Goal: Task Accomplishment & Management: Manage account settings

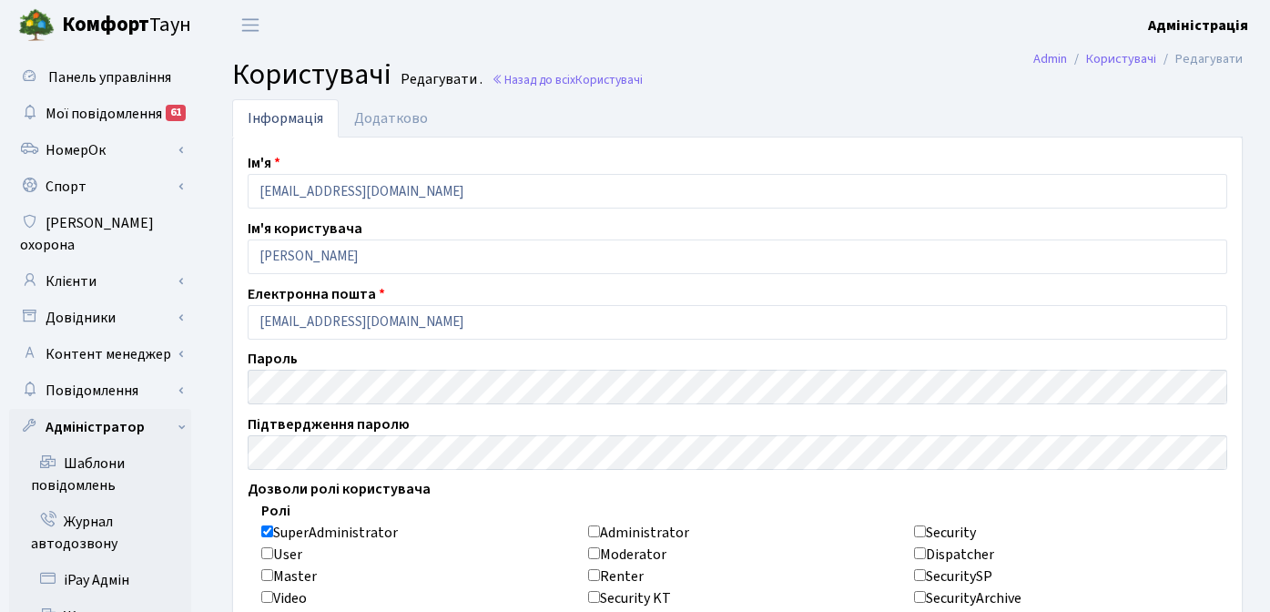
click at [268, 535] on input "SuperAdministrator" at bounding box center [267, 531] width 12 height 12
checkbox input "false"
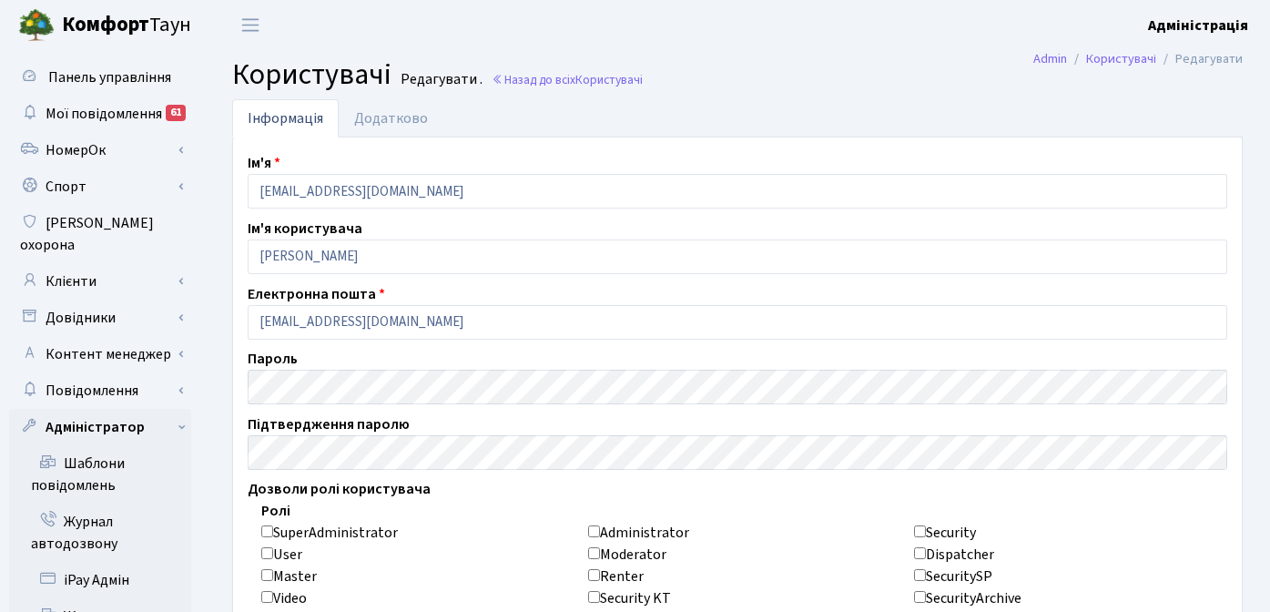
checkbox input "false"
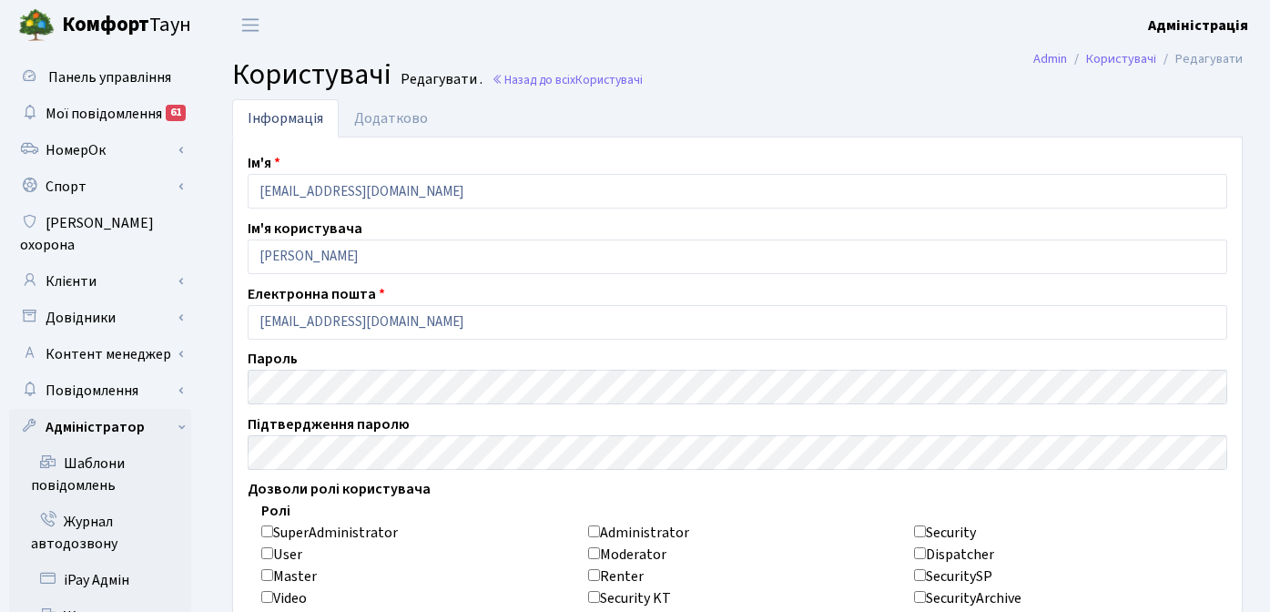
checkbox input "false"
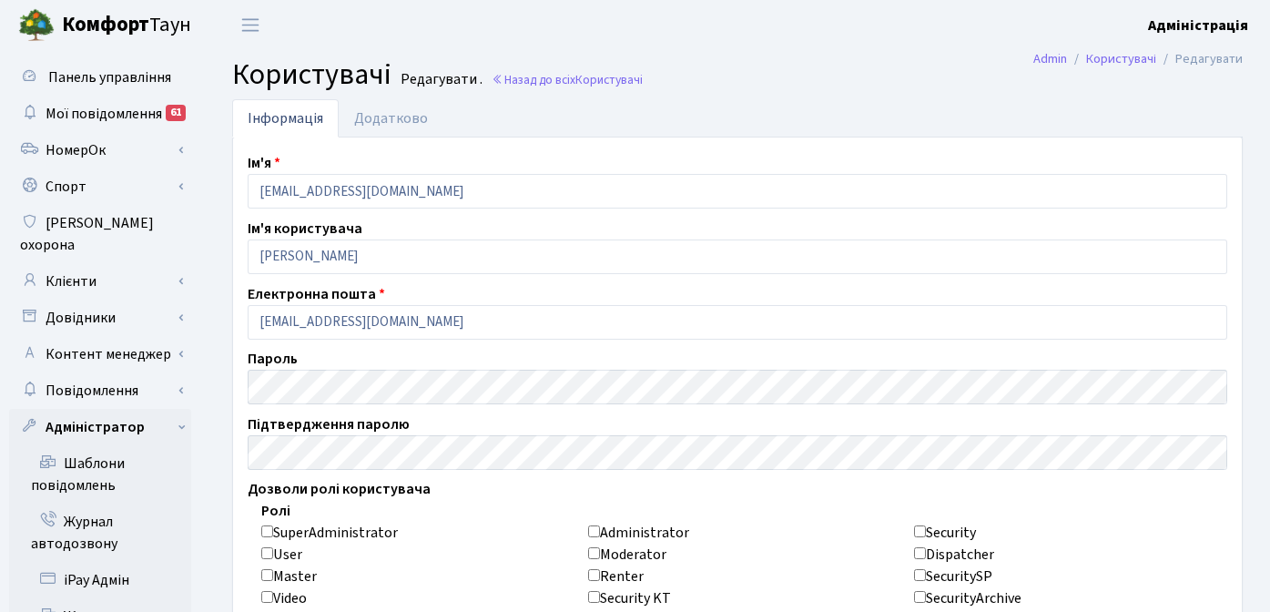
checkbox input "false"
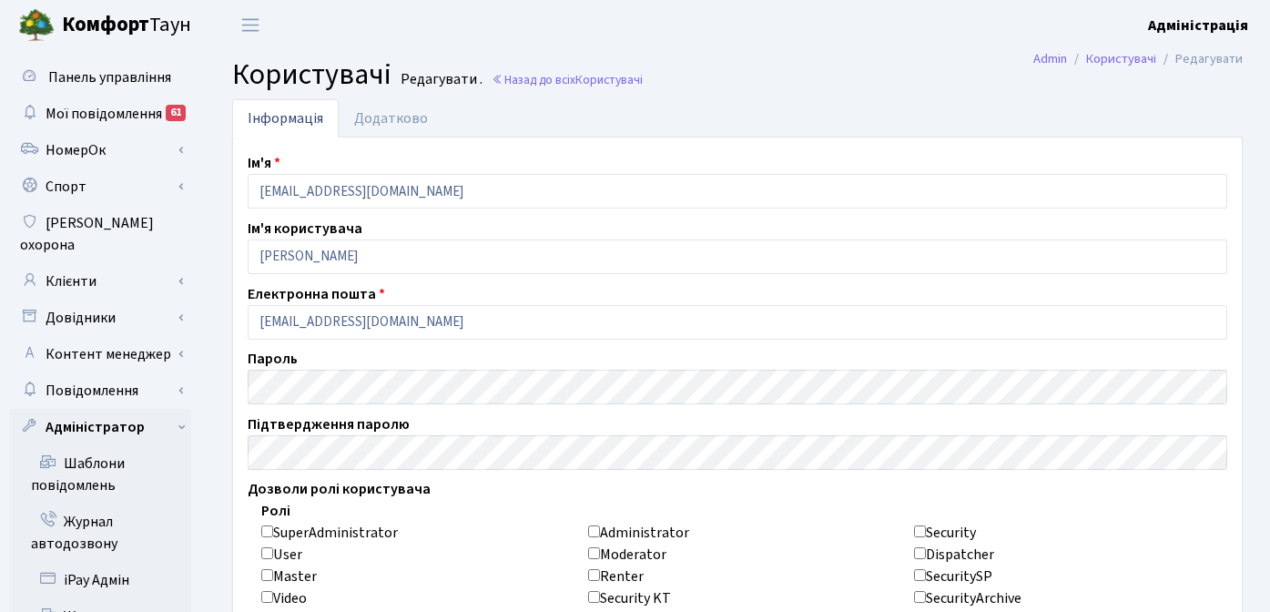
checkbox input "false"
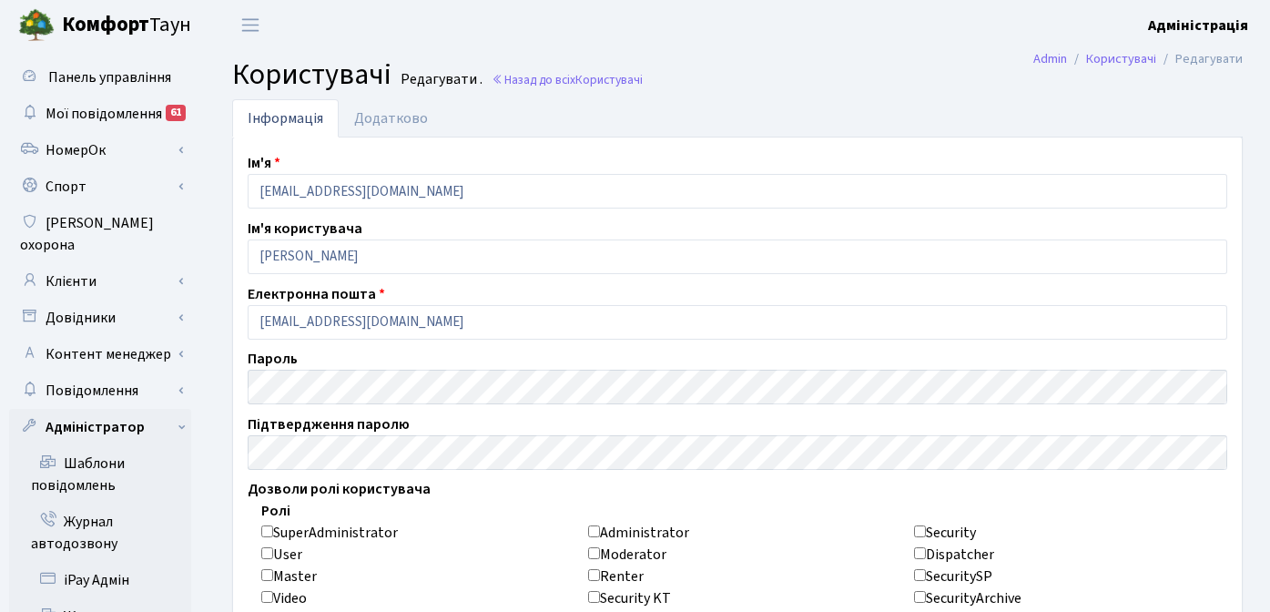
checkbox input "false"
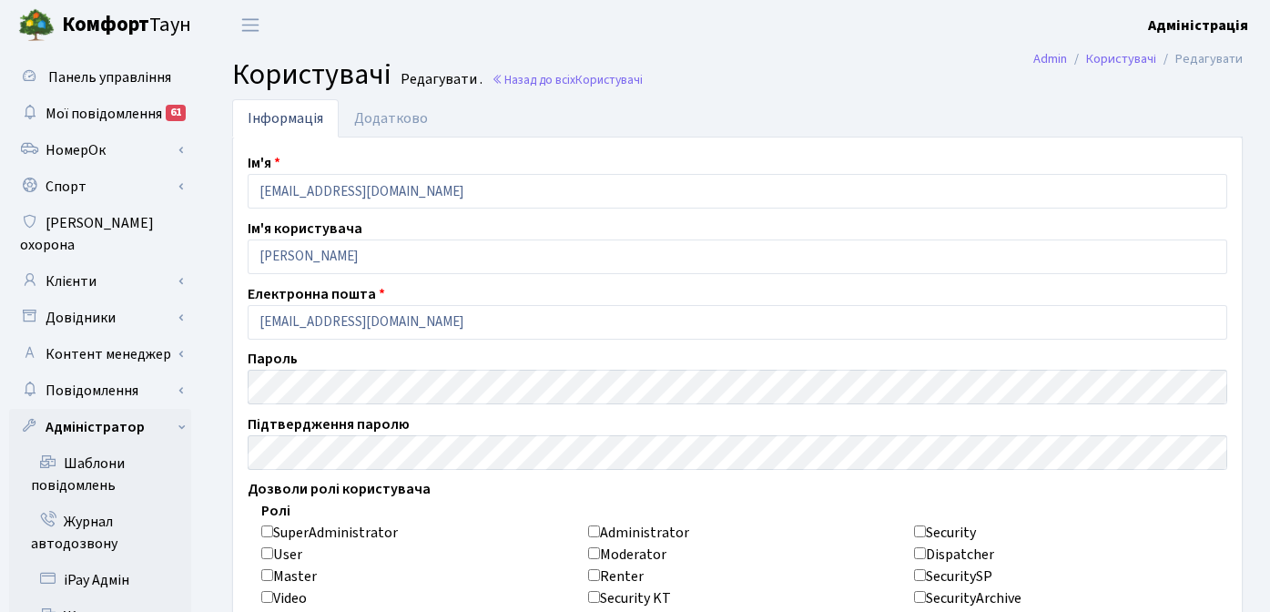
checkbox input "false"
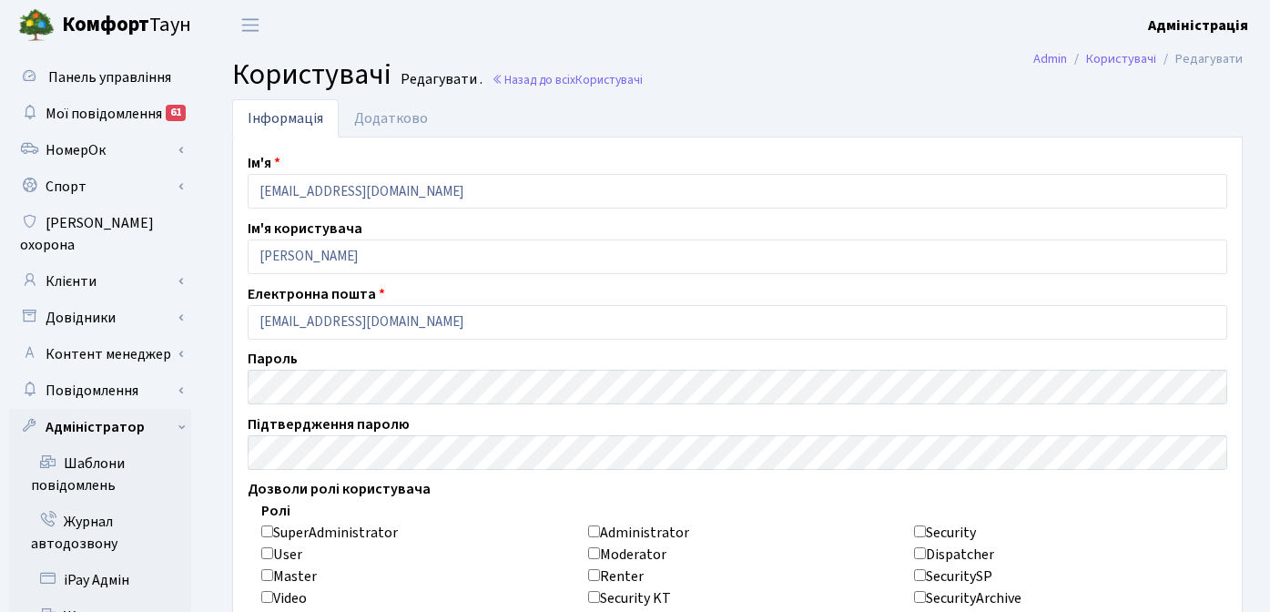
checkbox input "false"
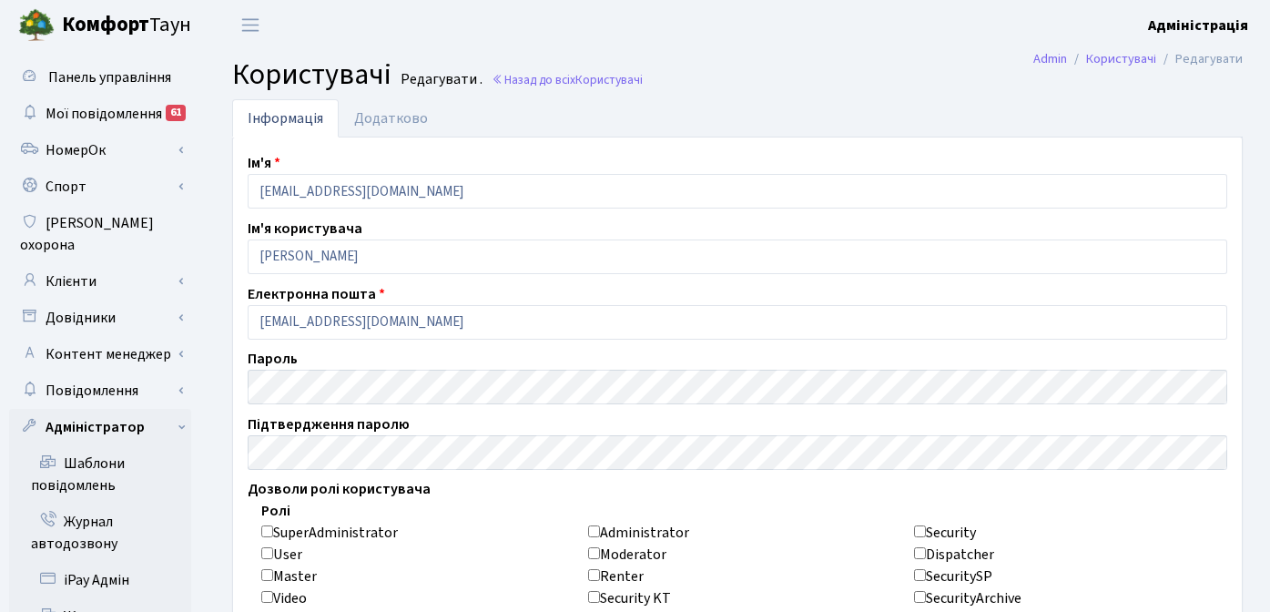
checkbox input "false"
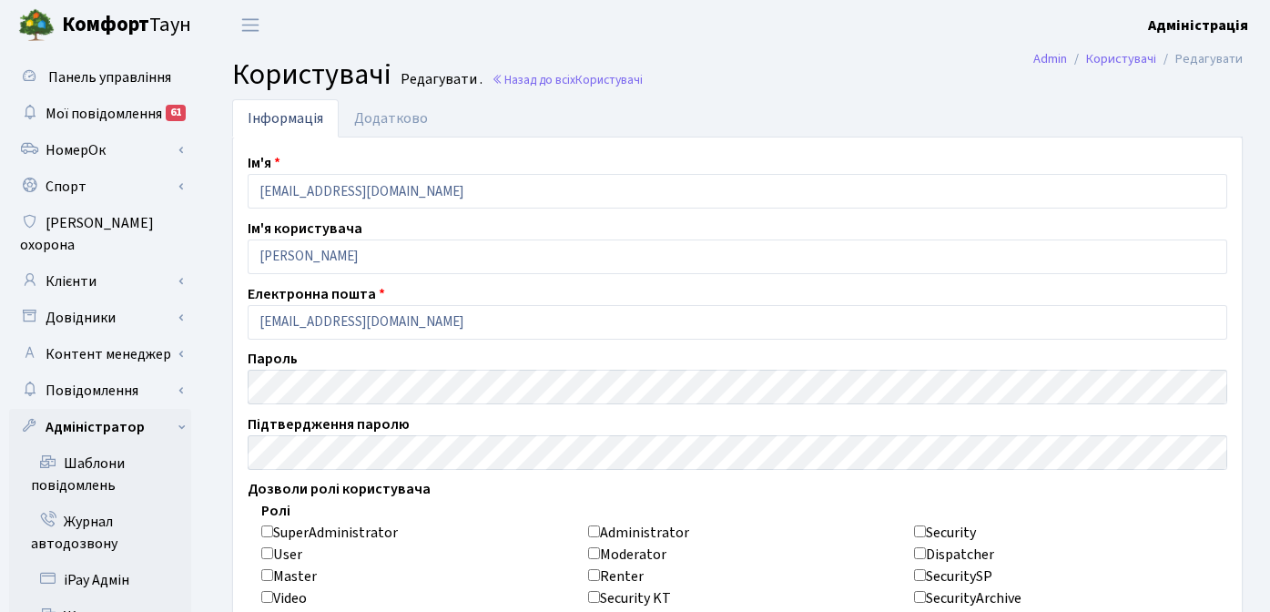
checkbox input "false"
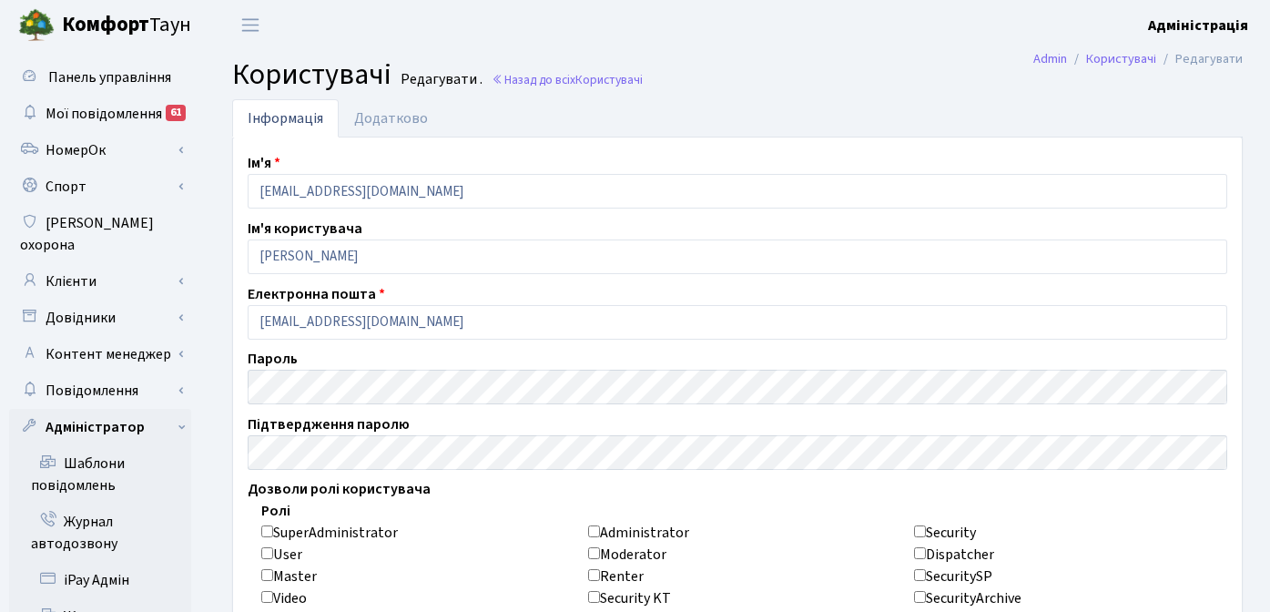
checkbox input "false"
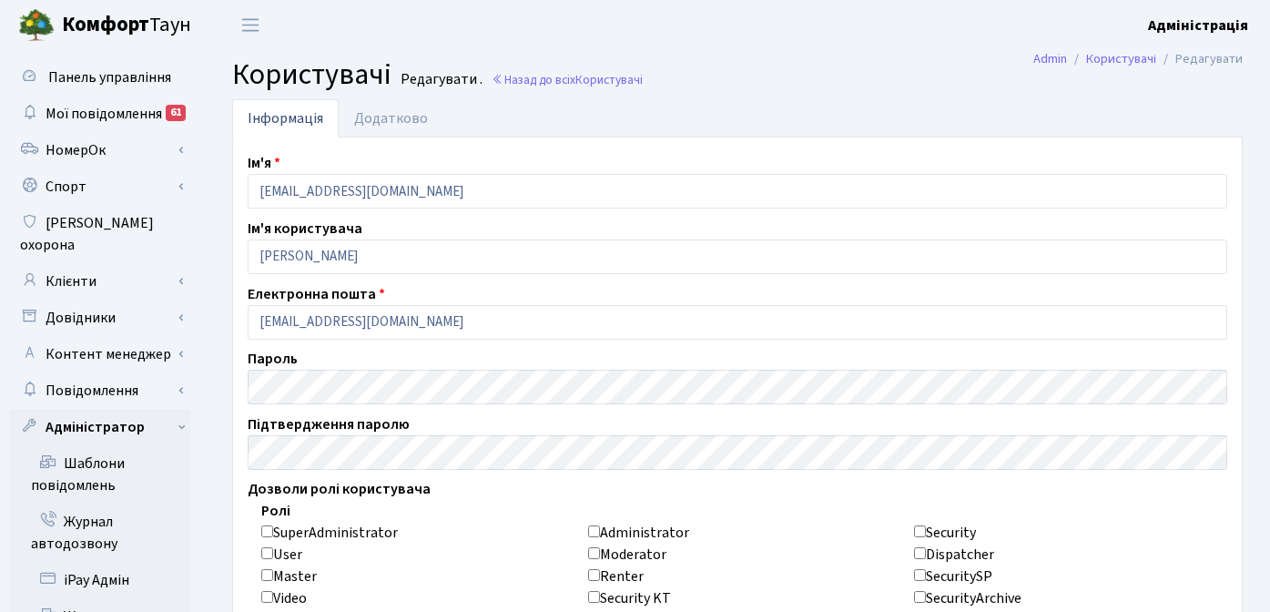
checkbox input "false"
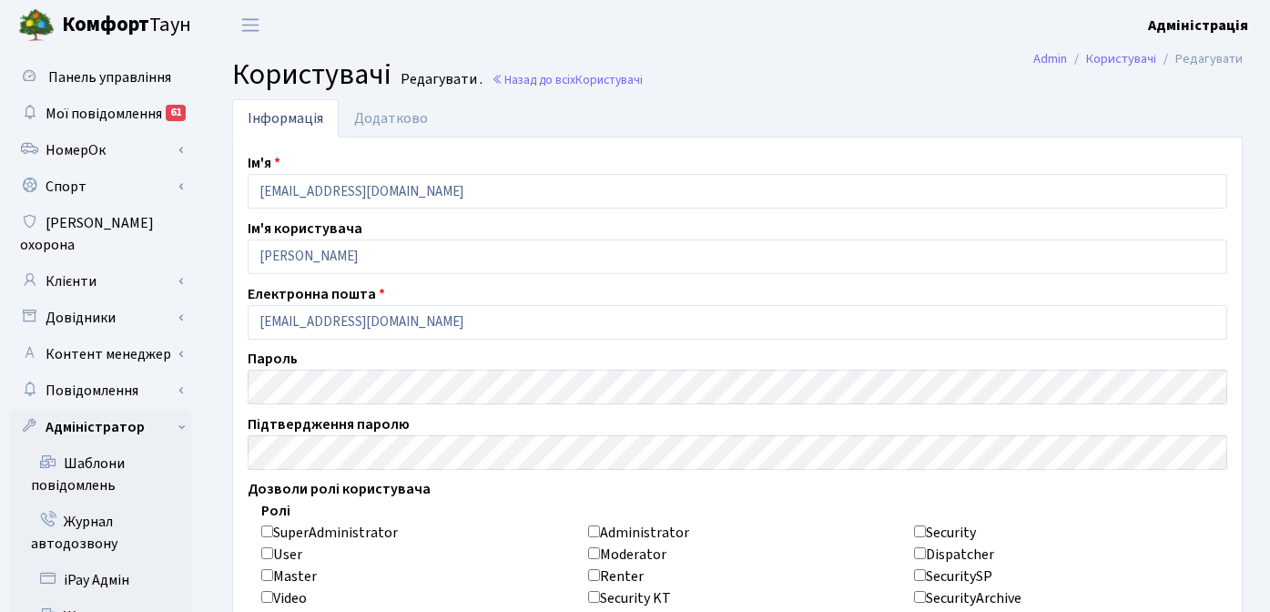
checkbox input "false"
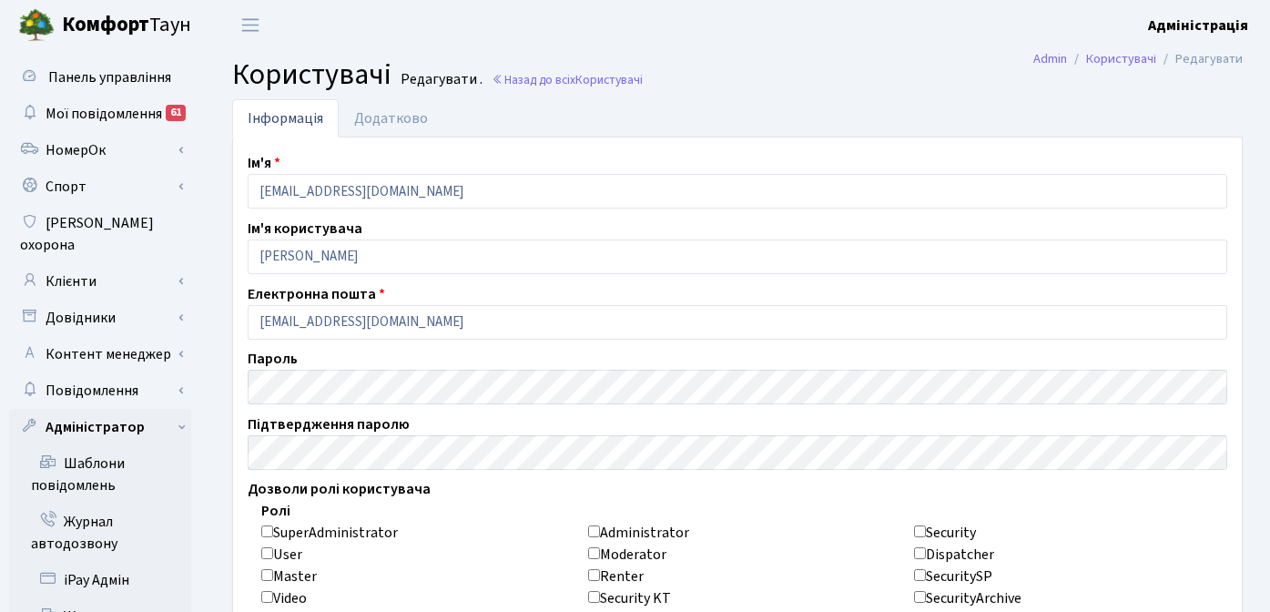
checkbox input "false"
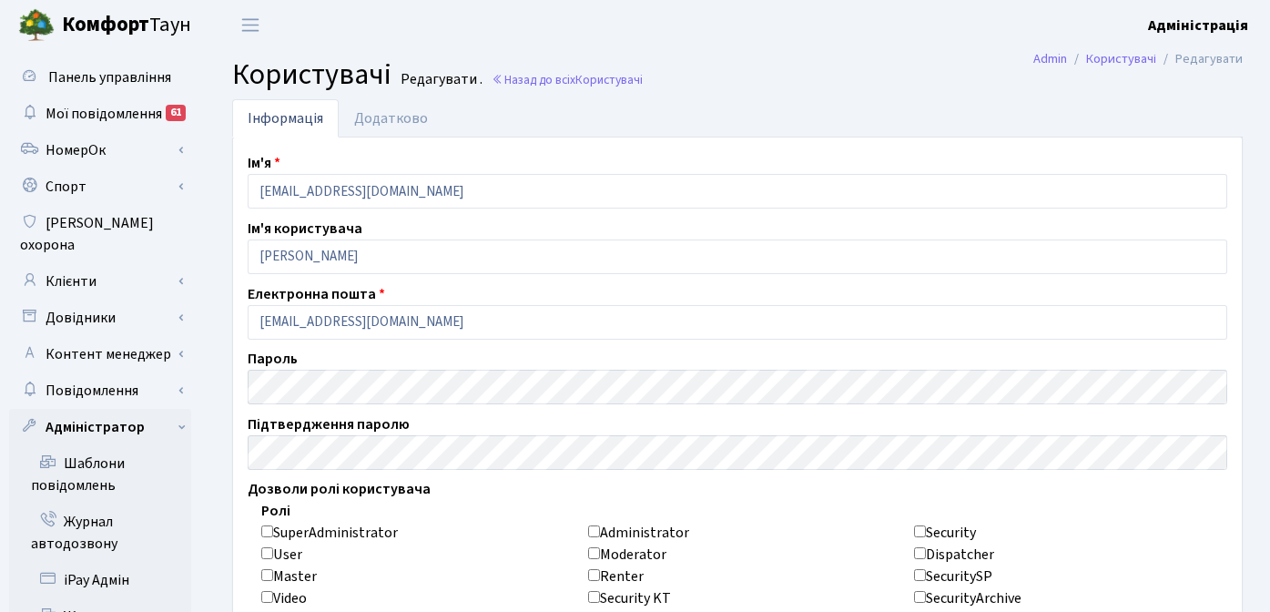
checkbox input "false"
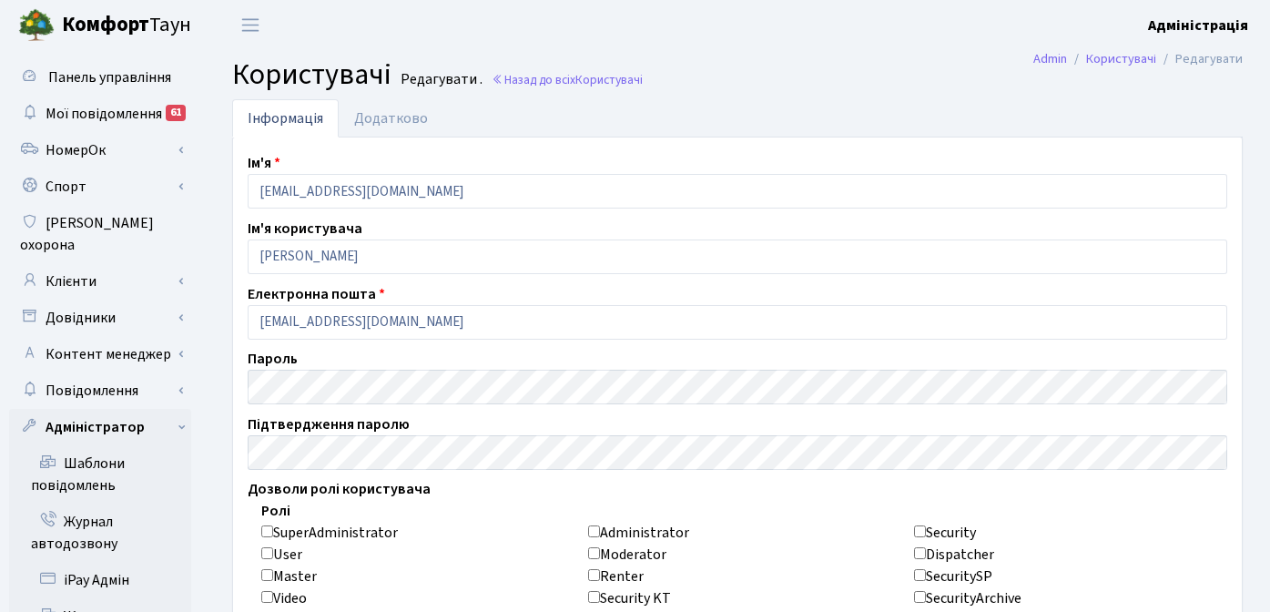
checkbox input "false"
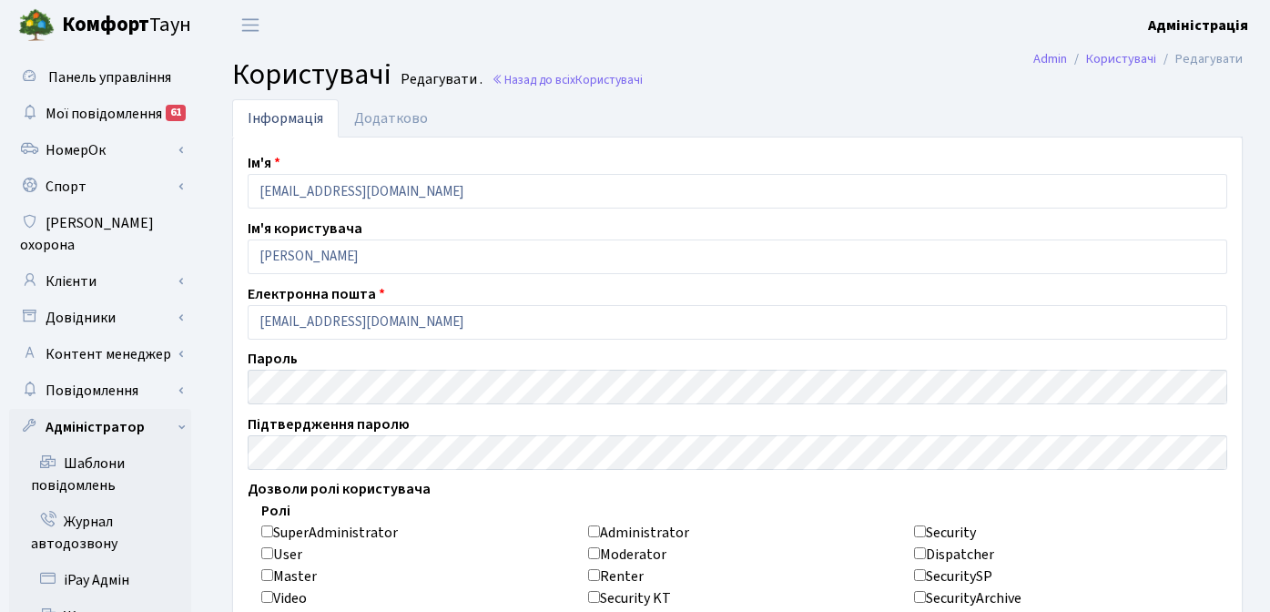
checkbox input "false"
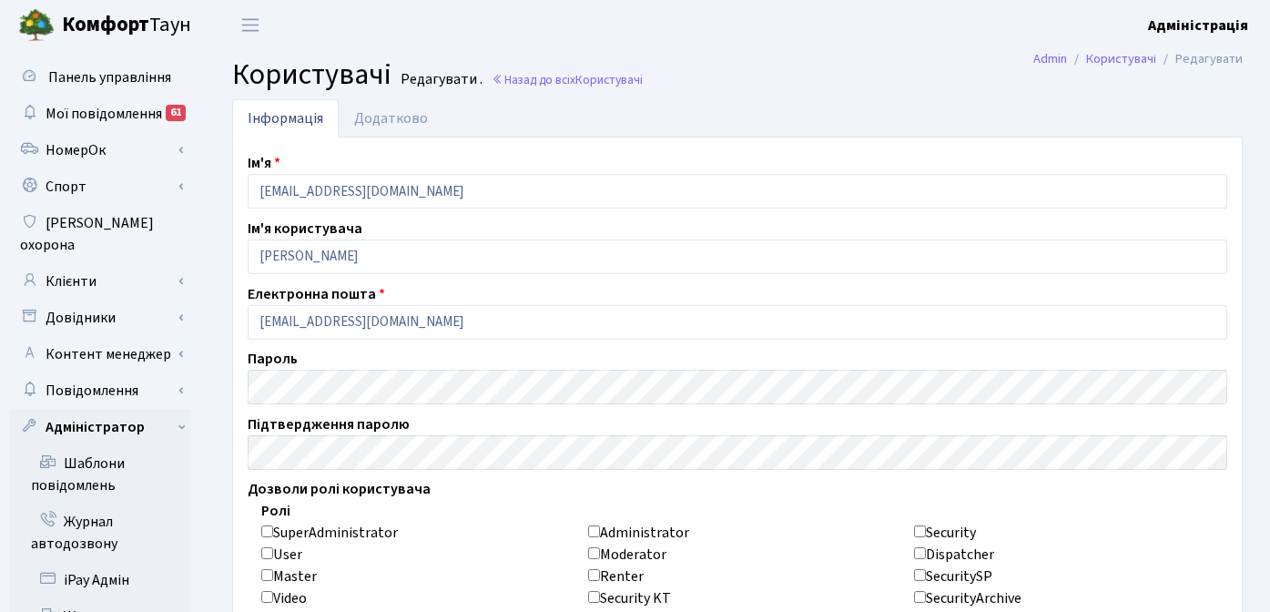
checkbox input "false"
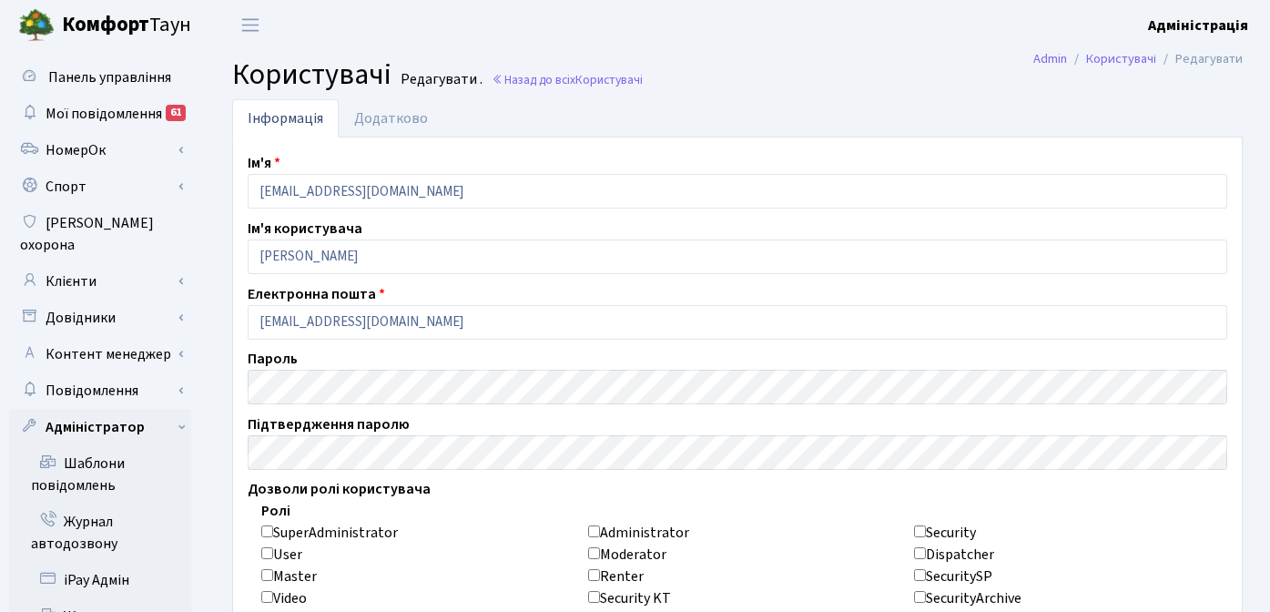
checkbox input "false"
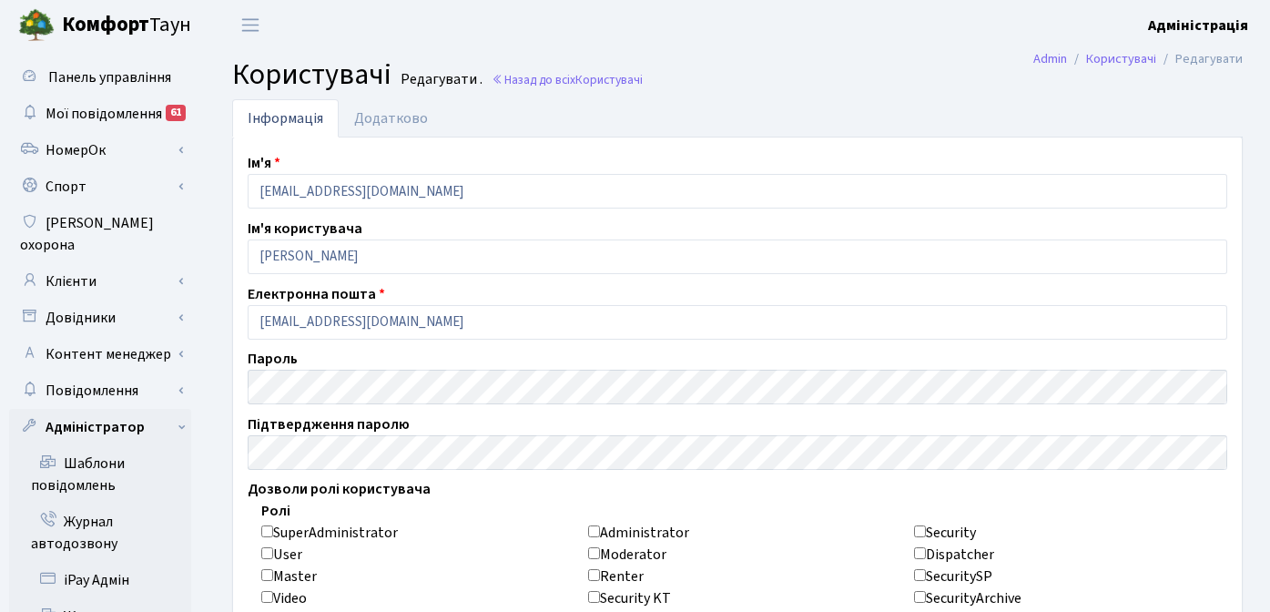
checkbox input "false"
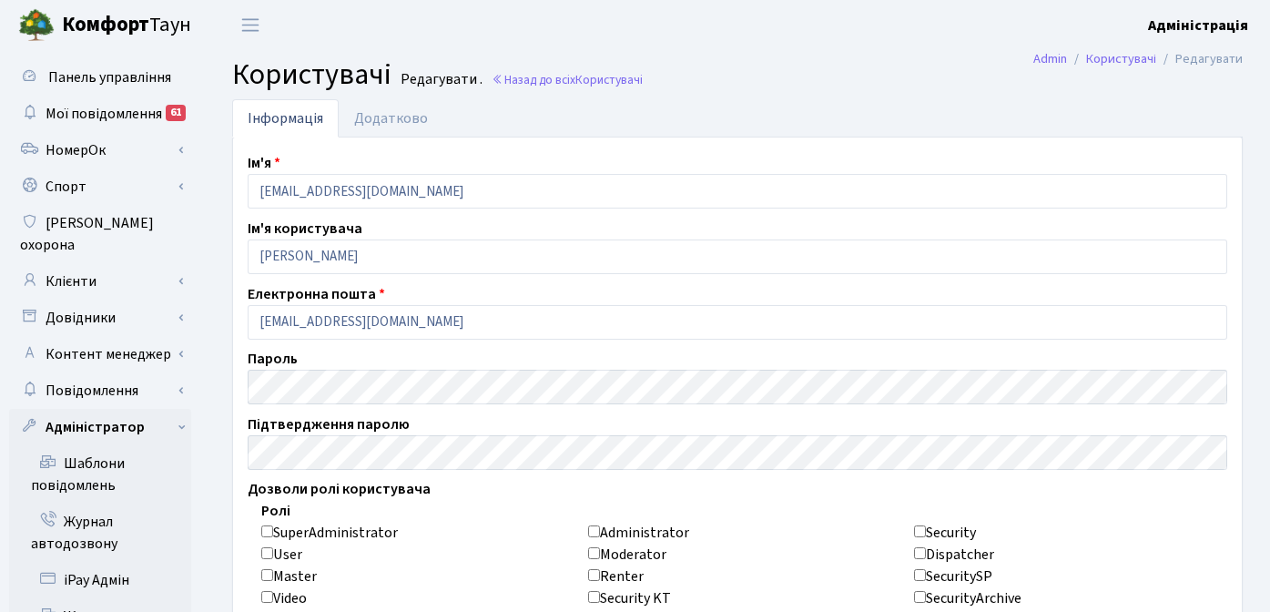
checkbox input "false"
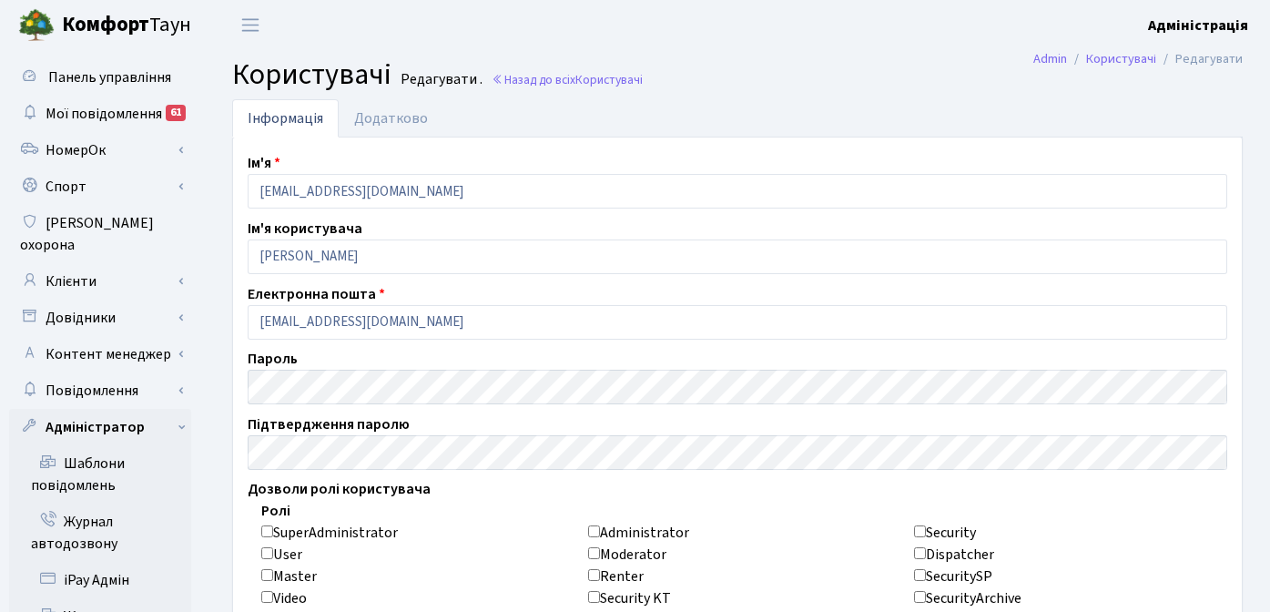
checkbox input "false"
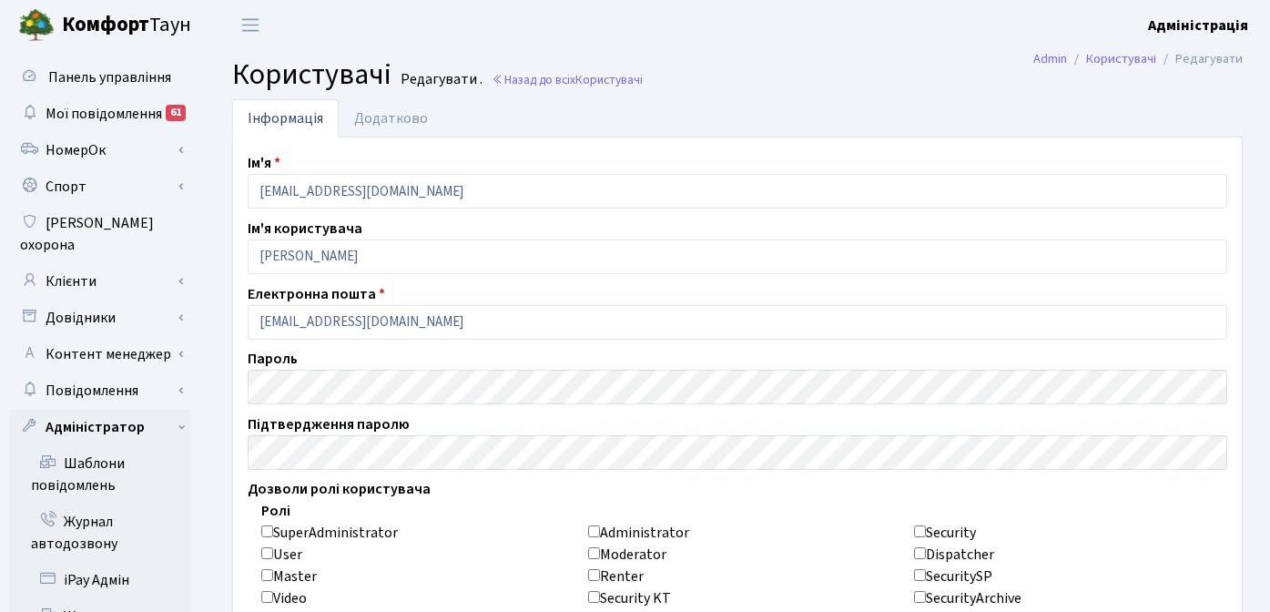
checkbox input "false"
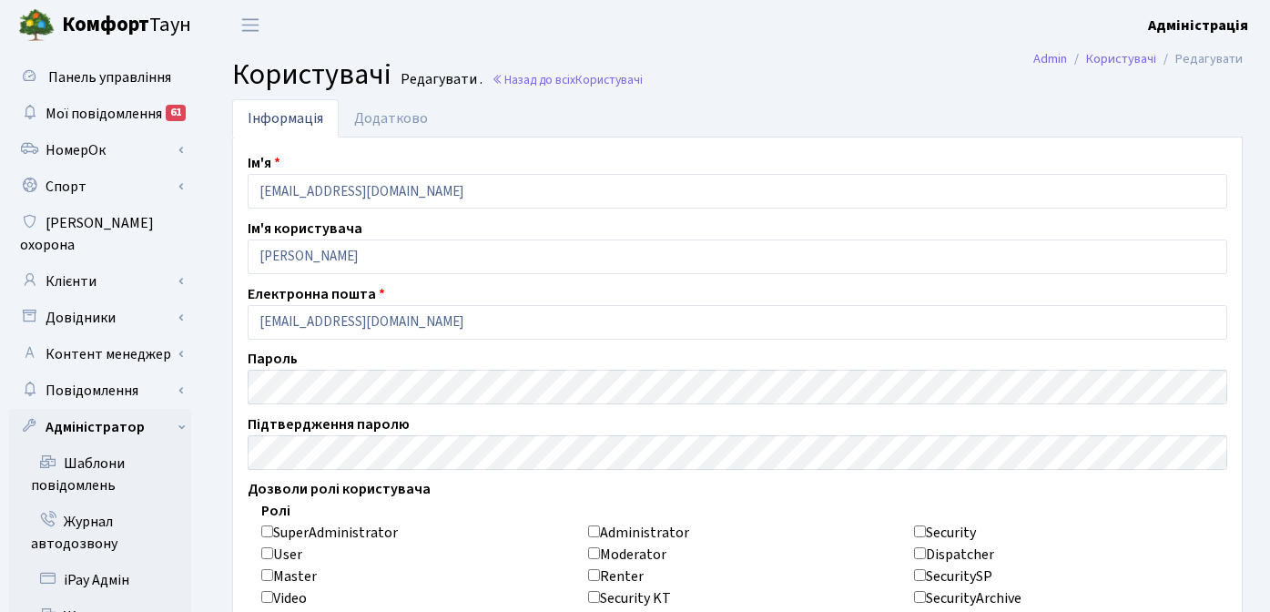
checkbox input "false"
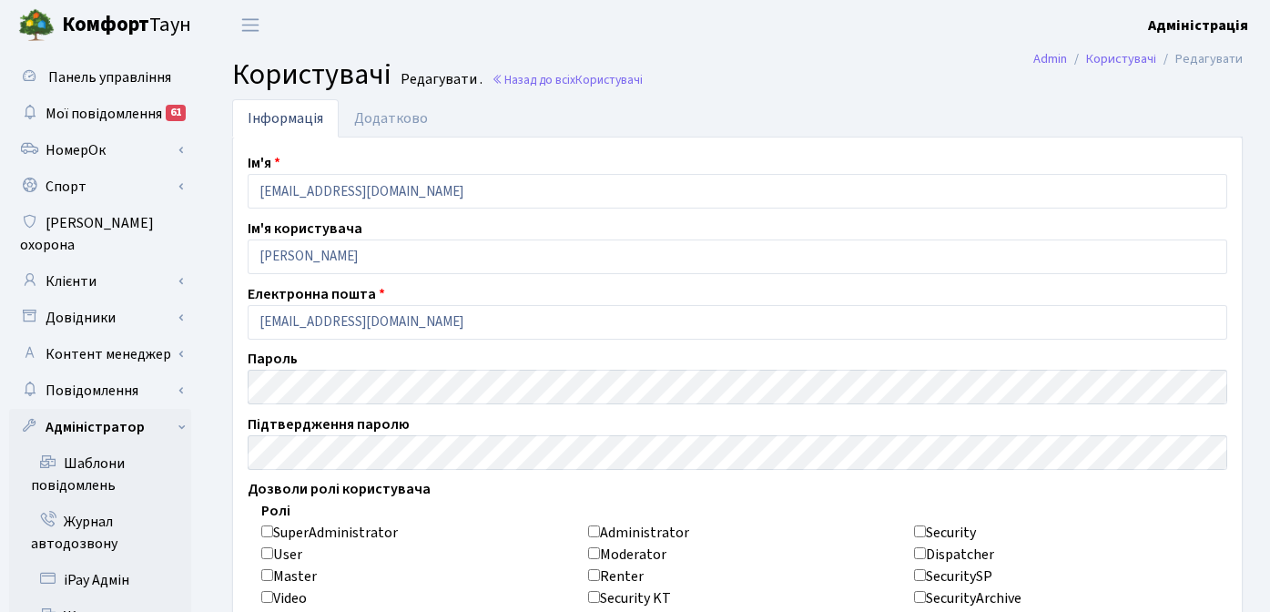
checkbox input "false"
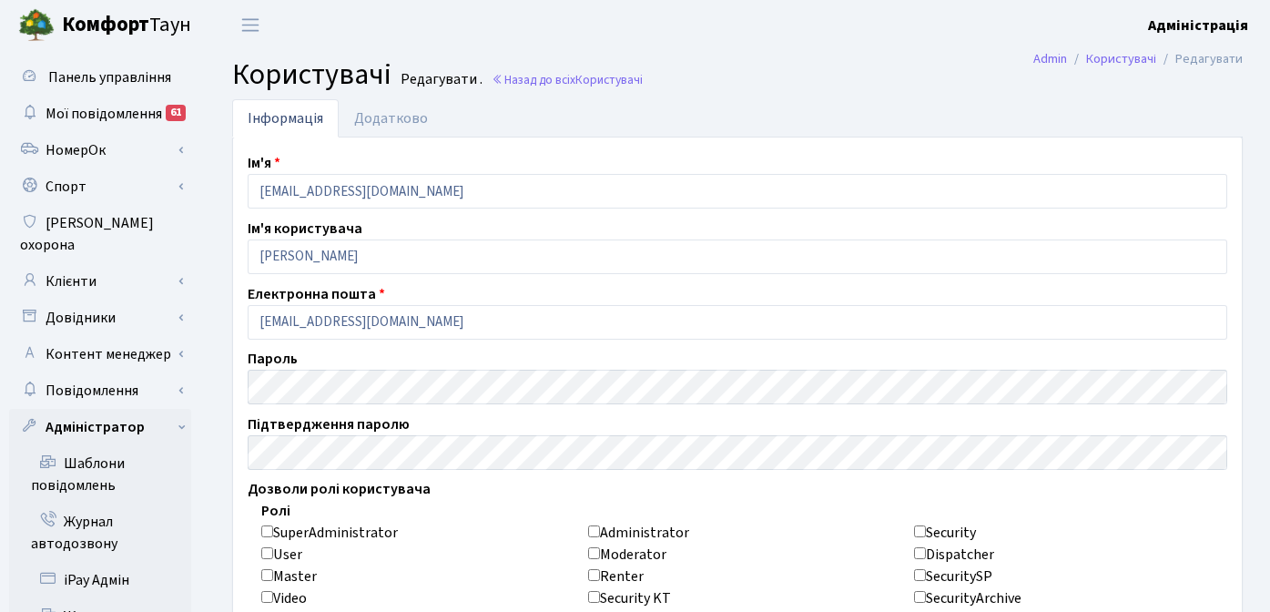
checkbox input "false"
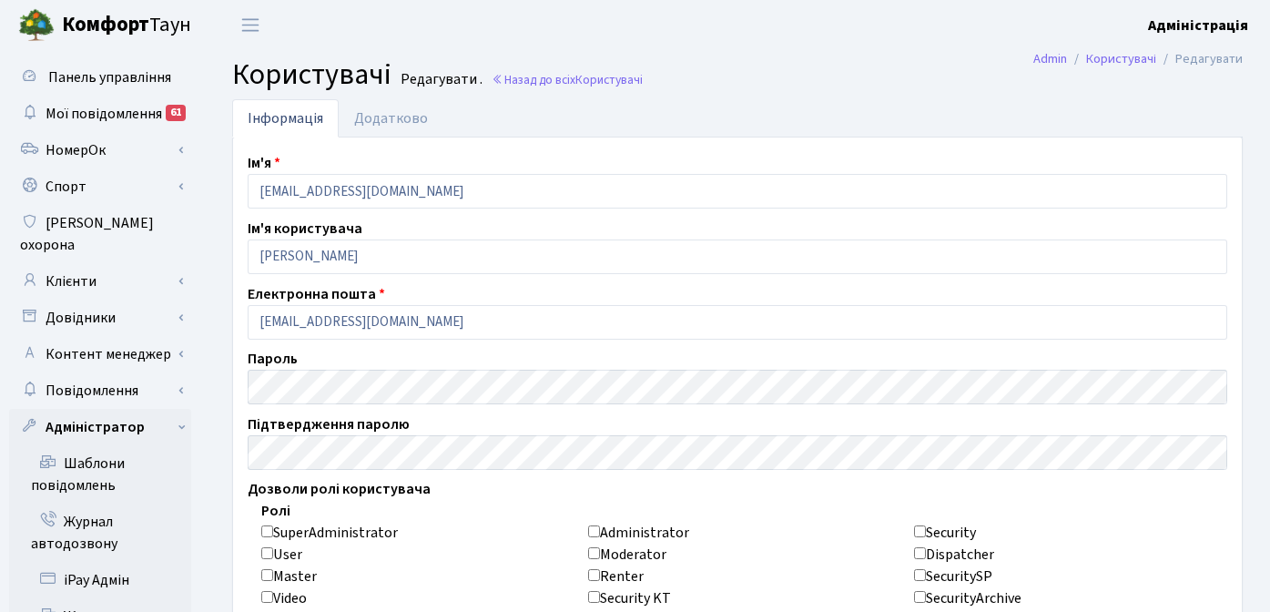
checkbox input "false"
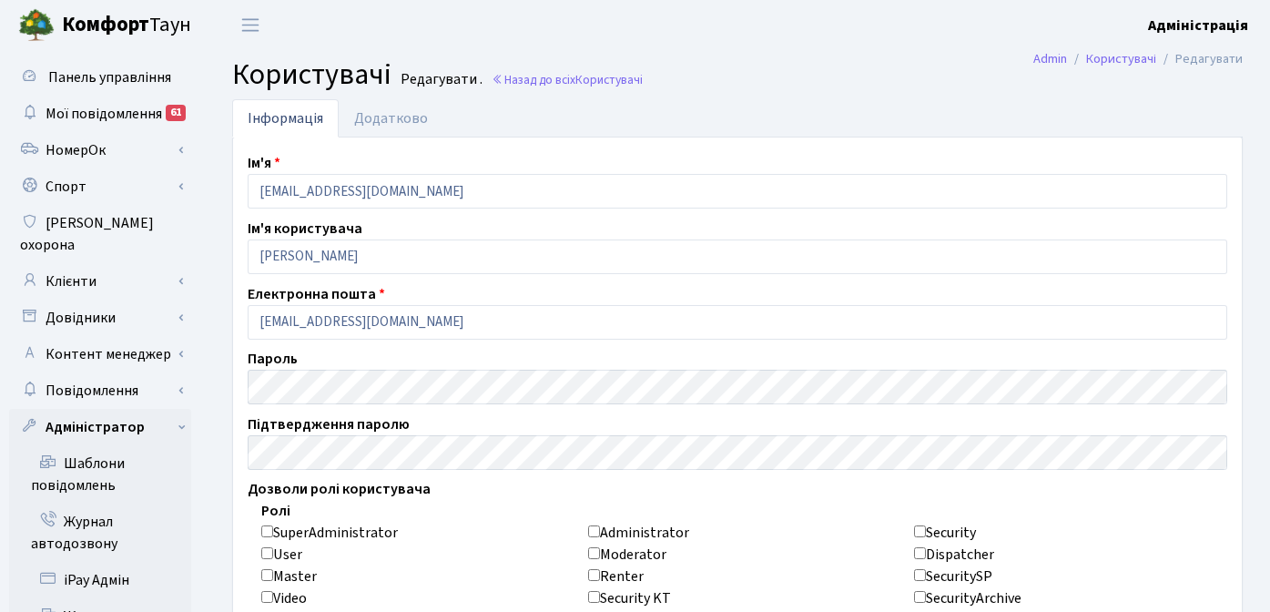
checkbox input "false"
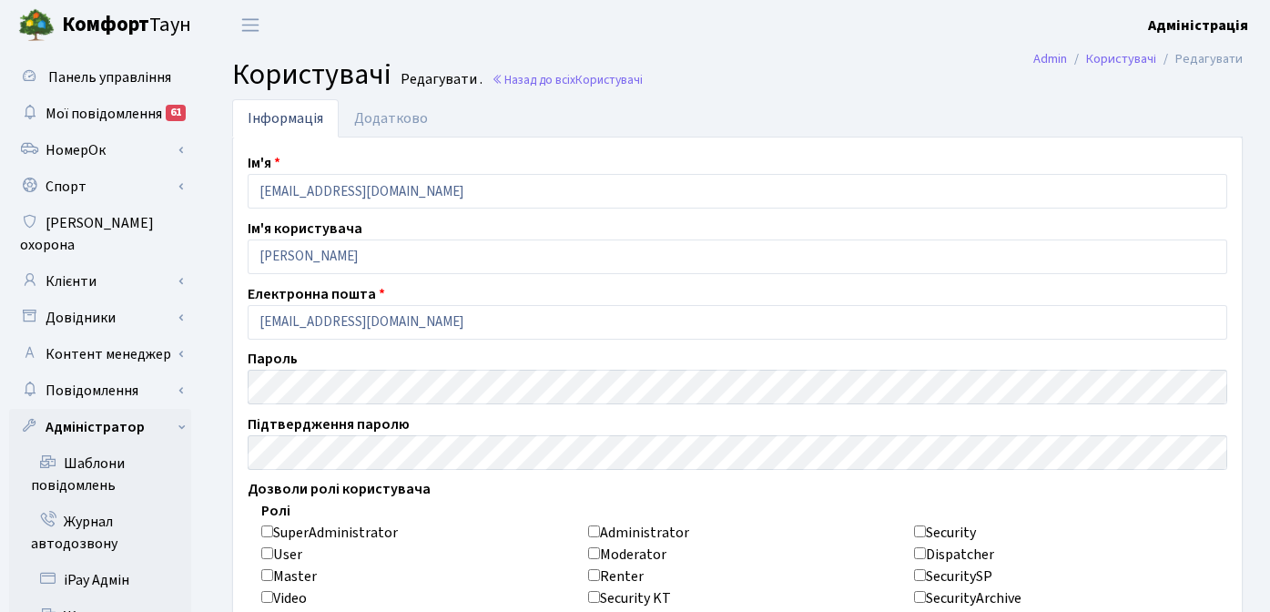
checkbox input "false"
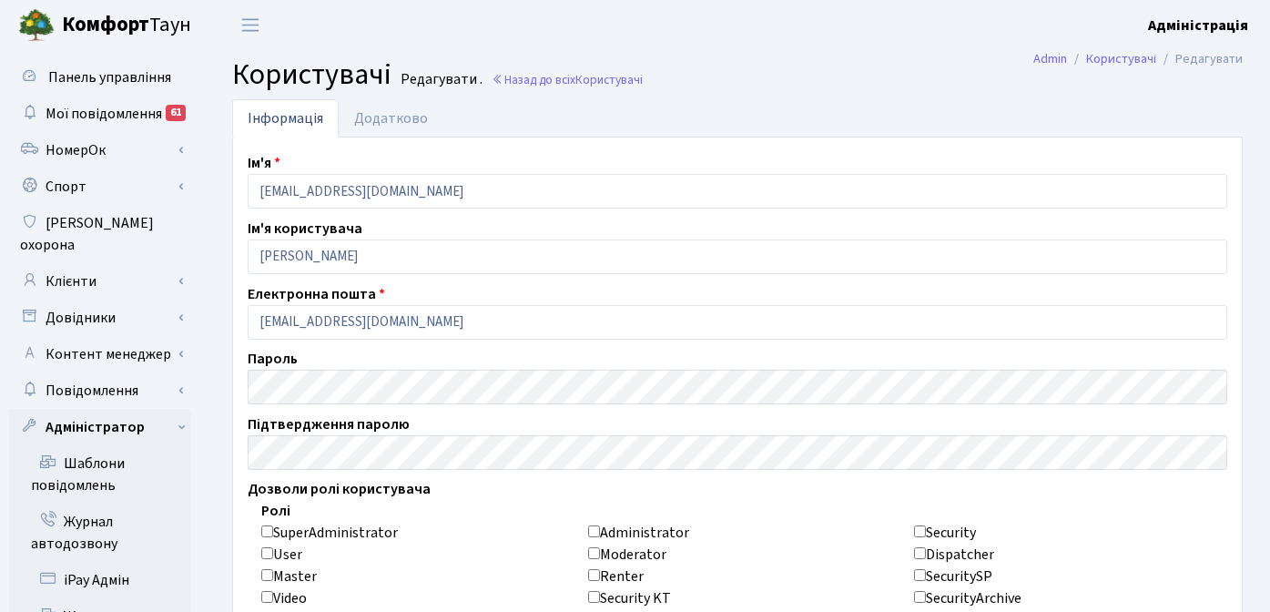
checkbox input "false"
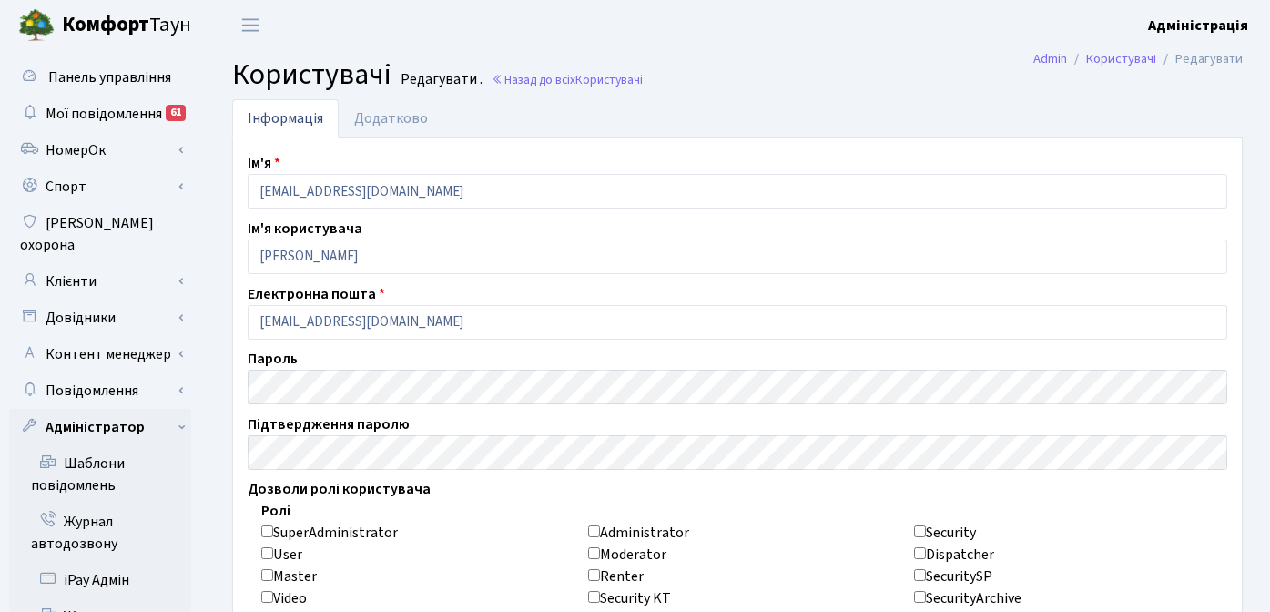
checkbox input "false"
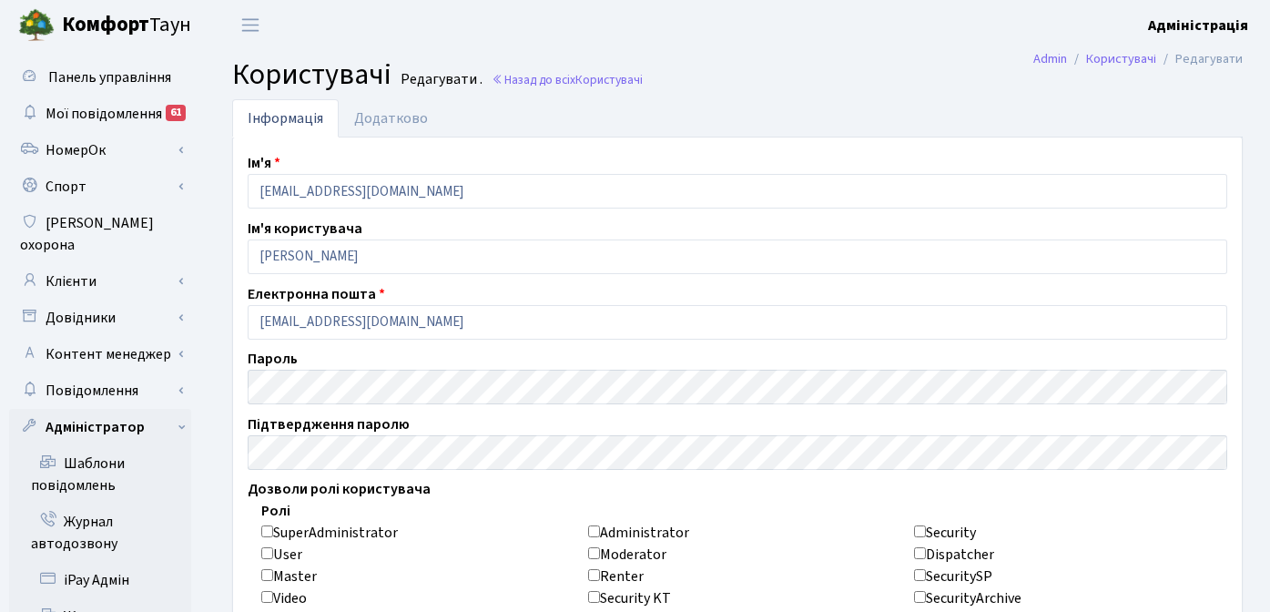
checkbox input "false"
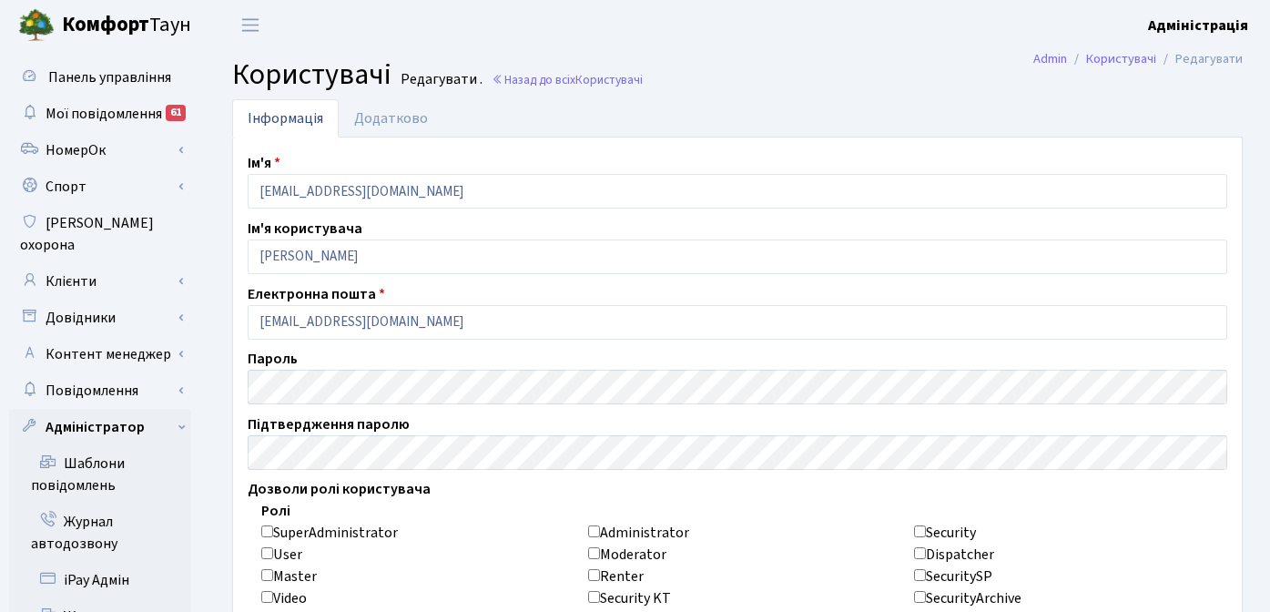
checkbox input "false"
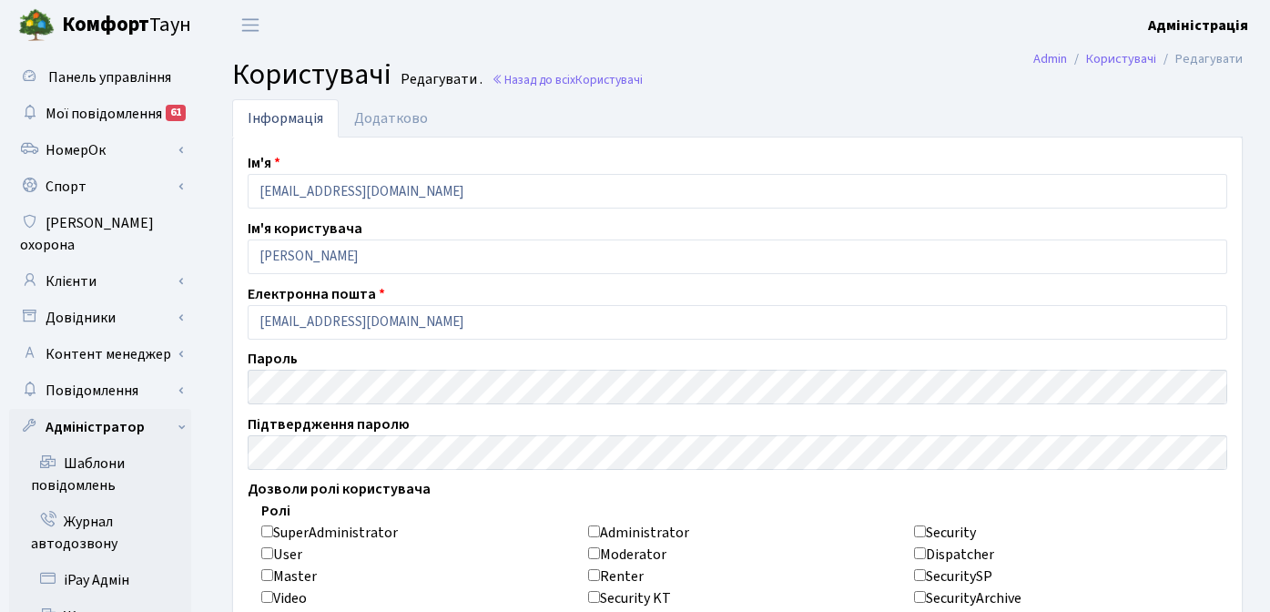
checkbox input "false"
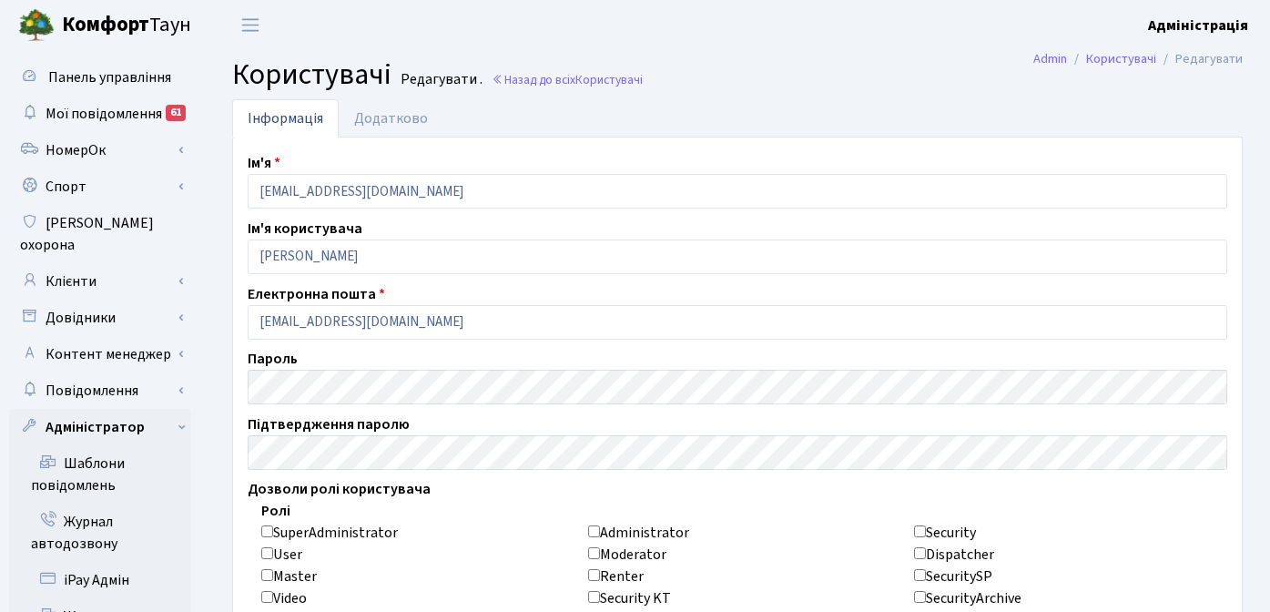
checkbox input "false"
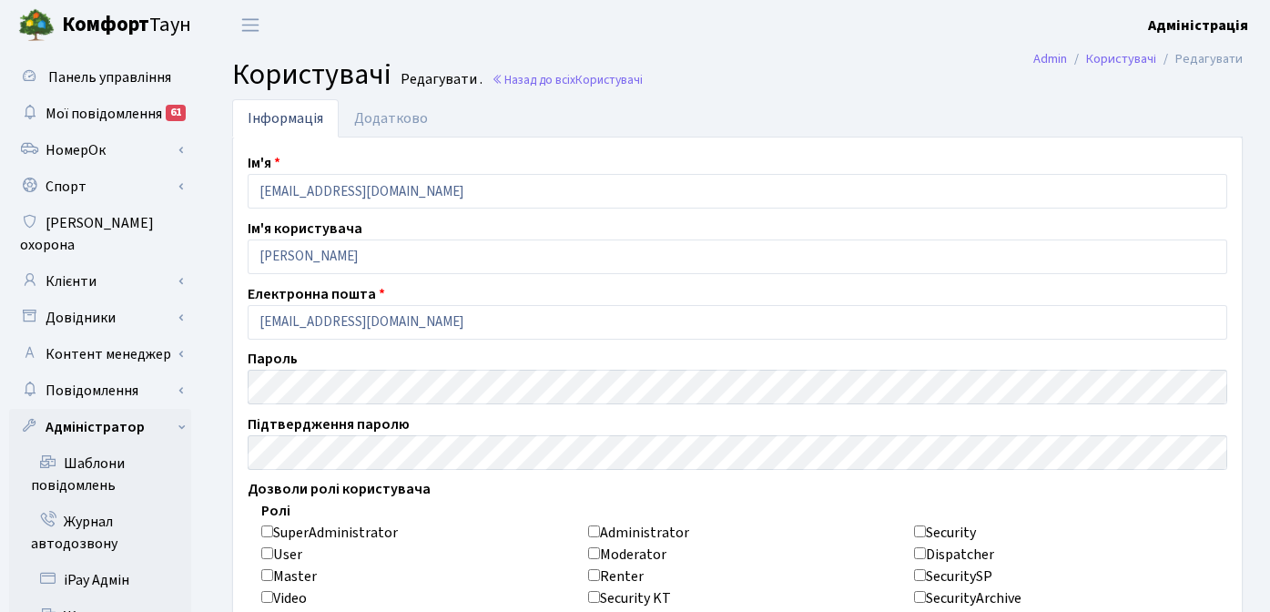
checkbox input "false"
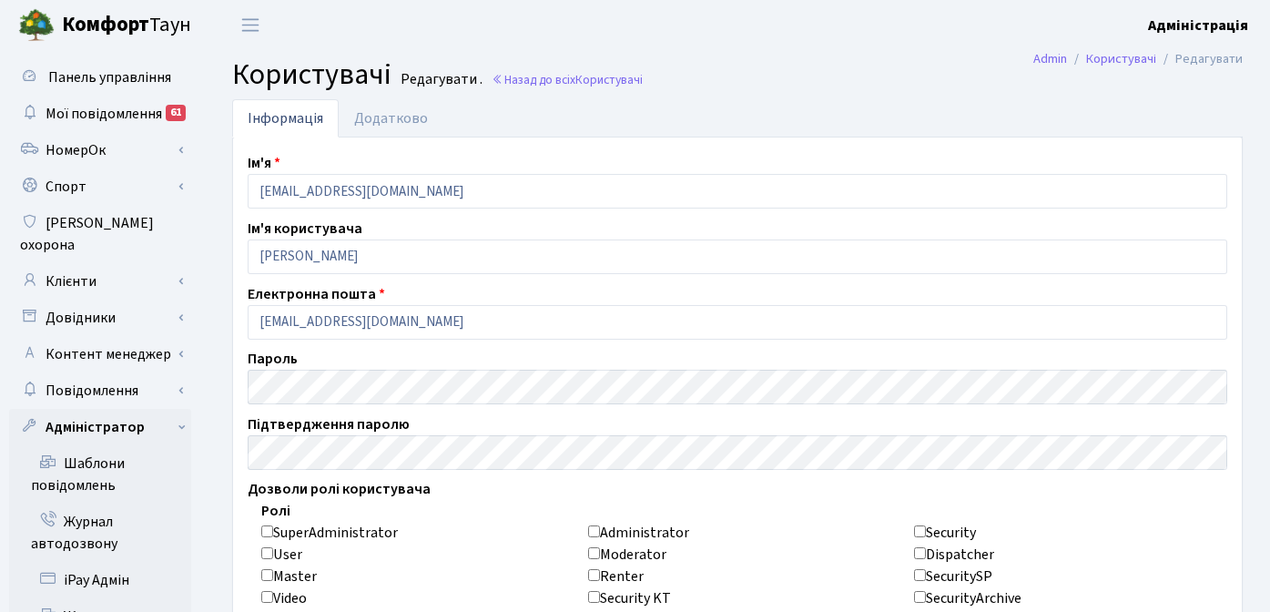
checkbox input "false"
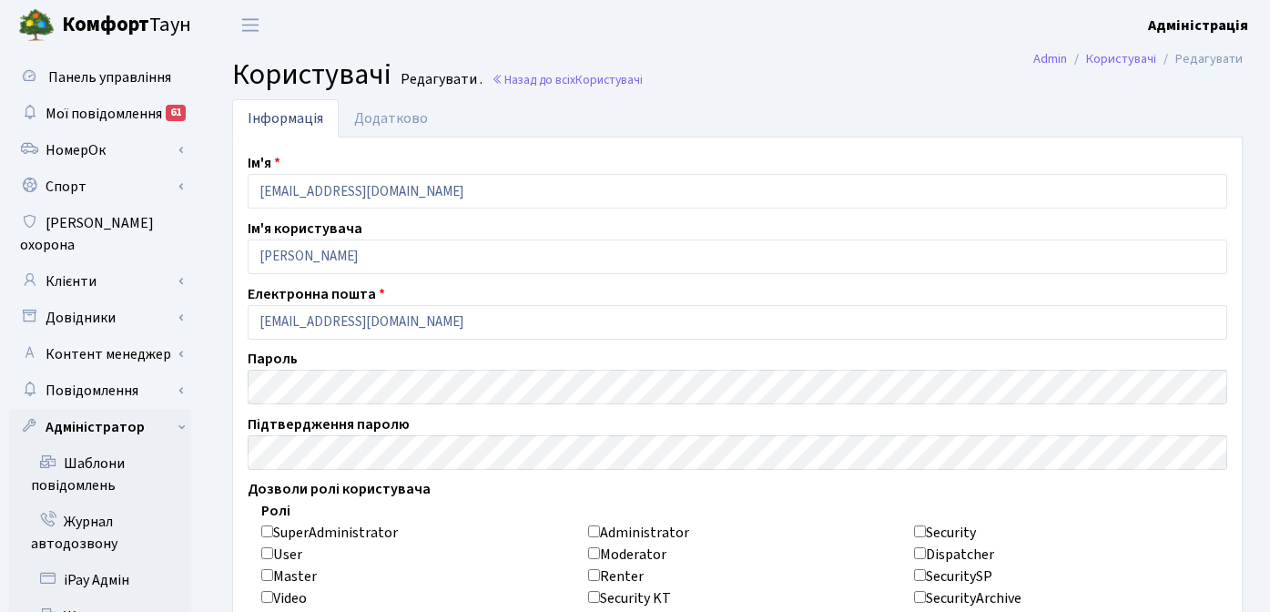
checkbox input "false"
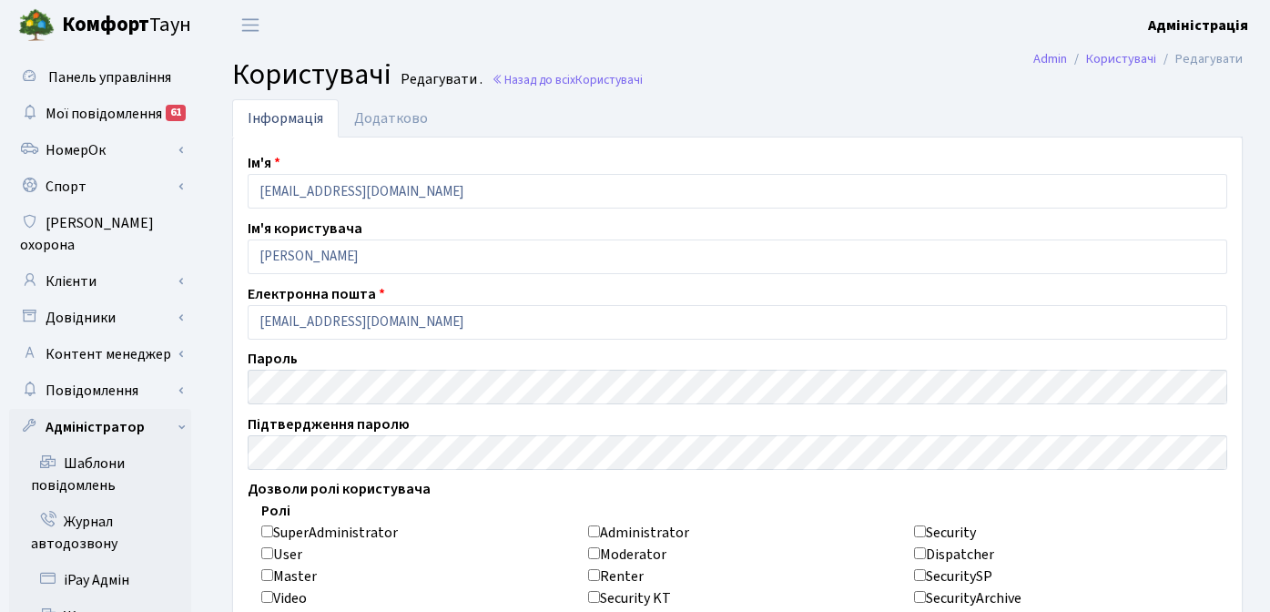
checkbox input "false"
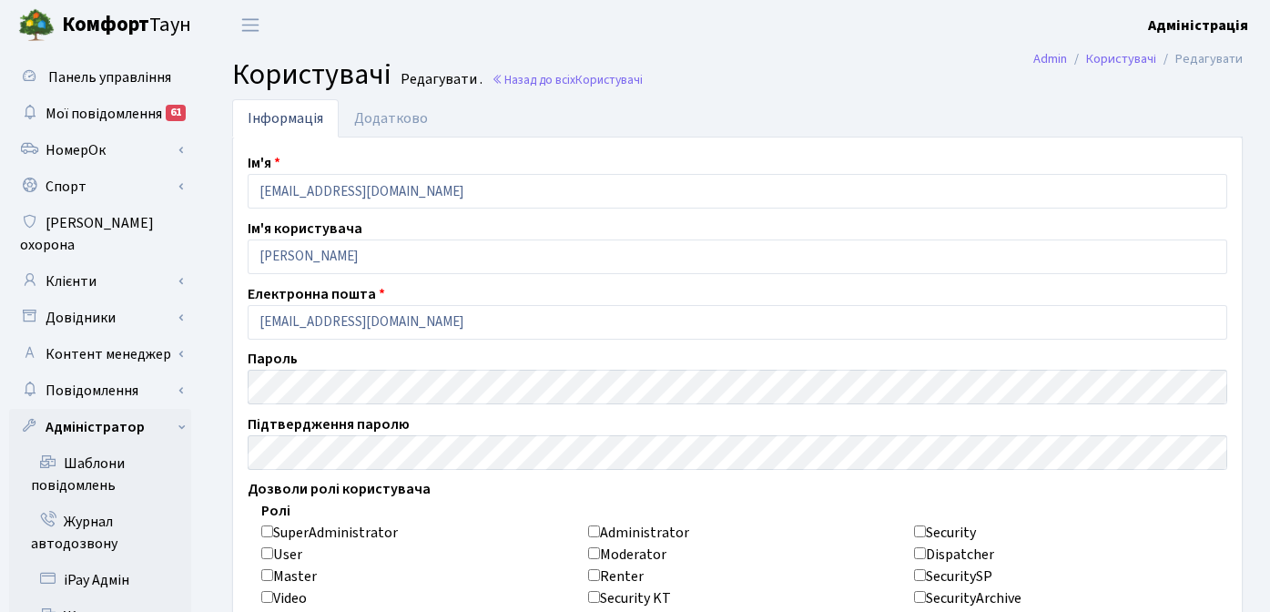
checkbox input "false"
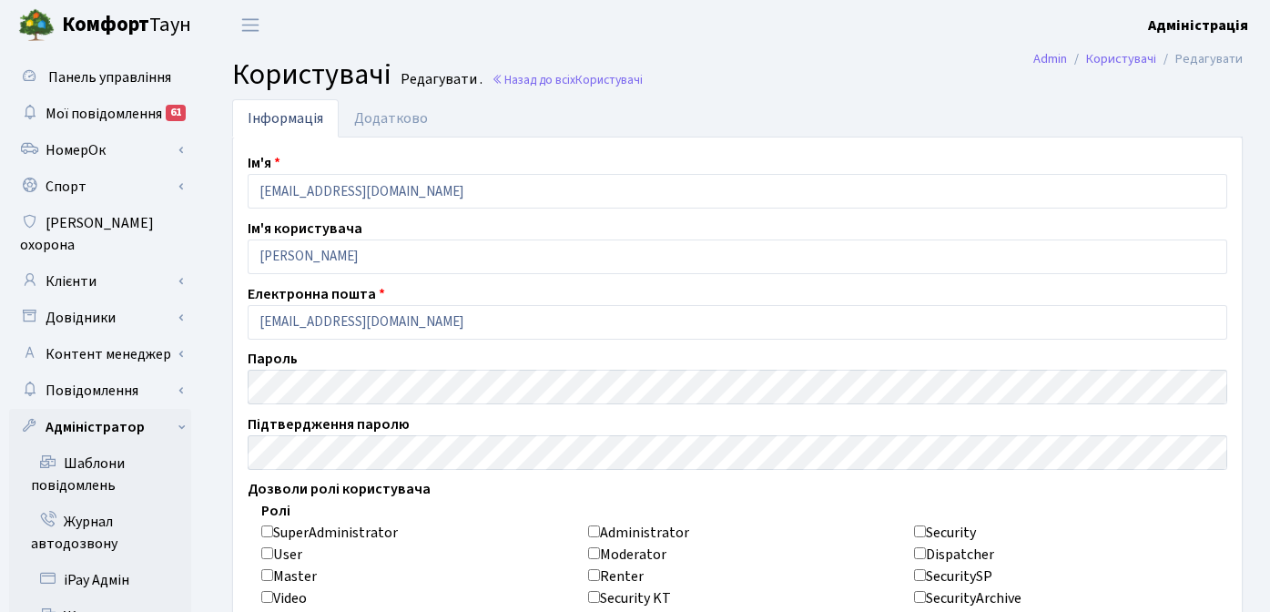
checkbox input "false"
click at [596, 530] on input "Administrator" at bounding box center [594, 531] width 12 height 12
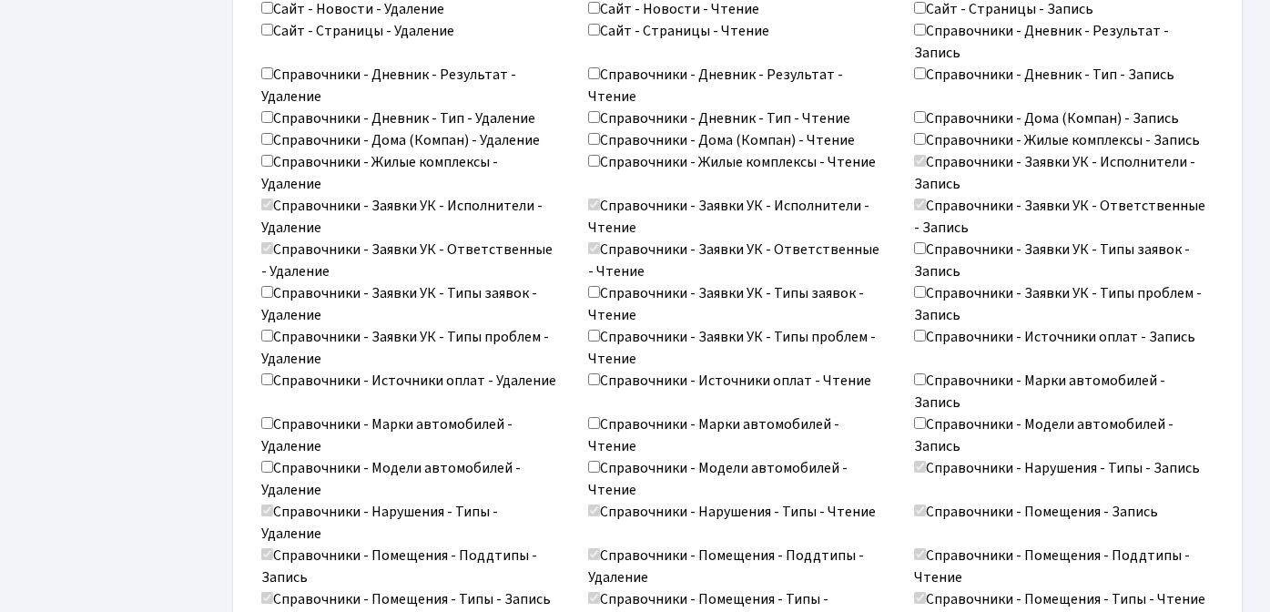
scroll to position [2893, 0]
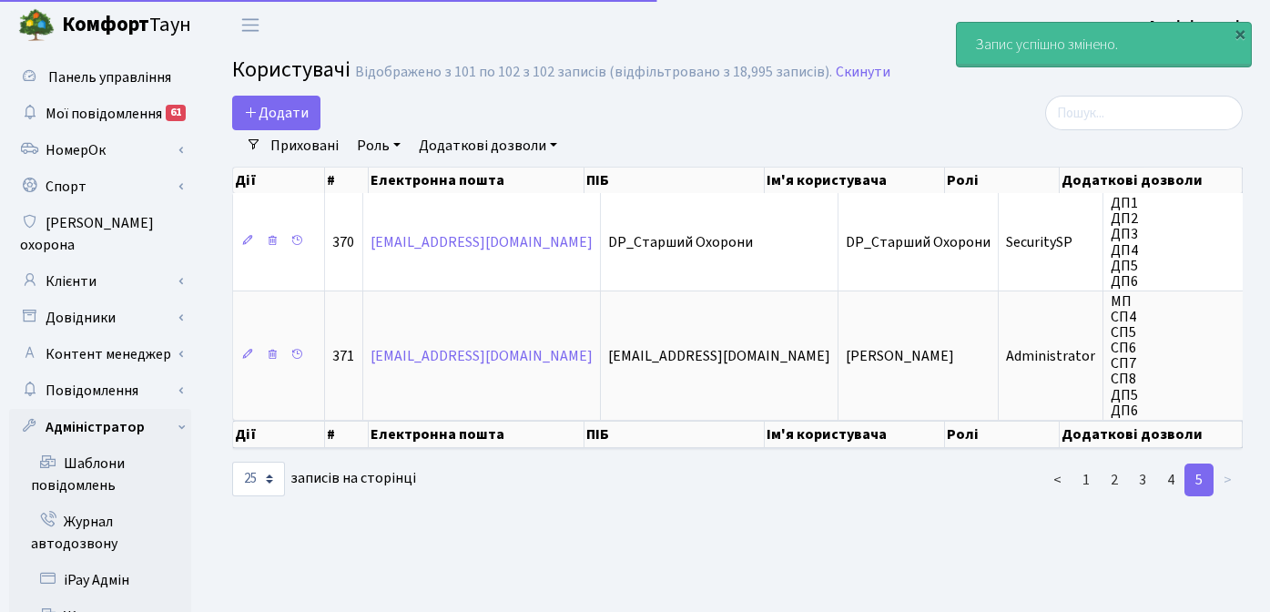
select select "25"
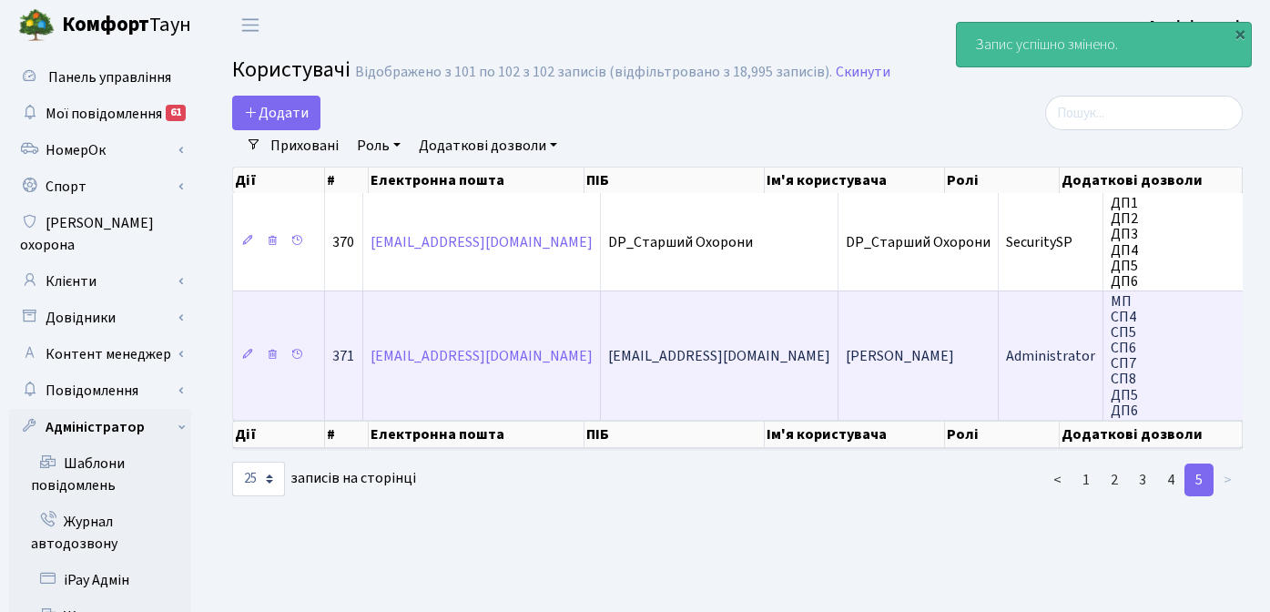
click at [685, 358] on span "[EMAIL_ADDRESS][DOMAIN_NAME]" at bounding box center [719, 356] width 222 height 20
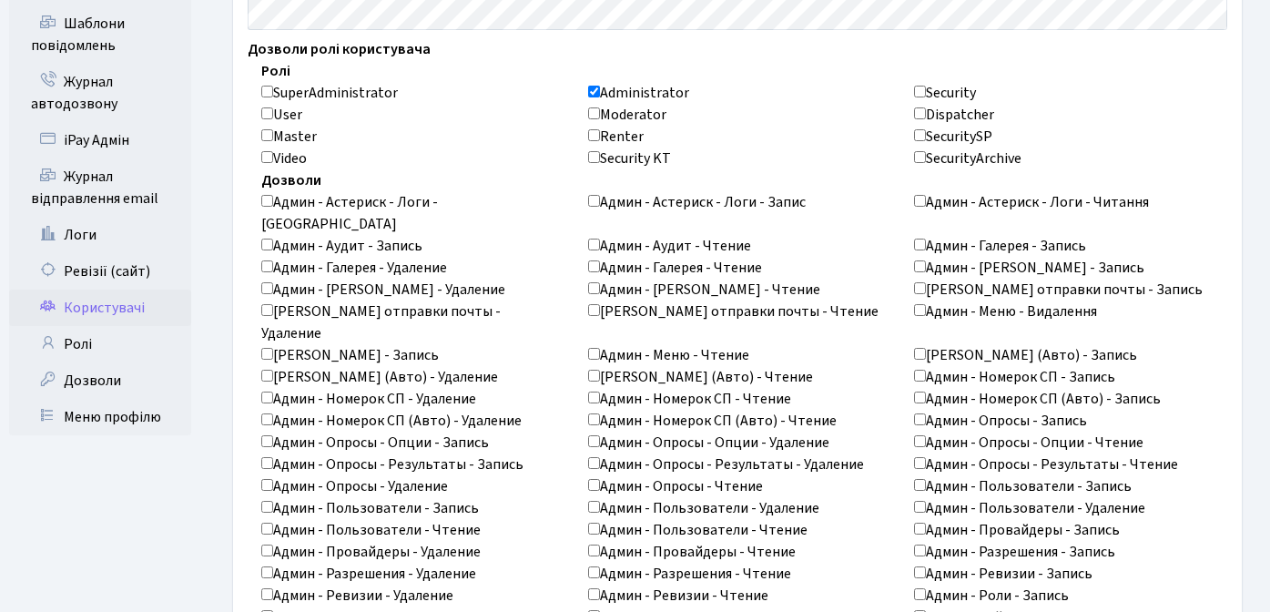
scroll to position [493, 0]
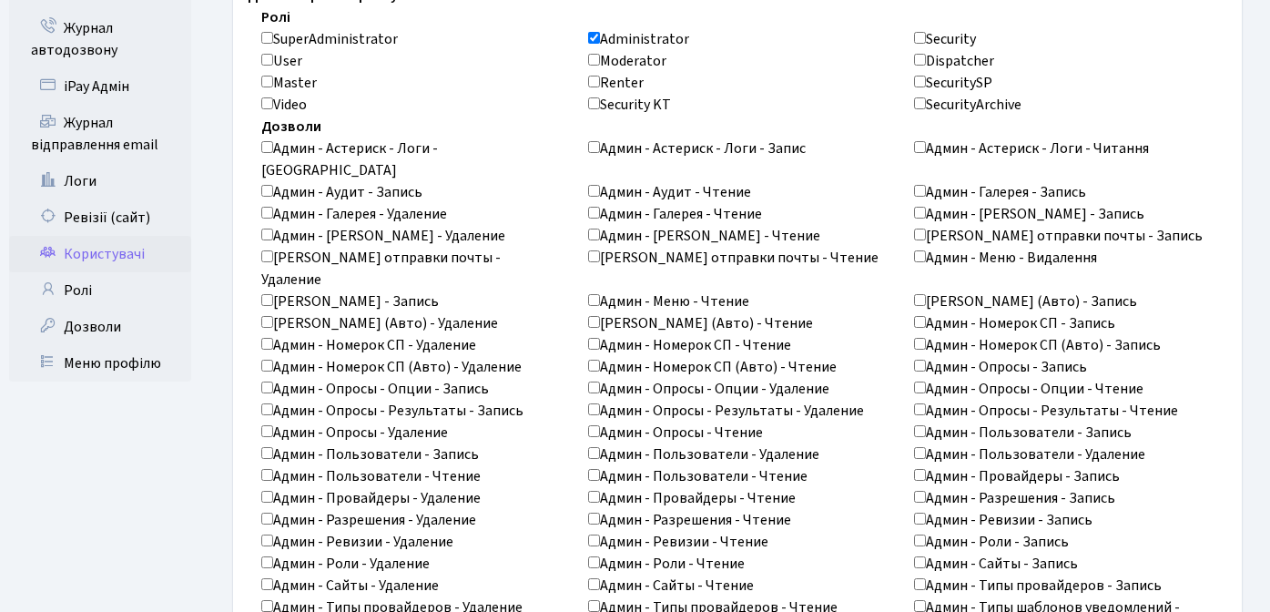
click at [593, 185] on input "Админ - Аудит - Чтение" at bounding box center [594, 191] width 12 height 12
checkbox input "true"
click at [598, 207] on input "Админ - Галерея - Чтение" at bounding box center [594, 213] width 12 height 12
checkbox input "true"
click at [597, 228] on input "Админ - [PERSON_NAME] - Чтение" at bounding box center [594, 234] width 12 height 12
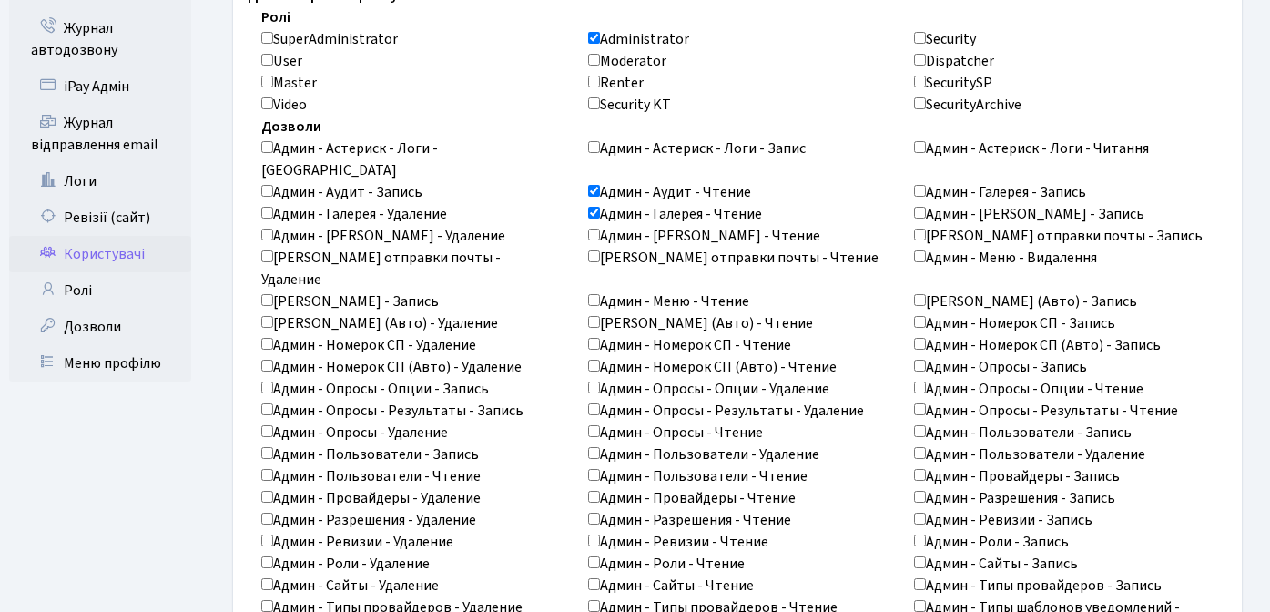
checkbox input "true"
click at [593, 250] on input "[PERSON_NAME] отправки почты - Чтение" at bounding box center [594, 256] width 12 height 12
checkbox input "true"
click at [596, 294] on input "Админ - Меню - Чтение" at bounding box center [594, 300] width 12 height 12
checkbox input "true"
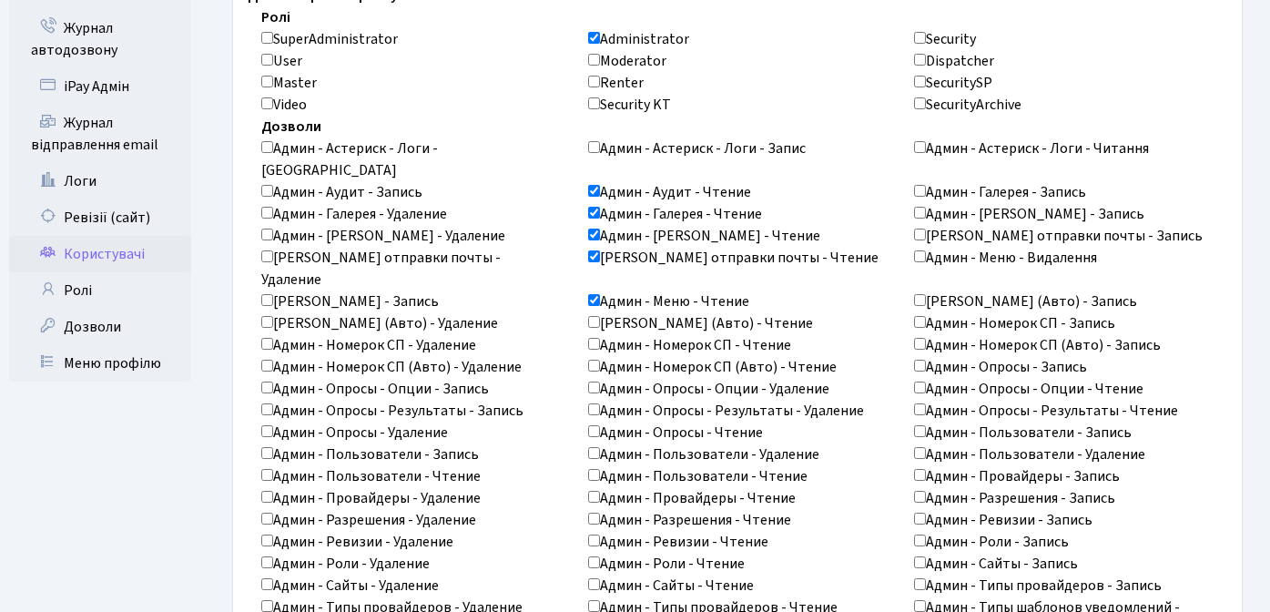
click at [597, 316] on input "Админ - Номерок (Авто) - Чтение" at bounding box center [594, 322] width 12 height 12
checkbox input "true"
click at [592, 338] on input "Админ - Номерок СП - Чтение" at bounding box center [594, 344] width 12 height 12
checkbox input "true"
click at [594, 360] on input "Админ - Номерок СП (Авто) - Чтение" at bounding box center [594, 366] width 12 height 12
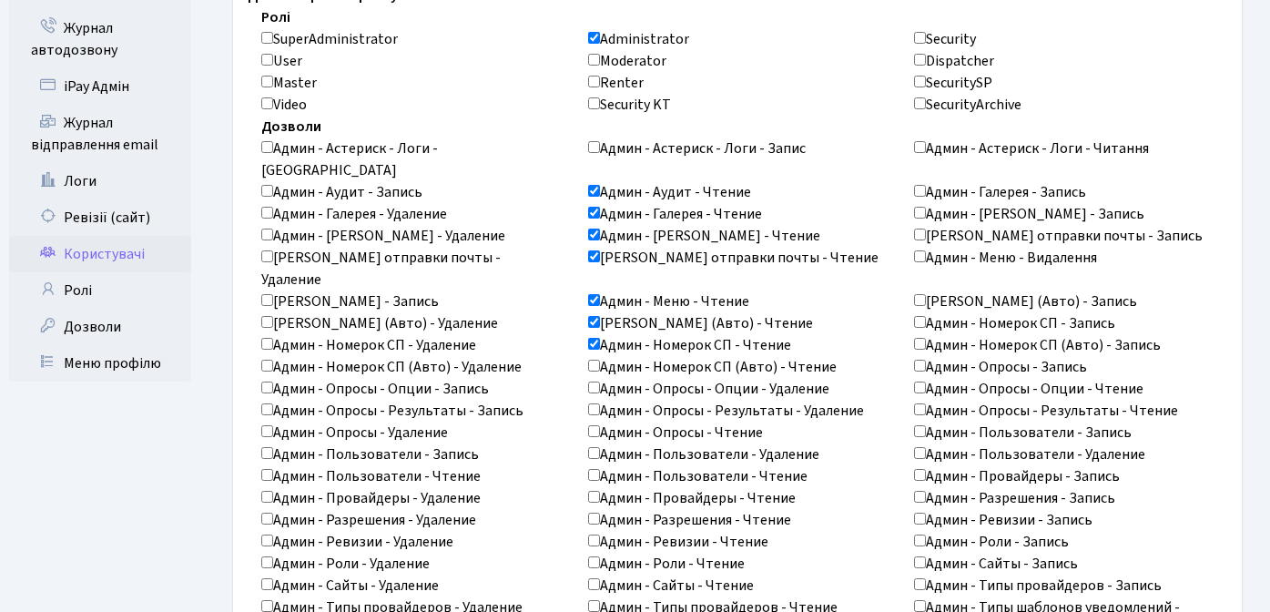
checkbox input "true"
click at [590, 403] on input "Админ - Опросы - Результаты - Удаление" at bounding box center [594, 409] width 12 height 12
click at [592, 403] on input "Админ - Опросы - Результаты - Удаление" at bounding box center [594, 409] width 12 height 12
checkbox input "false"
click at [595, 425] on input "Админ - Опросы - Чтение" at bounding box center [594, 431] width 12 height 12
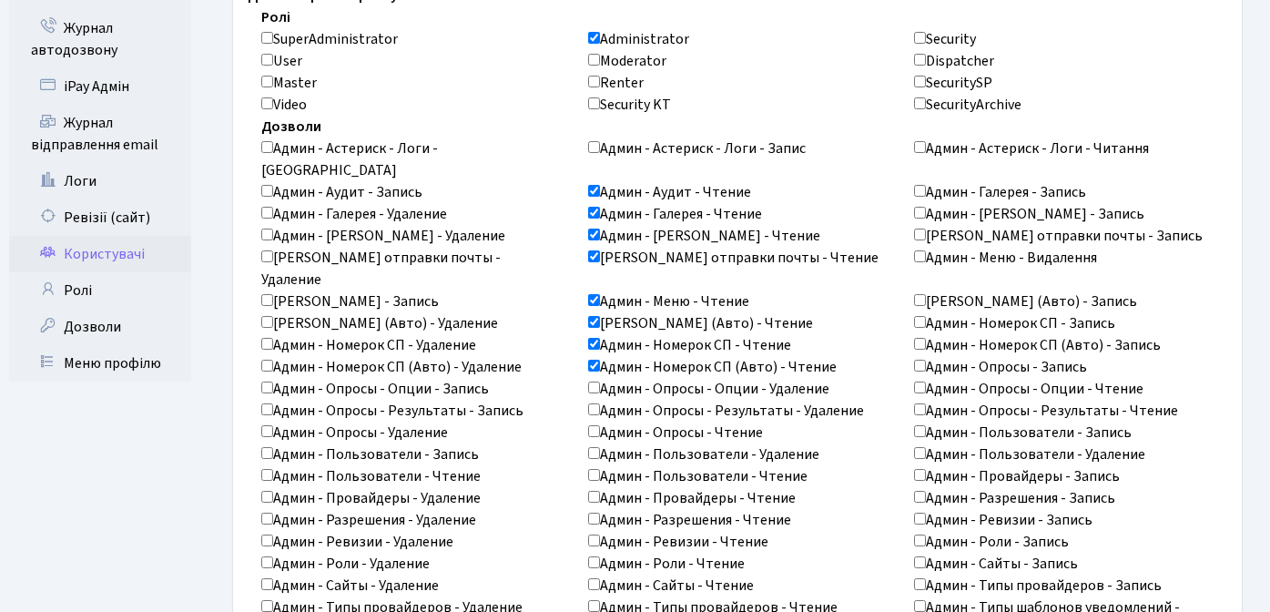
checkbox input "true"
click at [595, 469] on input "Админ - Пользователи - Чтение" at bounding box center [594, 475] width 12 height 12
checkbox input "true"
click at [597, 491] on input "Админ - Провайдеры - Чтение" at bounding box center [594, 497] width 12 height 12
checkbox input "true"
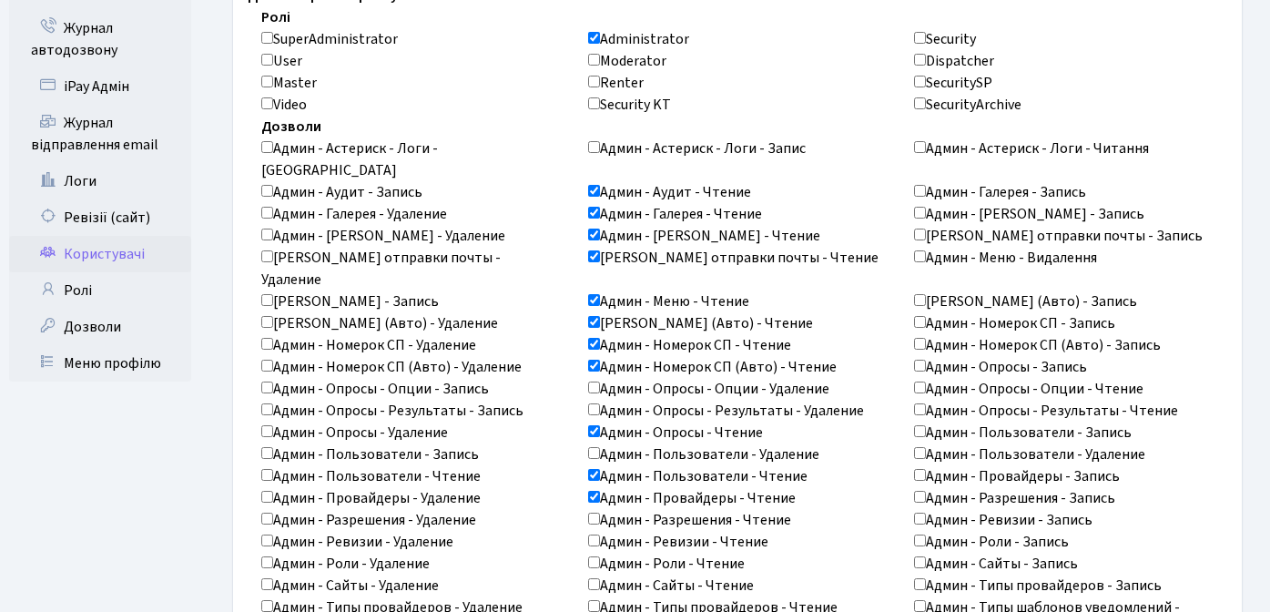
click at [594, 513] on input "Админ - Разрешения - Чтение" at bounding box center [594, 519] width 12 height 12
checkbox input "true"
click at [595, 534] on input "Админ - Ревизии - Чтение" at bounding box center [594, 540] width 12 height 12
checkbox input "true"
click at [598, 556] on input "Админ - Роли - Чтение" at bounding box center [594, 562] width 12 height 12
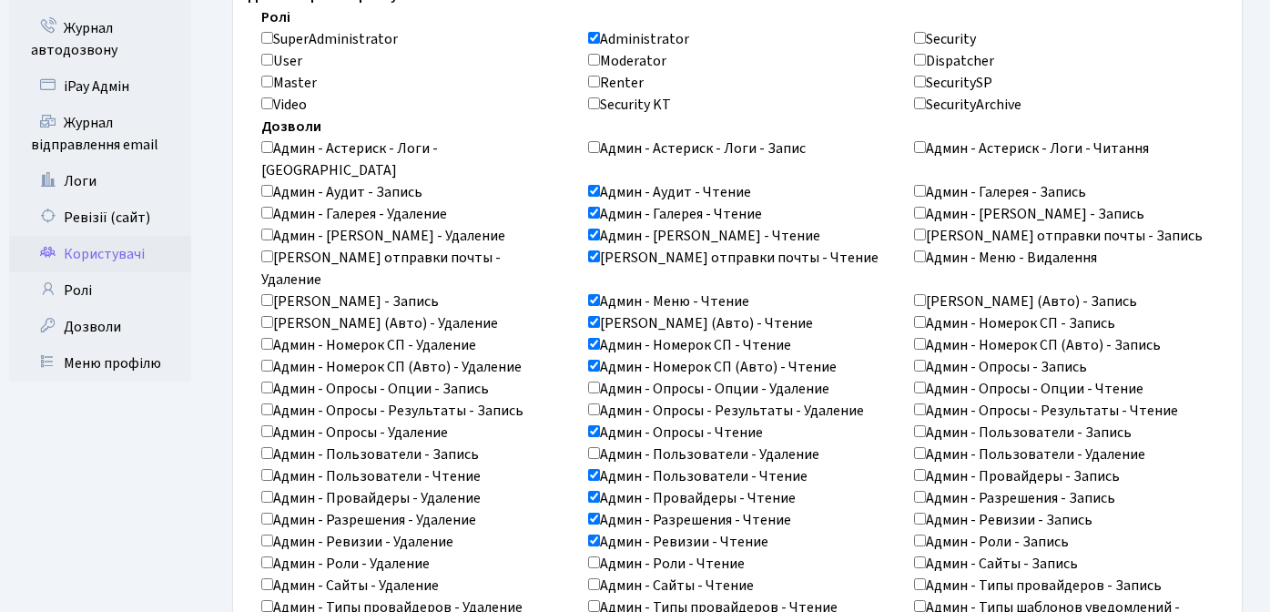
checkbox input "true"
click at [919, 403] on input "Админ - Опросы - Результаты - Чтение" at bounding box center [920, 409] width 12 height 12
checkbox input "true"
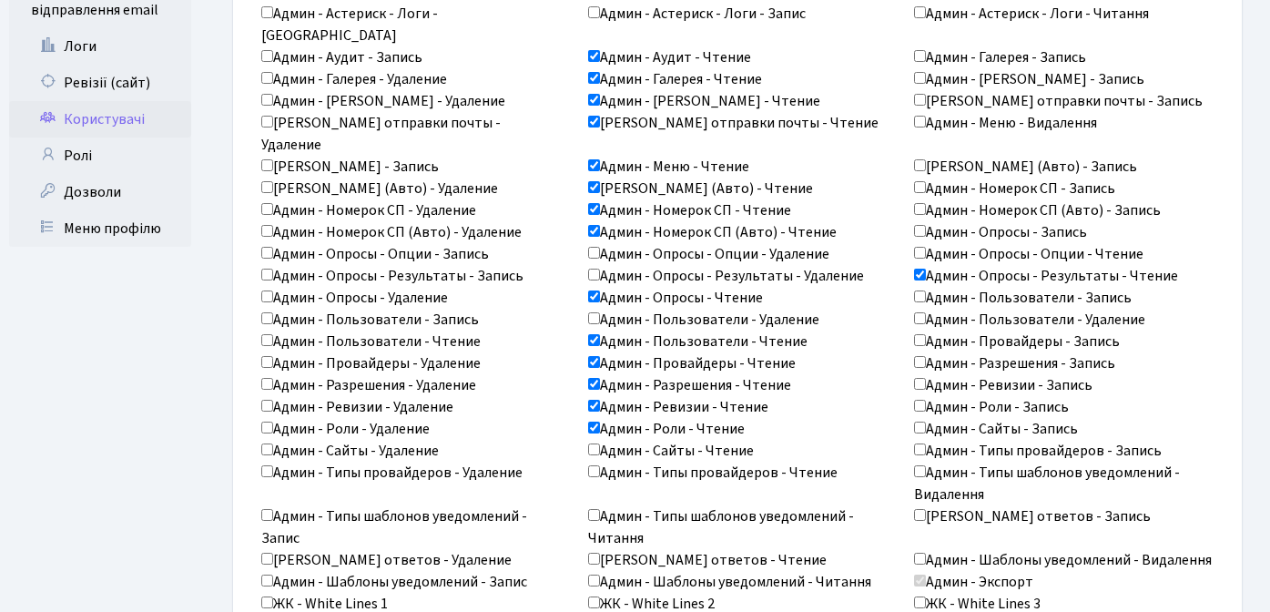
scroll to position [632, 0]
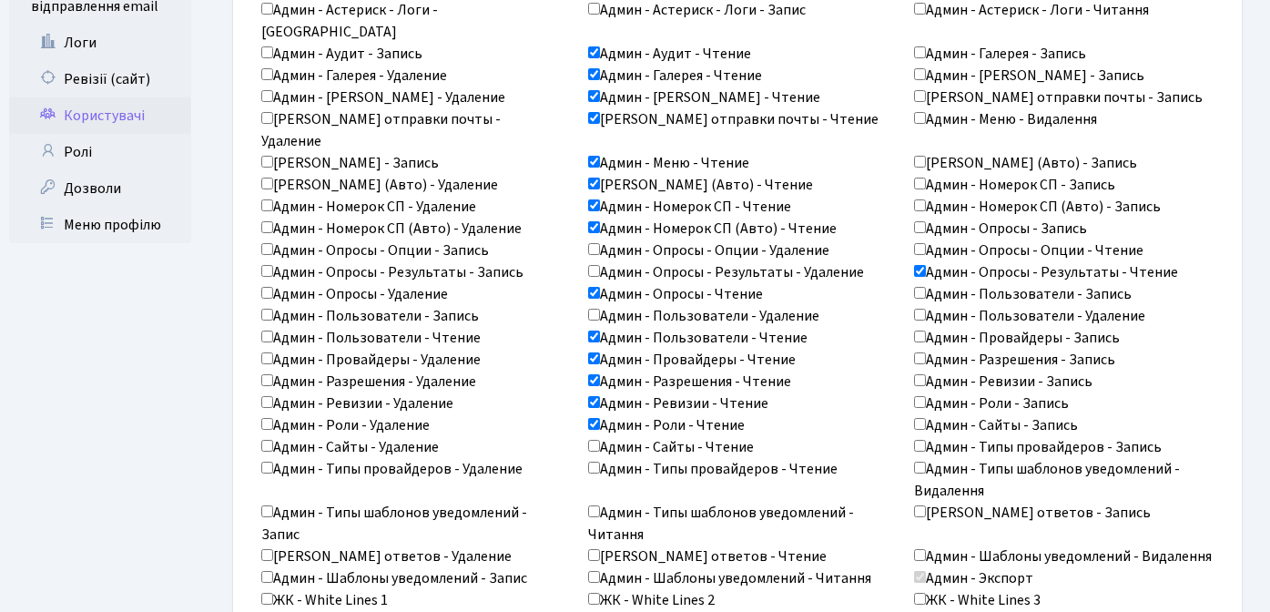
click at [267, 330] on input "Админ - Пользователи - Чтение" at bounding box center [267, 336] width 12 height 12
checkbox input "true"
click at [597, 440] on input "Админ - Сайты - Чтение" at bounding box center [594, 446] width 12 height 12
checkbox input "true"
click at [594, 462] on input "Админ - Типы провайдеров - Чтение" at bounding box center [594, 468] width 12 height 12
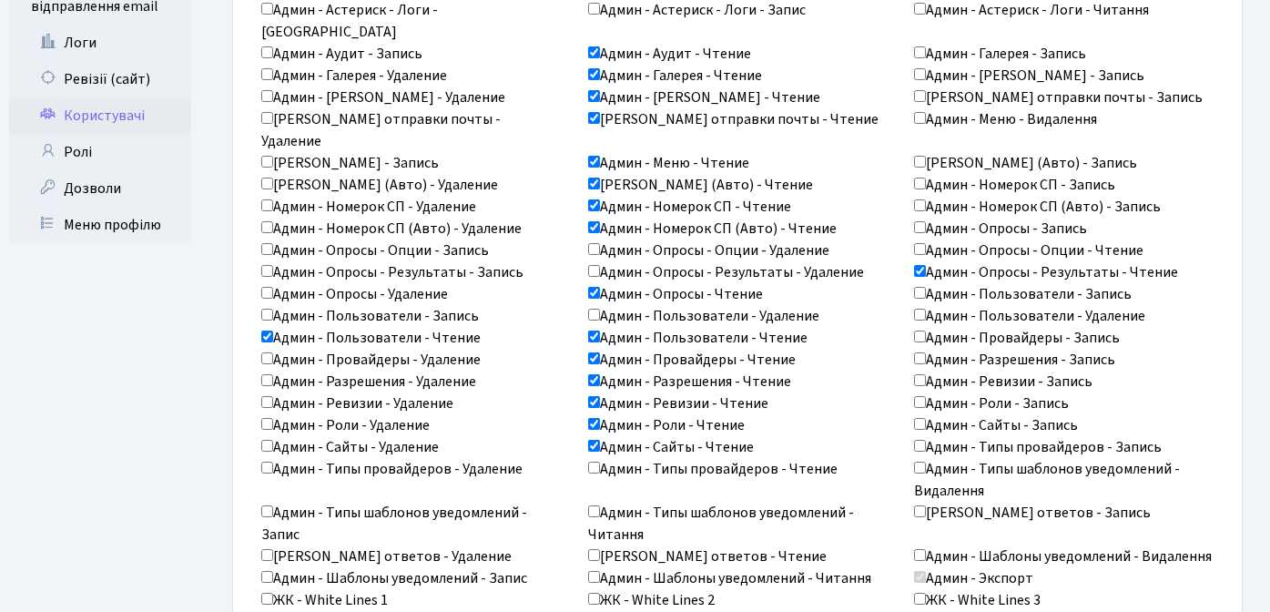
checkbox input "true"
click at [595, 505] on input "Админ - Типы шаблонов уведомлений - Читання" at bounding box center [594, 511] width 12 height 12
checkbox input "true"
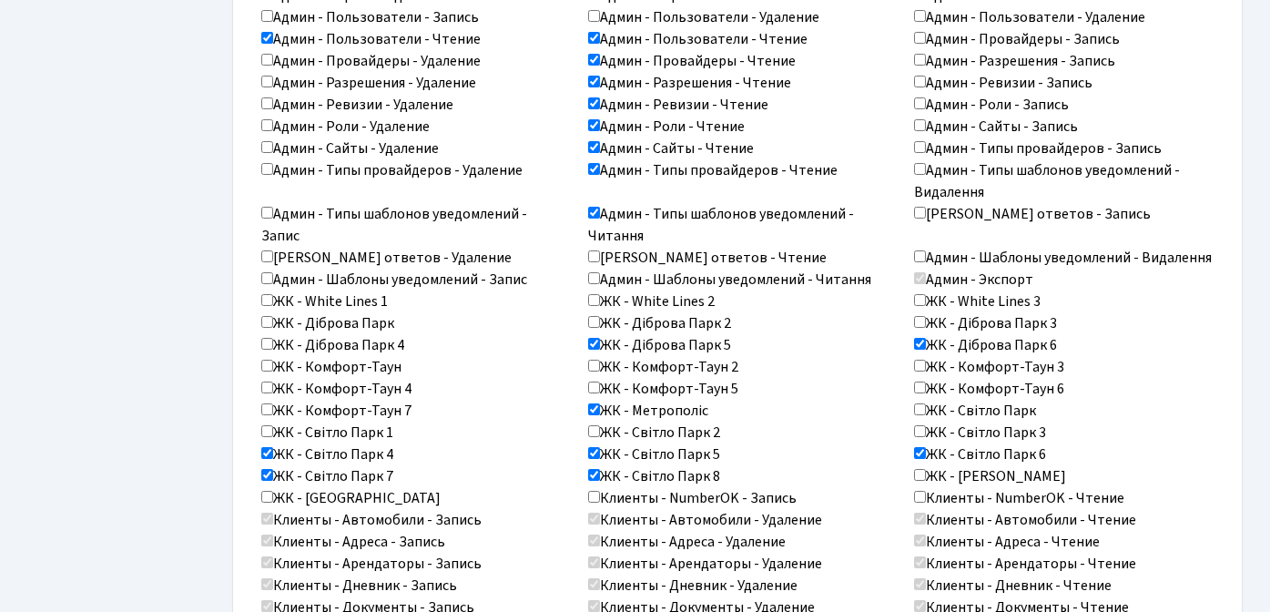
scroll to position [931, 0]
click at [596, 249] on input "Админ - Шаблоны ответов - Чтение" at bounding box center [594, 255] width 12 height 12
checkbox input "true"
click at [596, 271] on input "Админ - Шаблоны уведомлений - Читання" at bounding box center [594, 277] width 12 height 12
checkbox input "true"
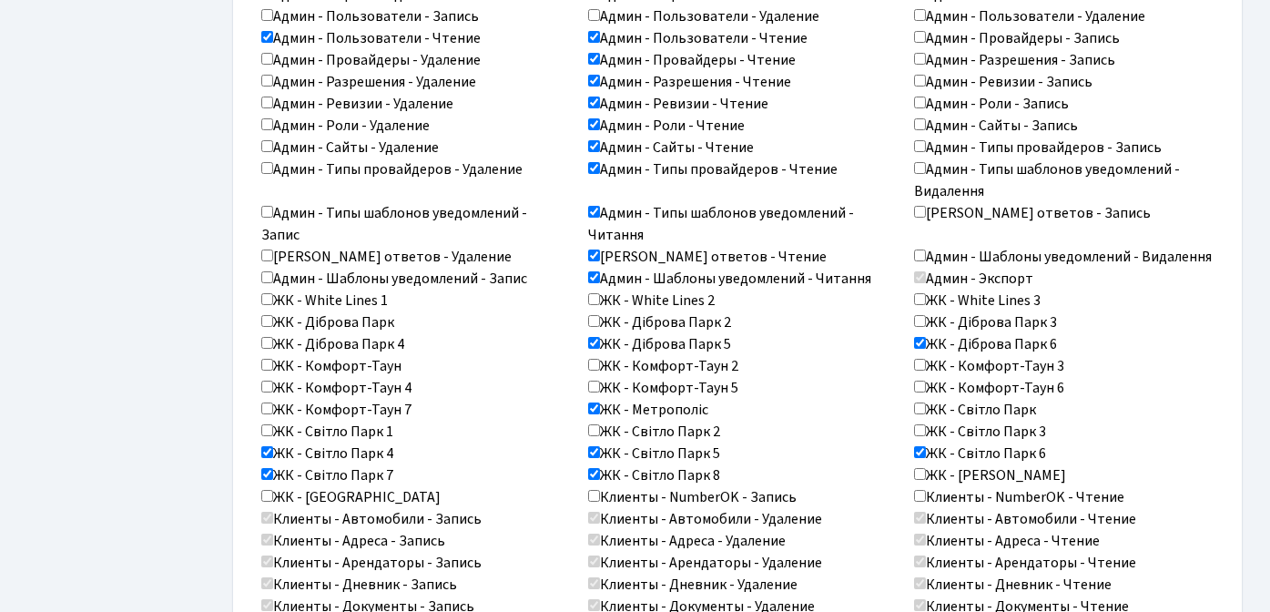
click at [594, 293] on input "ЖК - White Lines 2" at bounding box center [594, 299] width 12 height 12
checkbox input "true"
click at [272, 289] on label "ЖК - White Lines 1" at bounding box center [324, 300] width 127 height 22
click at [272, 293] on input "ЖК - White Lines 1" at bounding box center [267, 299] width 12 height 12
checkbox input "true"
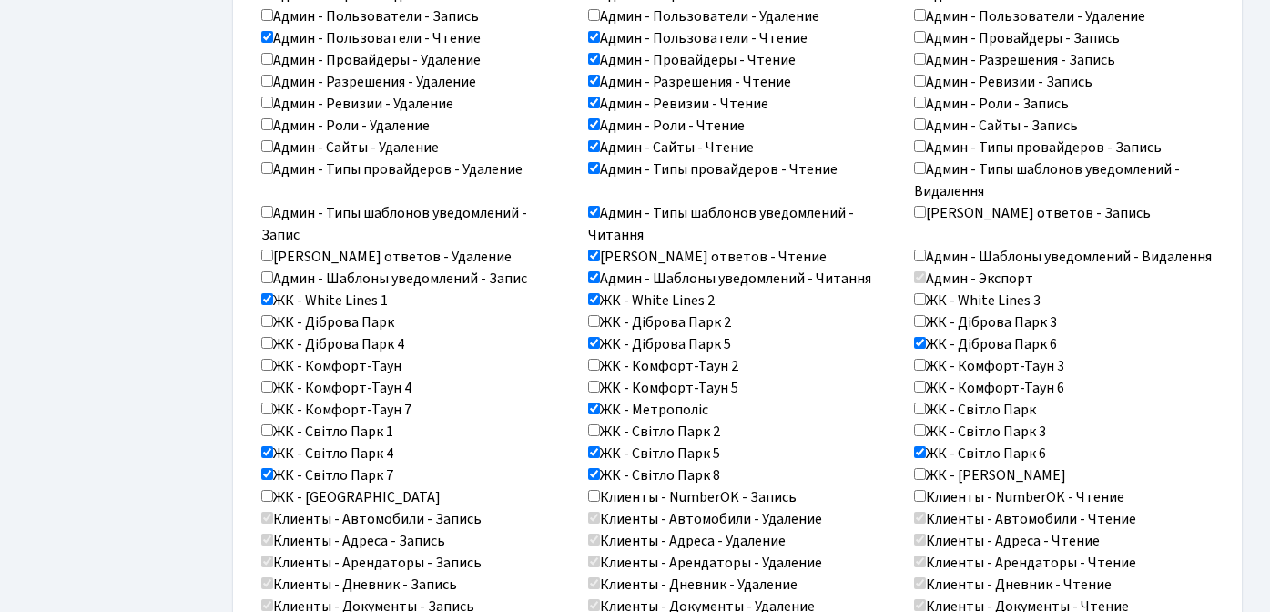
click at [273, 311] on label "ЖК - Діброва Парк" at bounding box center [327, 322] width 133 height 22
click at [273, 315] on input "ЖК - Діброва Парк" at bounding box center [267, 321] width 12 height 12
checkbox input "true"
click at [274, 333] on label "ЖК - Діброва Парк 4" at bounding box center [332, 344] width 143 height 22
click at [273, 337] on input "ЖК - Діброва Парк 4" at bounding box center [267, 343] width 12 height 12
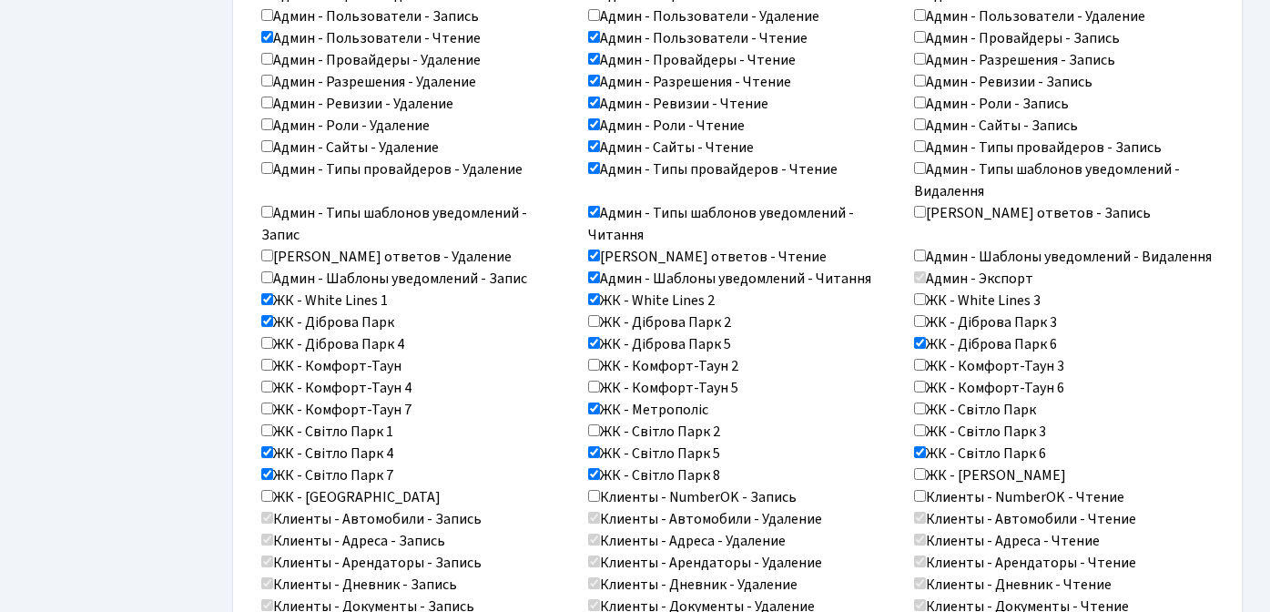
checkbox input "true"
click at [269, 355] on label "ЖК - Комфорт-Таун" at bounding box center [331, 366] width 140 height 22
click at [269, 359] on input "ЖК - Комфорт-Таун" at bounding box center [267, 365] width 12 height 12
checkbox input "true"
click at [270, 381] on input "ЖК - Комфорт-Таун 4" at bounding box center [267, 387] width 12 height 12
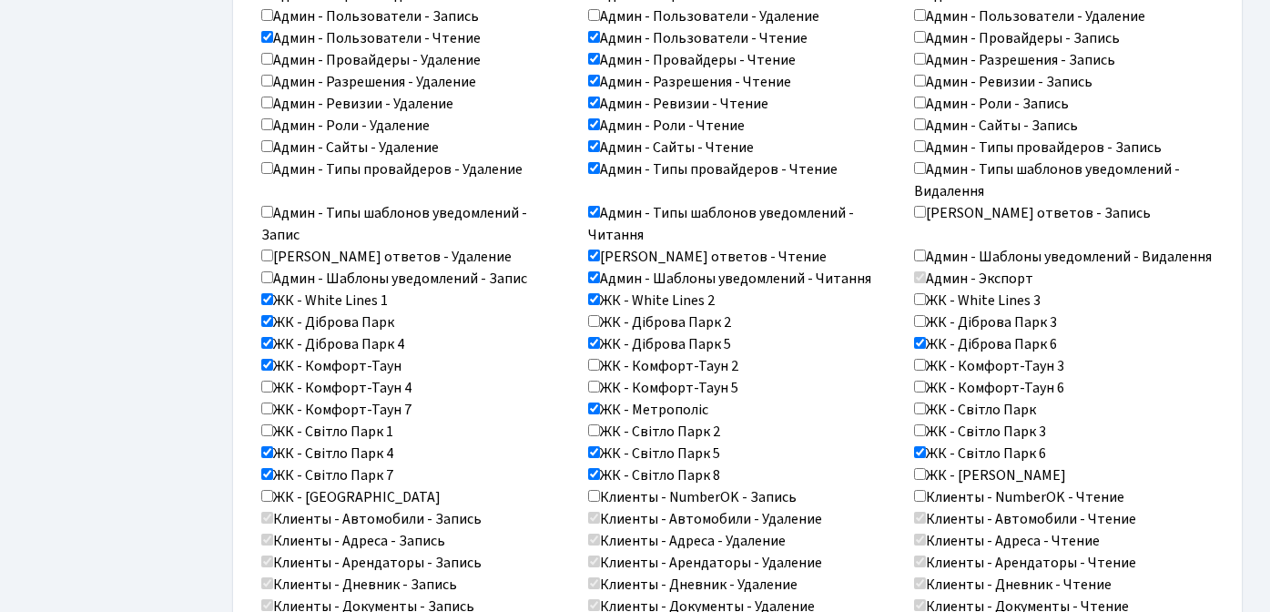
checkbox input "true"
click at [269, 402] on input "ЖК - Комфорт-Таун 7" at bounding box center [267, 408] width 12 height 12
checkbox input "true"
click at [268, 424] on input "ЖК - Світло Парк 1" at bounding box center [267, 430] width 12 height 12
checkbox input "true"
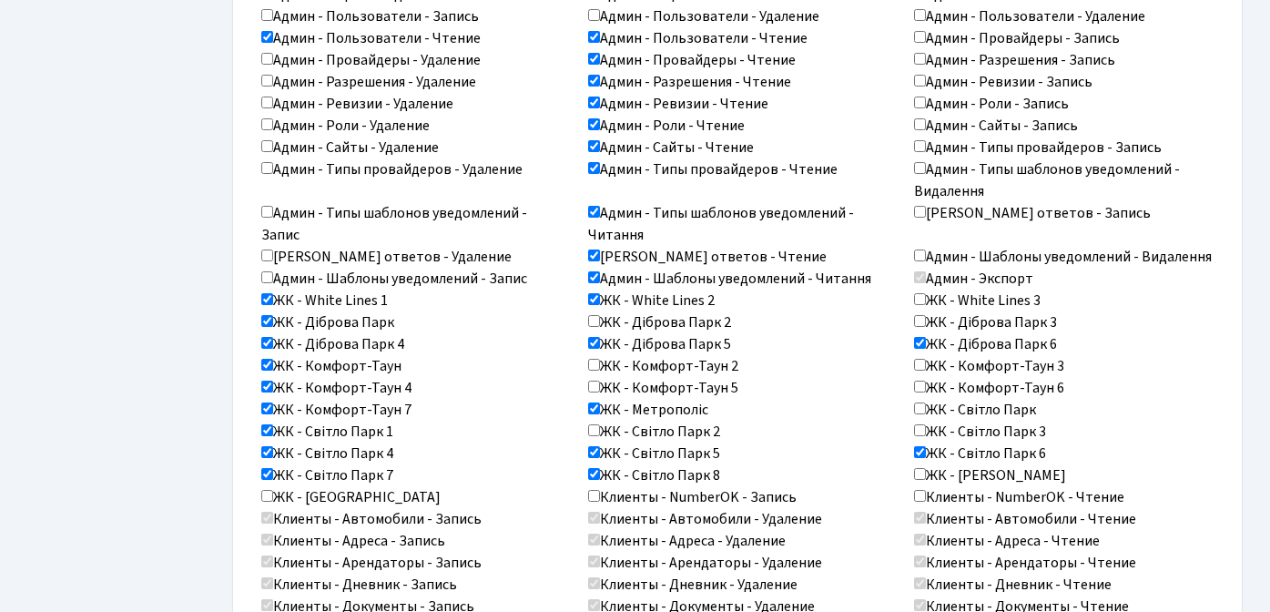
click at [593, 315] on input "ЖК - Діброва Парк 2" at bounding box center [594, 321] width 12 height 12
checkbox input "true"
click at [594, 359] on input "ЖК - Комфорт-Таун 2" at bounding box center [594, 365] width 12 height 12
checkbox input "true"
click at [595, 381] on input "ЖК - Комфорт-Таун 5" at bounding box center [594, 387] width 12 height 12
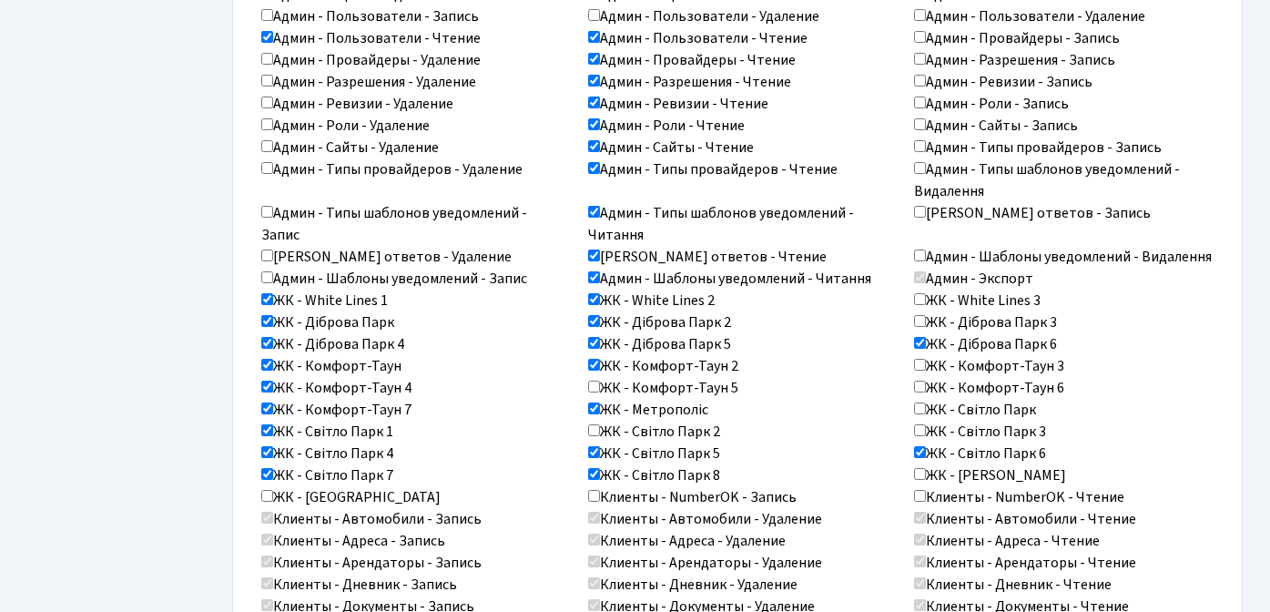
checkbox input "true"
click at [594, 424] on input "ЖК - Світло Парк 2" at bounding box center [594, 430] width 12 height 12
checkbox input "true"
click at [920, 293] on input "ЖК - White Lines 3" at bounding box center [920, 299] width 12 height 12
checkbox input "true"
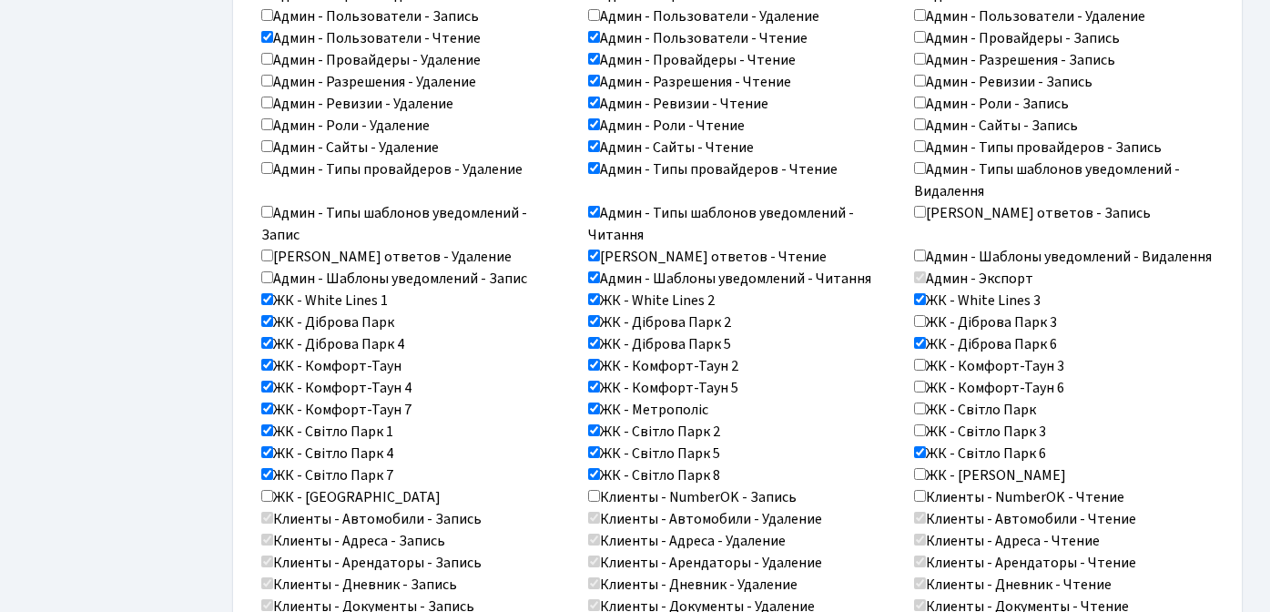
click at [920, 311] on label "ЖК - Діброва Парк 3" at bounding box center [985, 322] width 143 height 22
click at [920, 315] on input "ЖК - Діброва Парк 3" at bounding box center [920, 321] width 12 height 12
checkbox input "true"
click at [920, 359] on input "ЖК - Комфорт-Таун 3" at bounding box center [920, 365] width 12 height 12
checkbox input "true"
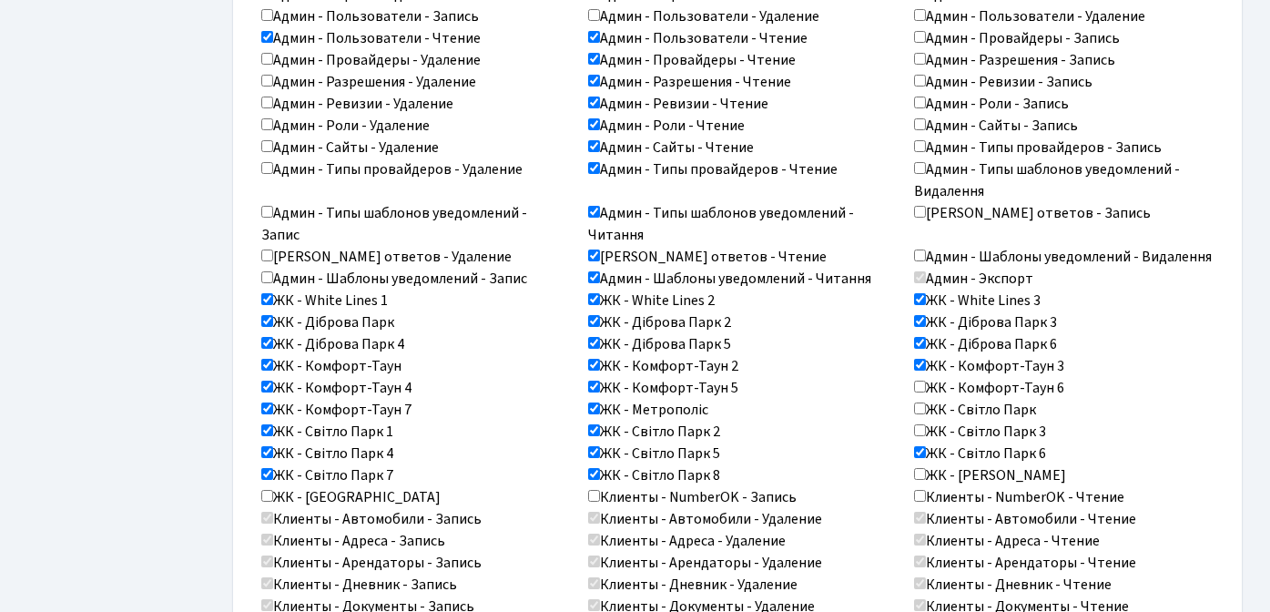
click at [920, 381] on input "ЖК - Комфорт-Таун 6" at bounding box center [920, 387] width 12 height 12
checkbox input "true"
click at [921, 402] on input "ЖК - Світло Парк" at bounding box center [920, 408] width 12 height 12
checkbox input "true"
click at [919, 424] on input "ЖК - Світло Парк 3" at bounding box center [920, 430] width 12 height 12
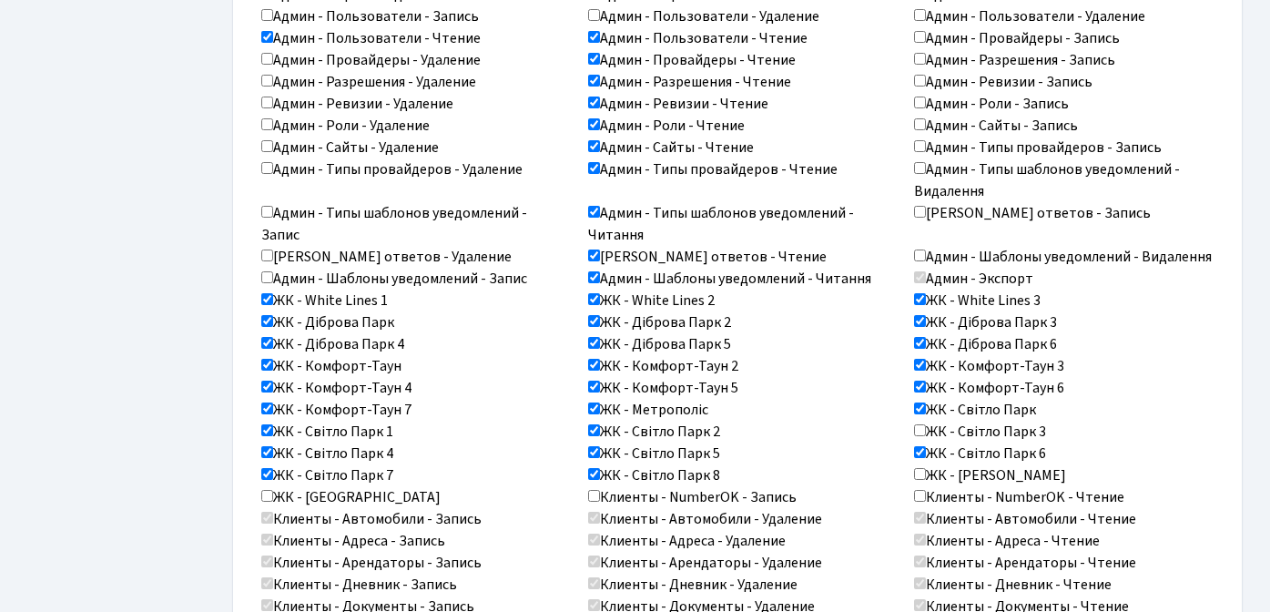
checkbox input "true"
click at [919, 468] on input "ЖК - Тетрис Холл" at bounding box center [920, 474] width 12 height 12
checkbox input "true"
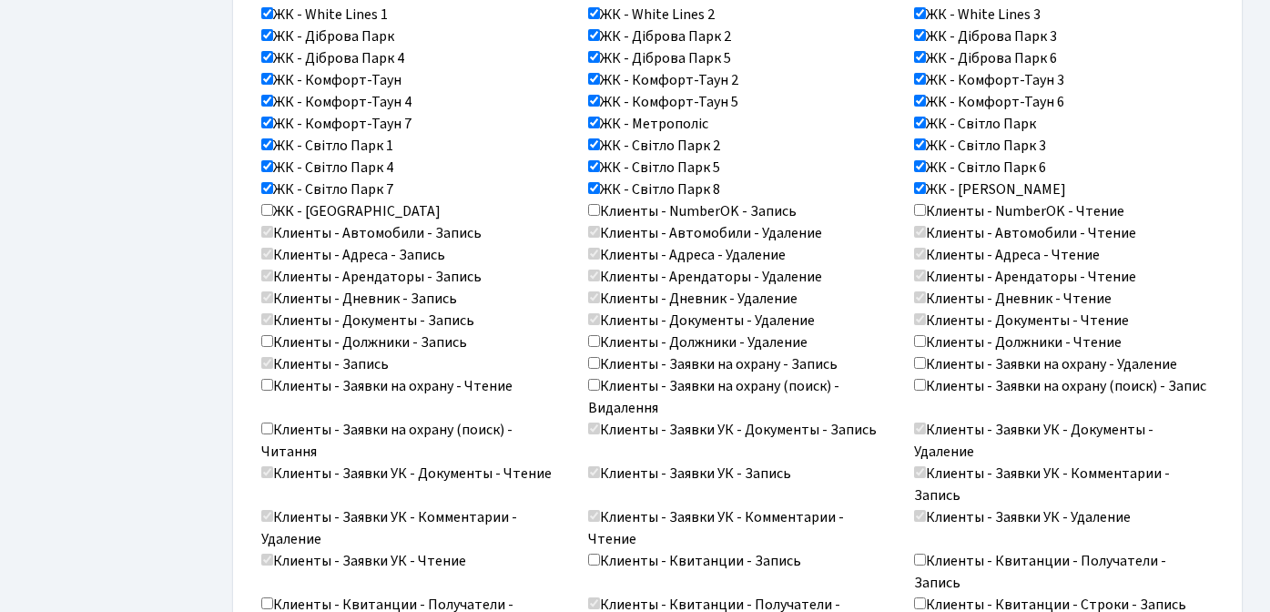
scroll to position [1267, 0]
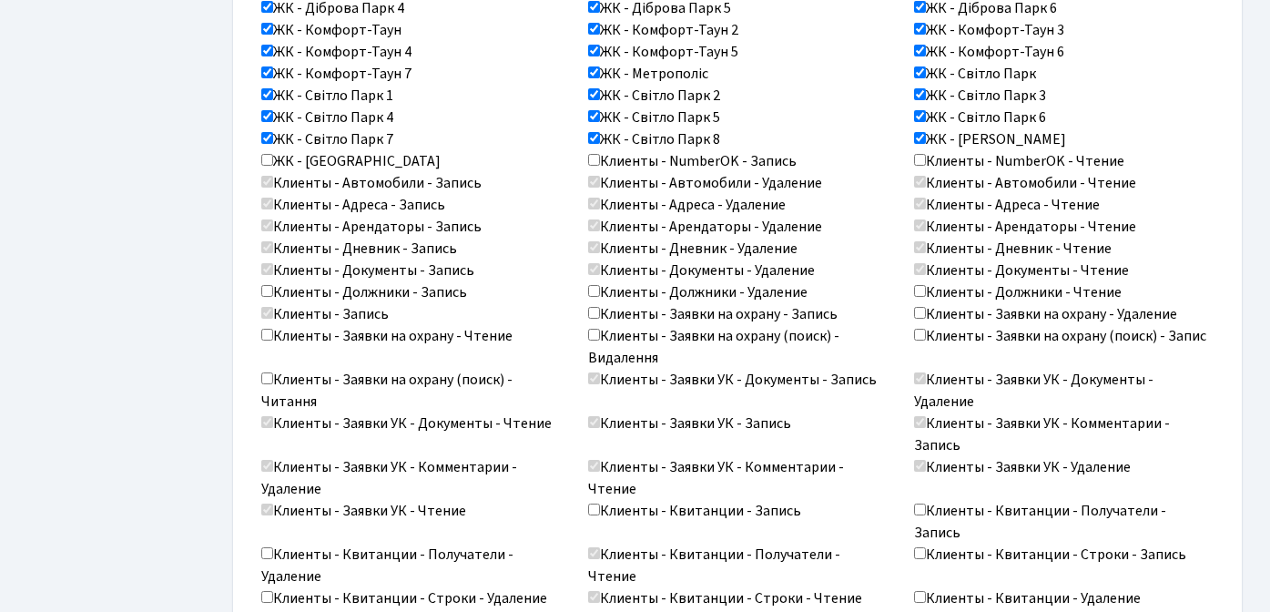
click at [919, 154] on input "Клиенты - NumberOK - Чтение" at bounding box center [920, 160] width 12 height 12
checkbox input "true"
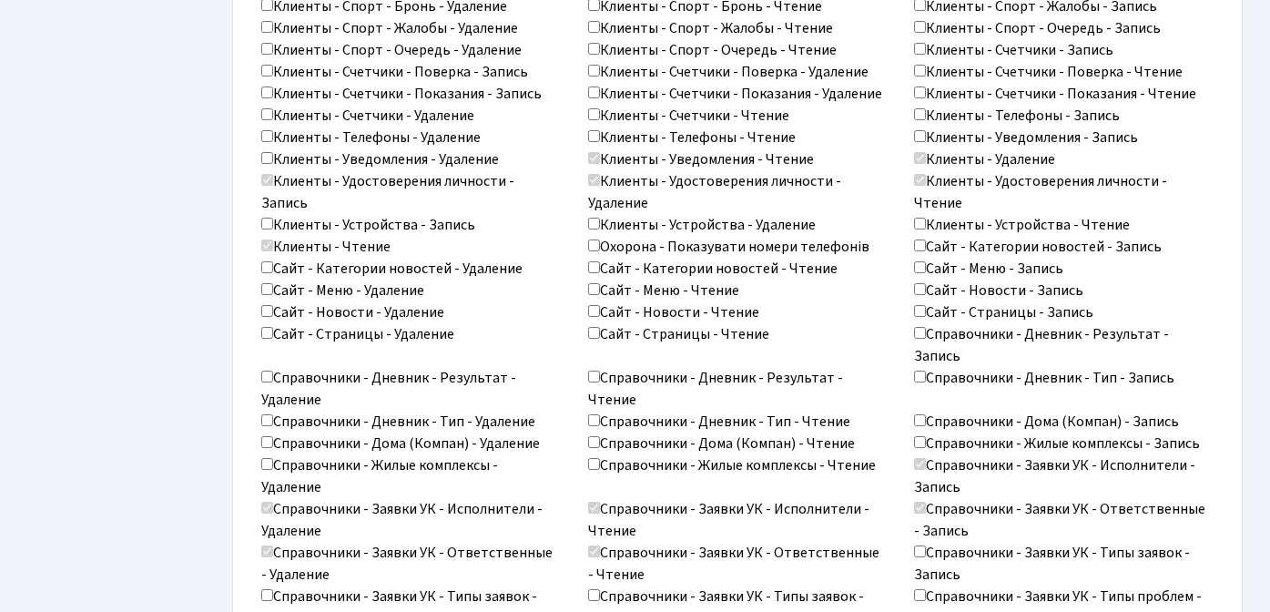
scroll to position [2893, 0]
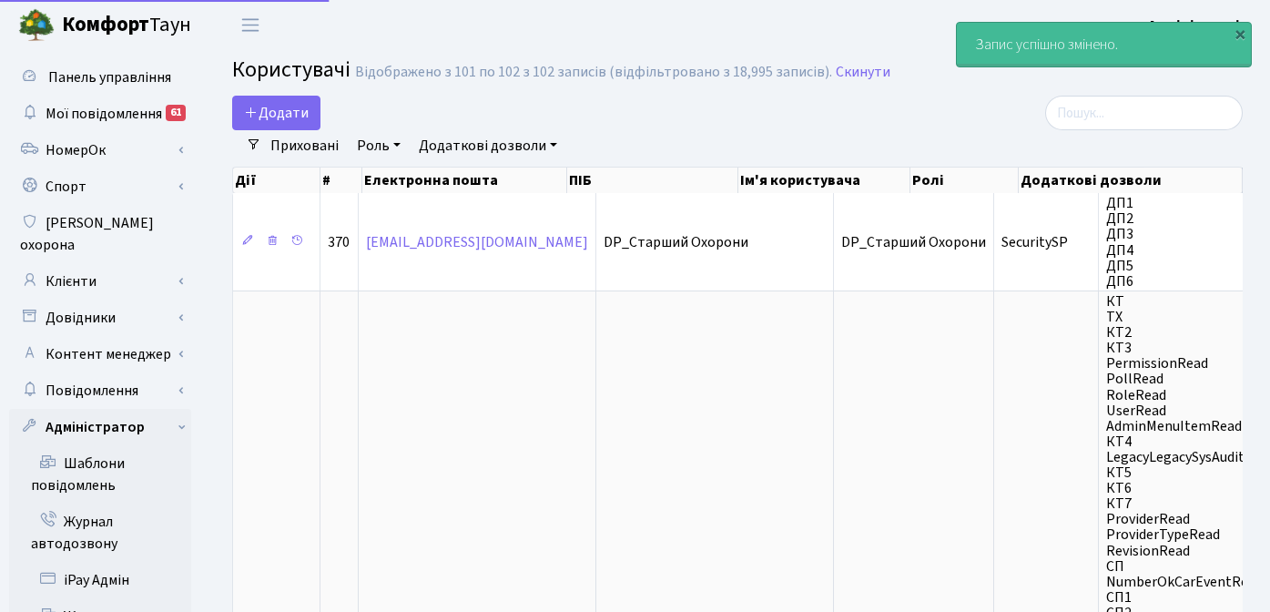
select select "25"
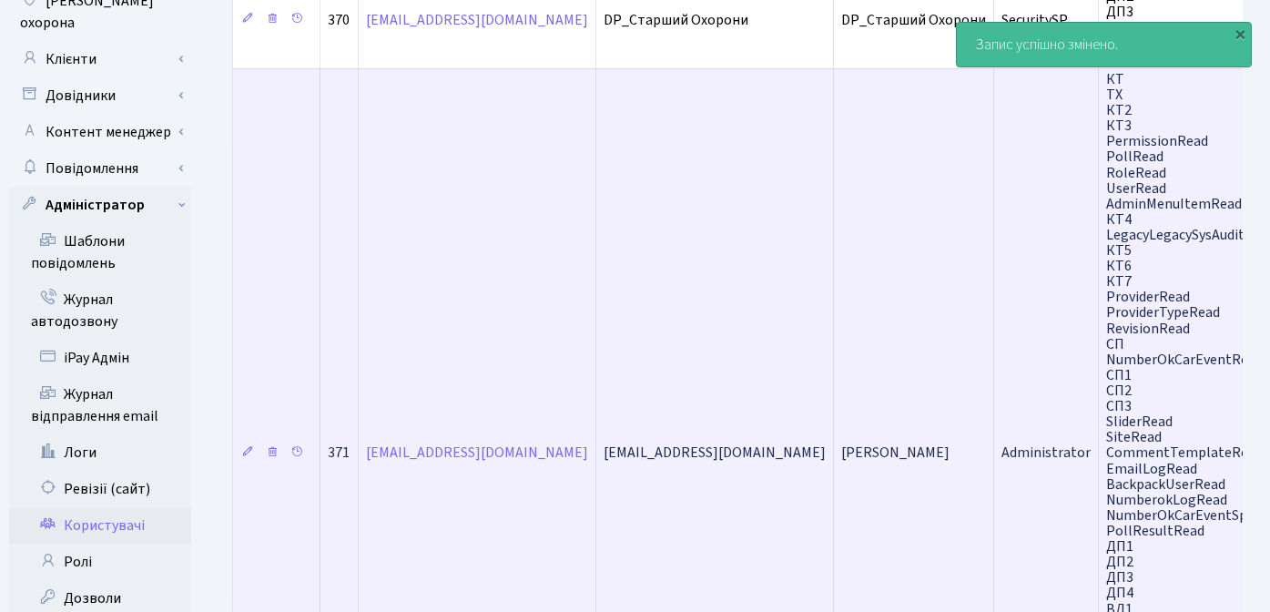
scroll to position [286, 0]
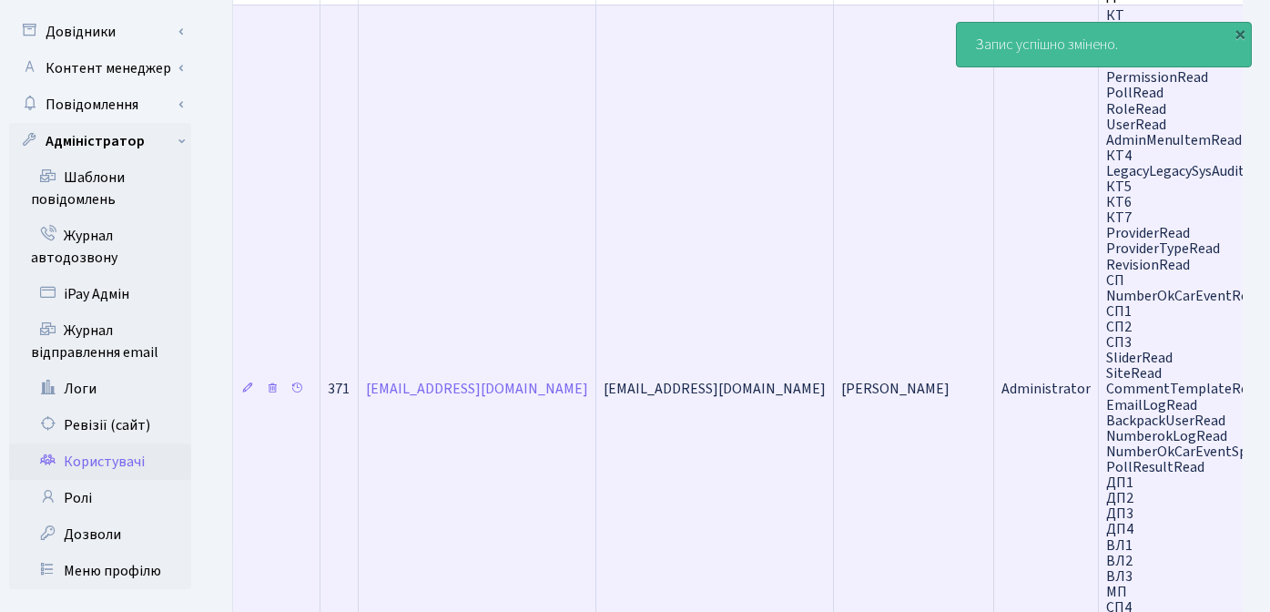
click at [834, 296] on td "[PERSON_NAME]" at bounding box center [914, 388] width 160 height 767
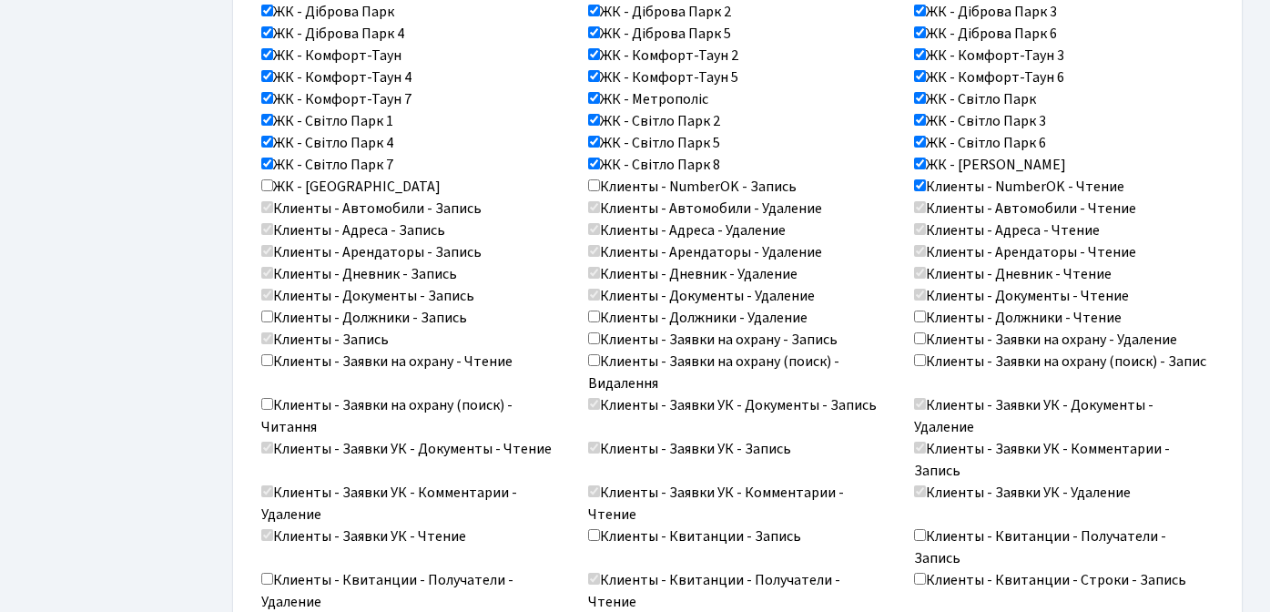
scroll to position [1254, 0]
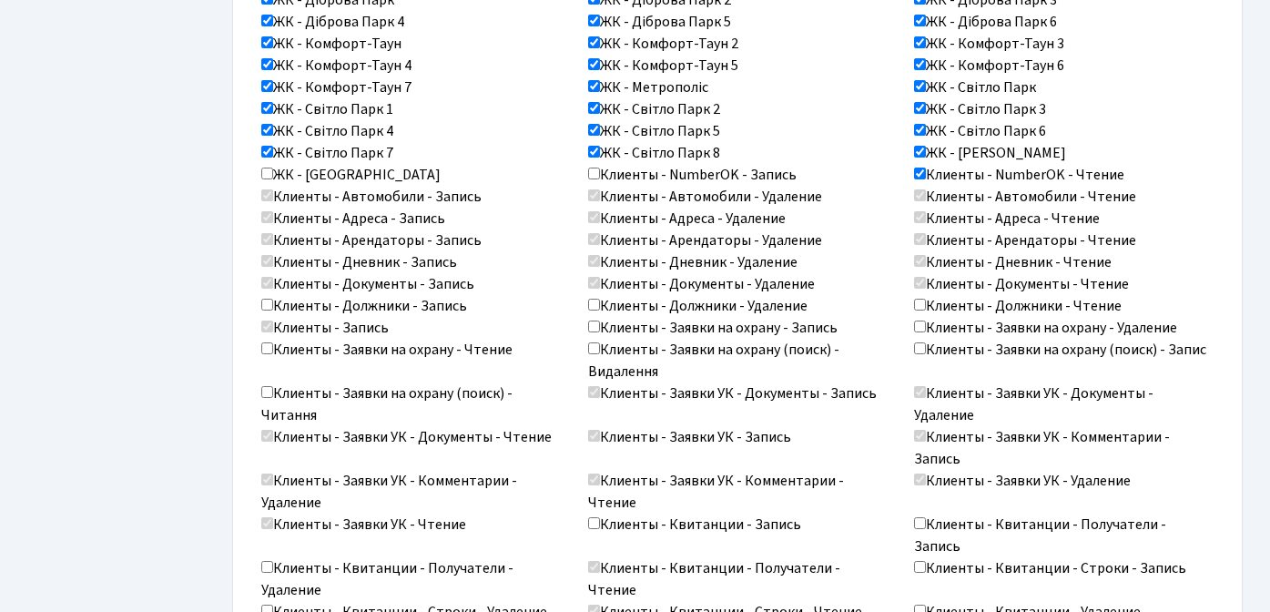
click at [267, 342] on input "Клиенты - Заявки на охрану - Чтение" at bounding box center [267, 348] width 12 height 12
checkbox input "true"
click at [923, 299] on input "Клиенты - Должники - Чтение" at bounding box center [920, 305] width 12 height 12
checkbox input "true"
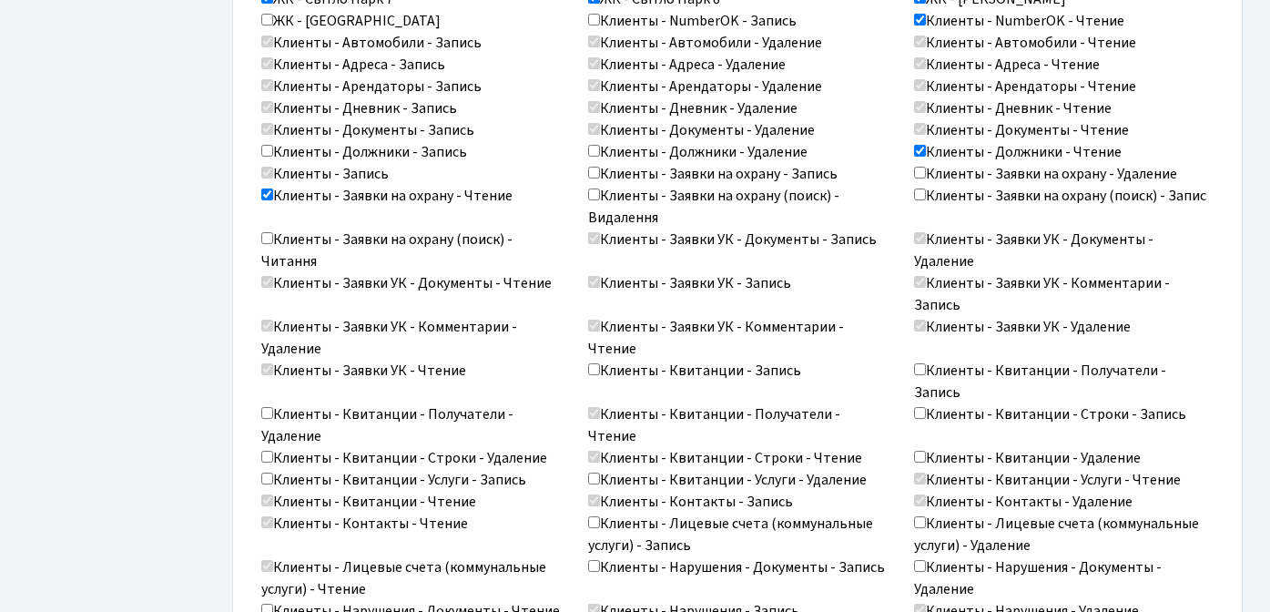
scroll to position [1410, 0]
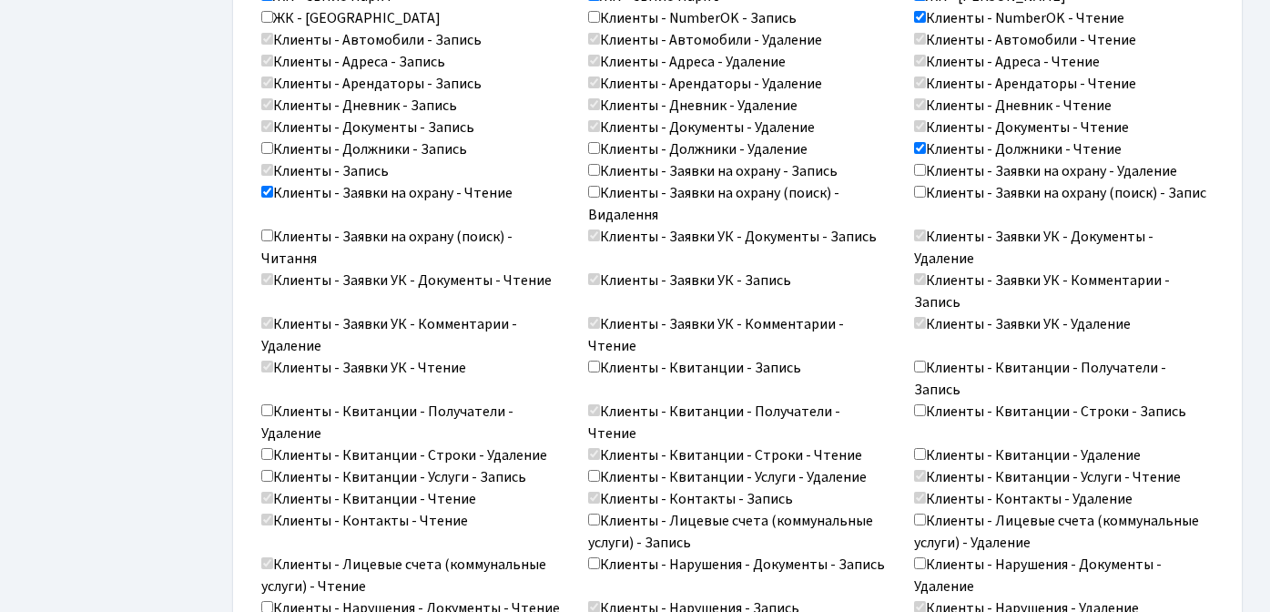
click at [266, 229] on input "Клиенты - Заявки на охрану (поиск) - Читання" at bounding box center [267, 235] width 12 height 12
checkbox input "true"
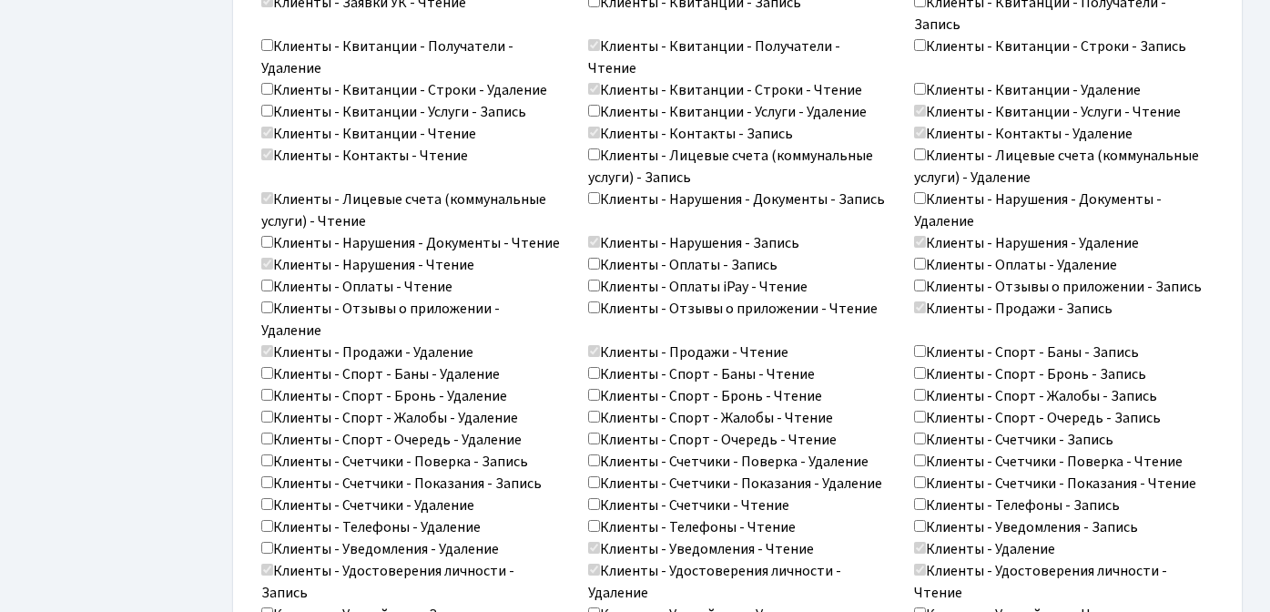
scroll to position [1791, 0]
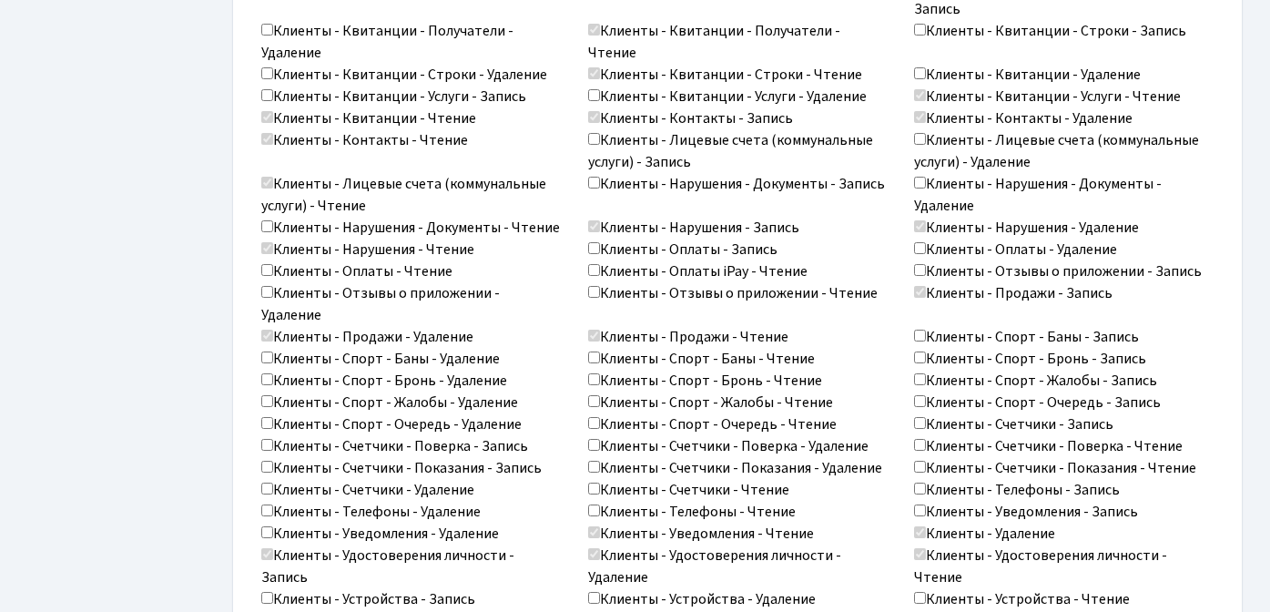
click at [268, 220] on input "Клиенты - Нарушения - Документы - Чтение" at bounding box center [267, 226] width 12 height 12
checkbox input "true"
click at [264, 264] on input "Клиенты - Оплаты - Чтение" at bounding box center [267, 270] width 12 height 12
checkbox input "true"
click at [594, 264] on input "Клиенты - Оплаты iPay - Чтение" at bounding box center [594, 270] width 12 height 12
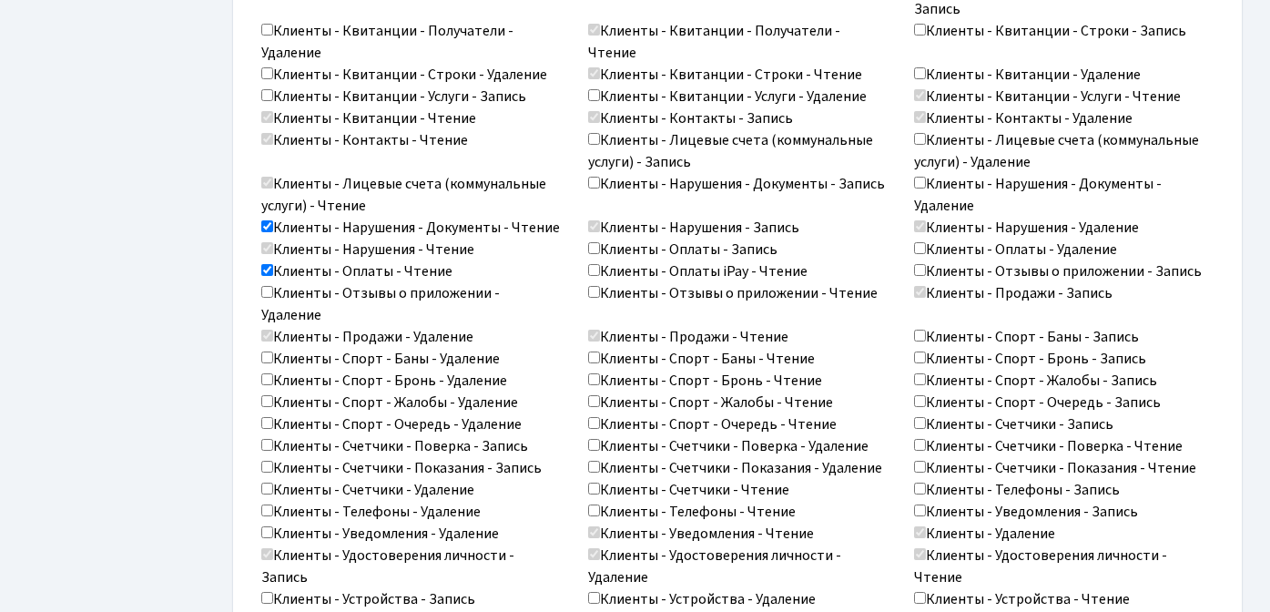
checkbox input "true"
click at [596, 286] on input "Клиенты - Отзывы о приложении - Чтение" at bounding box center [594, 292] width 12 height 12
checkbox input "true"
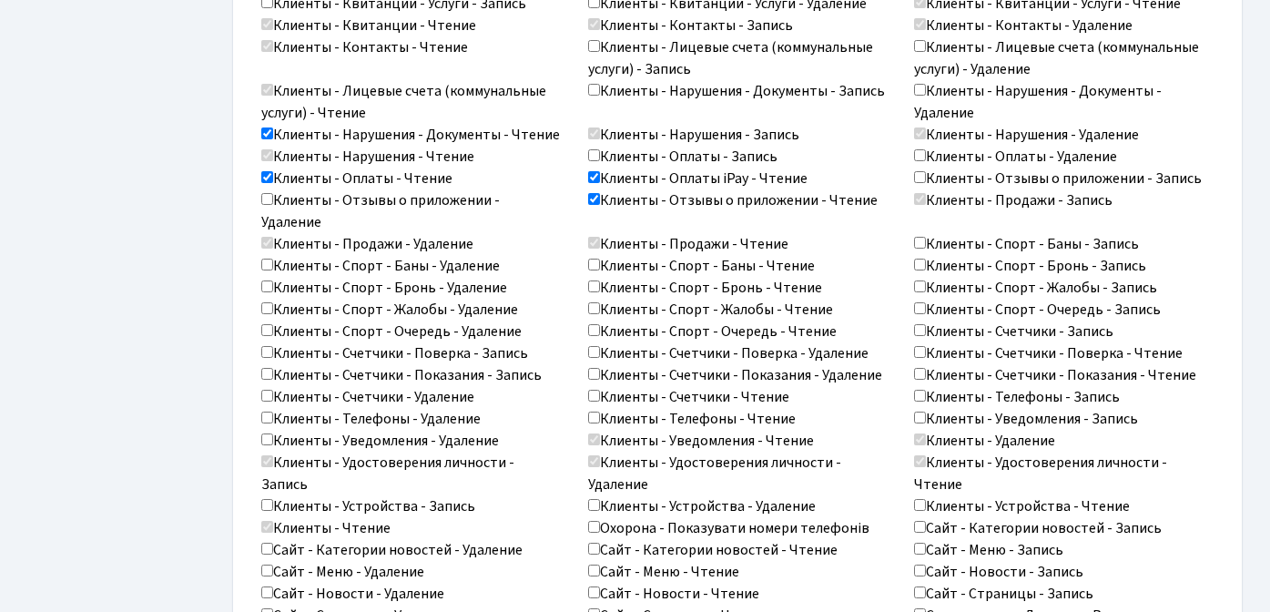
scroll to position [1897, 0]
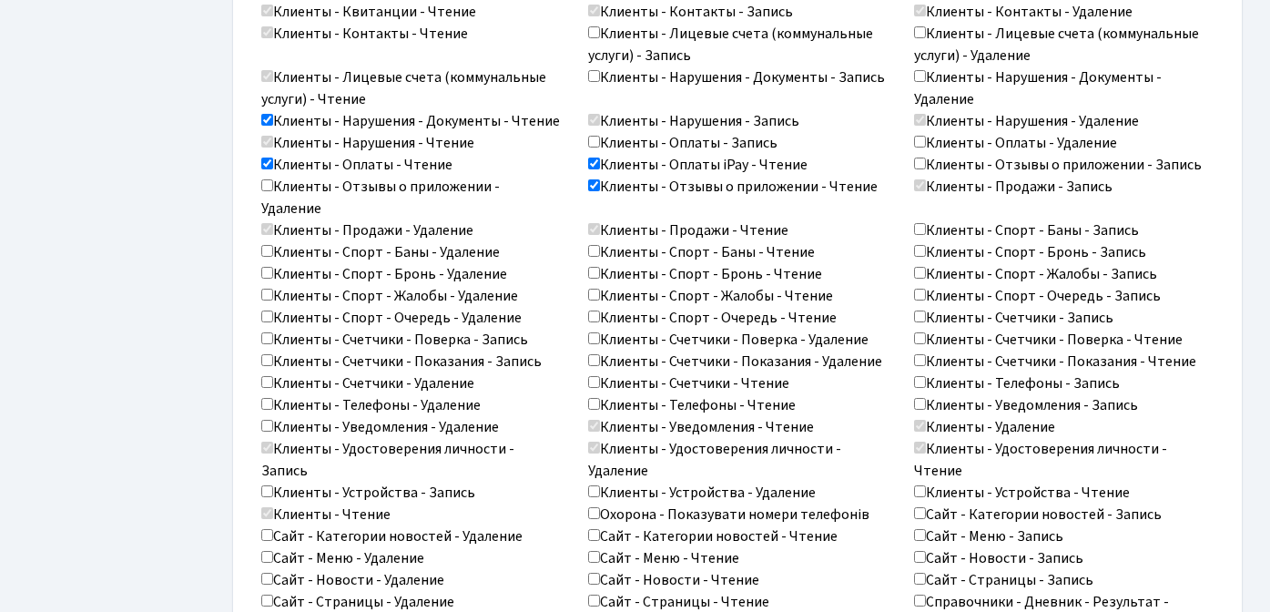
click at [595, 245] on input "Клиенты - Спорт - Баны - Чтение" at bounding box center [594, 251] width 12 height 12
checkbox input "true"
click at [592, 267] on input "Клиенты - Спорт - Бронь - Чтение" at bounding box center [594, 273] width 12 height 12
checkbox input "true"
click at [593, 289] on input "Клиенты - Спорт - Жалобы - Чтение" at bounding box center [594, 295] width 12 height 12
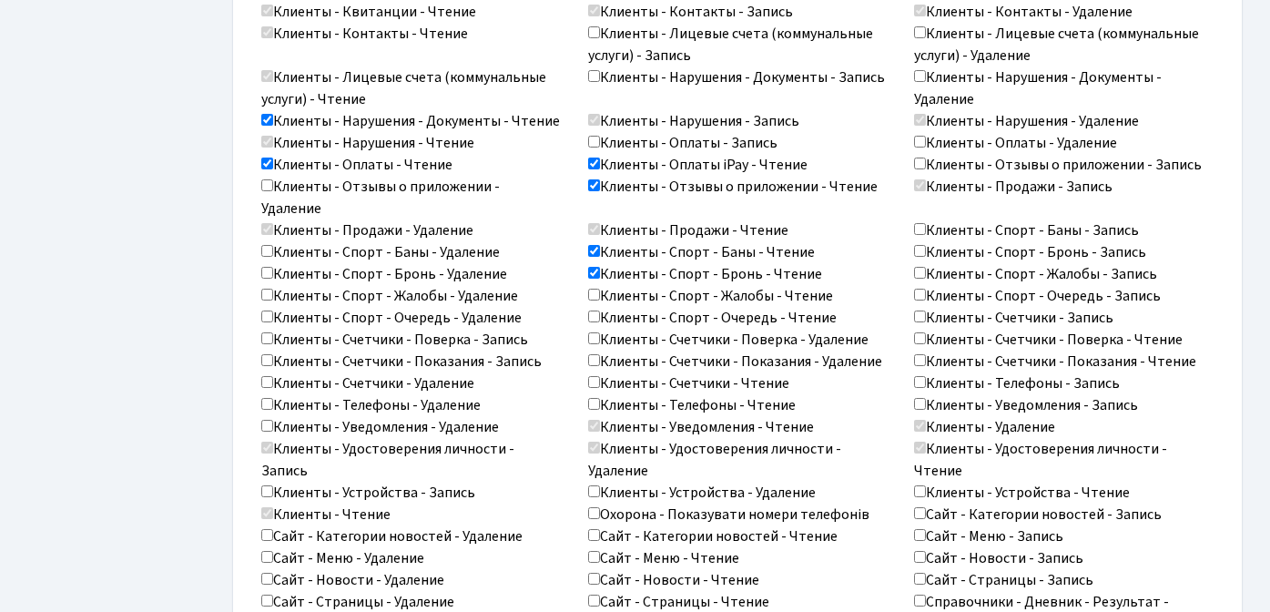
checkbox input "true"
click at [598, 310] on input "Клиенты - Спорт - Очередь - Чтение" at bounding box center [594, 316] width 12 height 12
checkbox input "true"
click at [261, 289] on input "Клиенты - Спорт - Жалобы - Удаление" at bounding box center [267, 295] width 12 height 12
checkbox input "true"
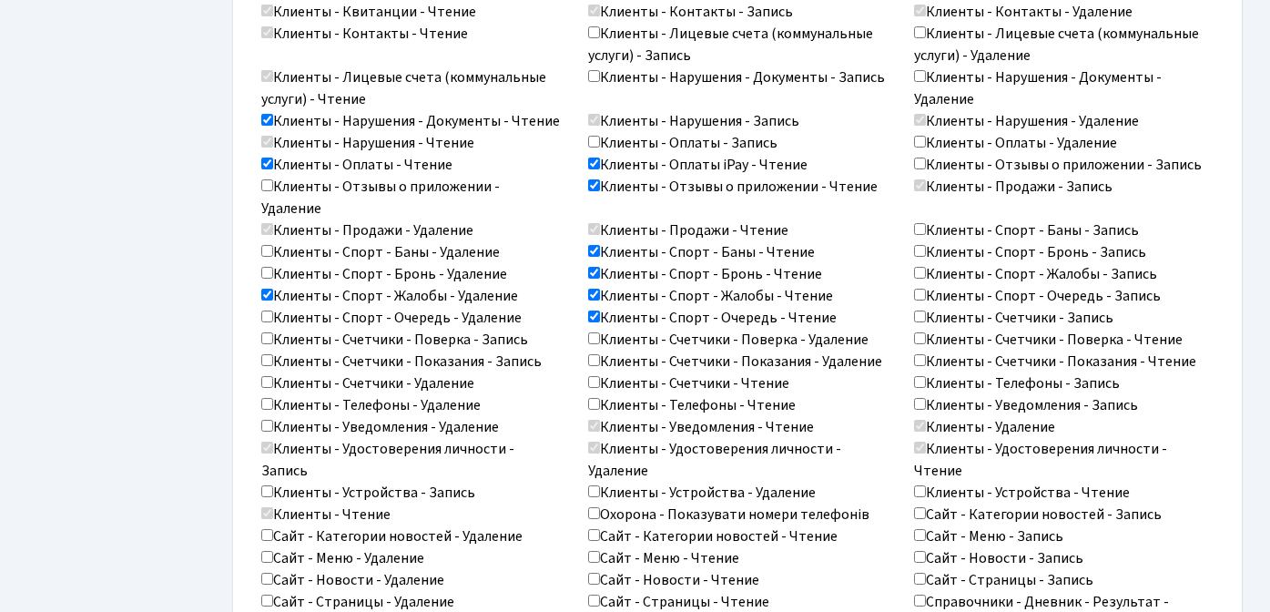
click at [919, 267] on input "Клиенты - Спорт - Жалобы - Запись" at bounding box center [920, 273] width 12 height 12
checkbox input "true"
click at [920, 332] on input "Клиенты - Счетчики - Поверка - Чтение" at bounding box center [920, 338] width 12 height 12
checkbox input "true"
click at [923, 354] on input "Клиенты - Счетчики - Показания - Чтение" at bounding box center [920, 360] width 12 height 12
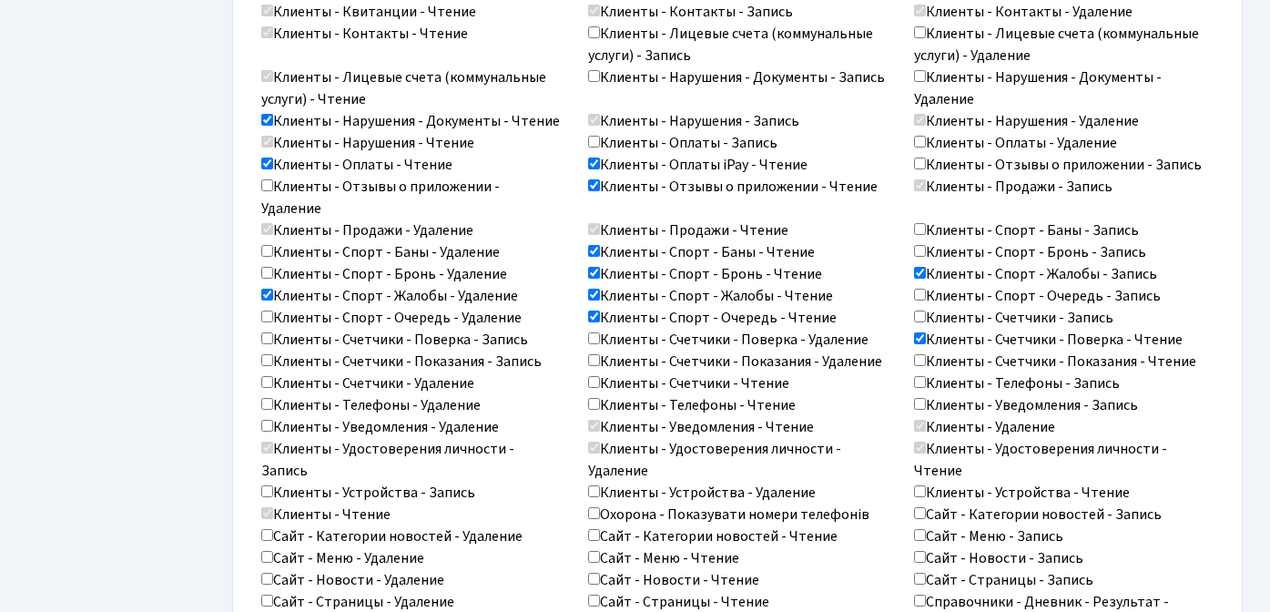
checkbox input "true"
click at [595, 376] on input "Клиенты - Счетчики - Чтение" at bounding box center [594, 382] width 12 height 12
checkbox input "true"
click at [594, 398] on input "Клиенты - Телефоны - Чтение" at bounding box center [594, 404] width 12 height 12
checkbox input "true"
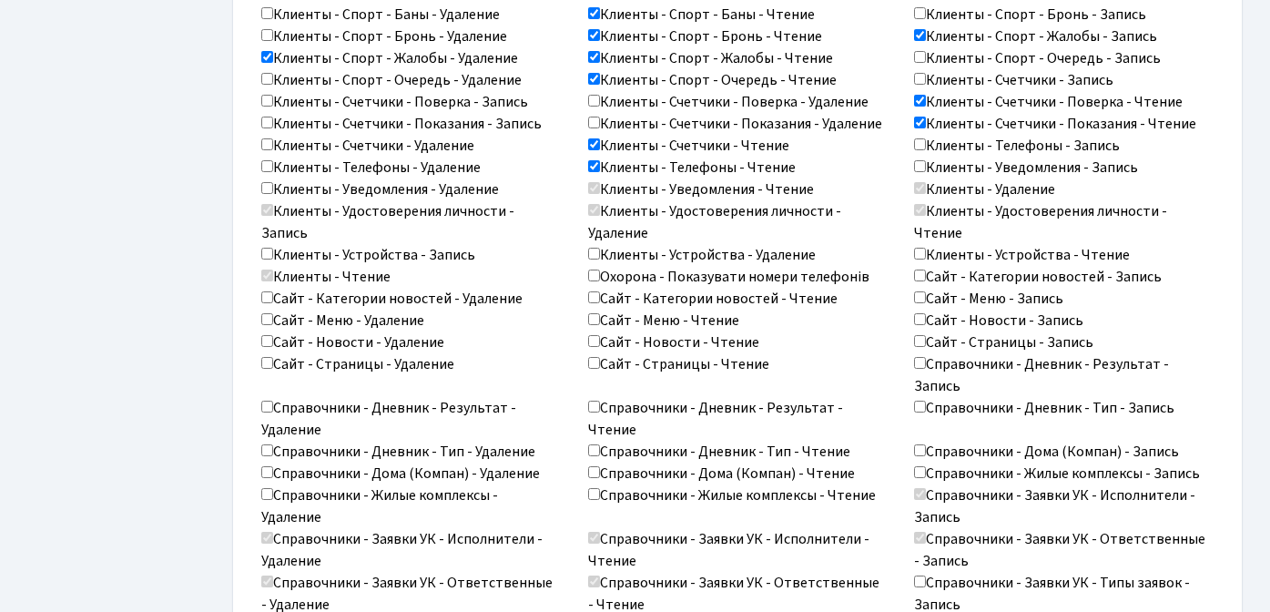
scroll to position [2189, 0]
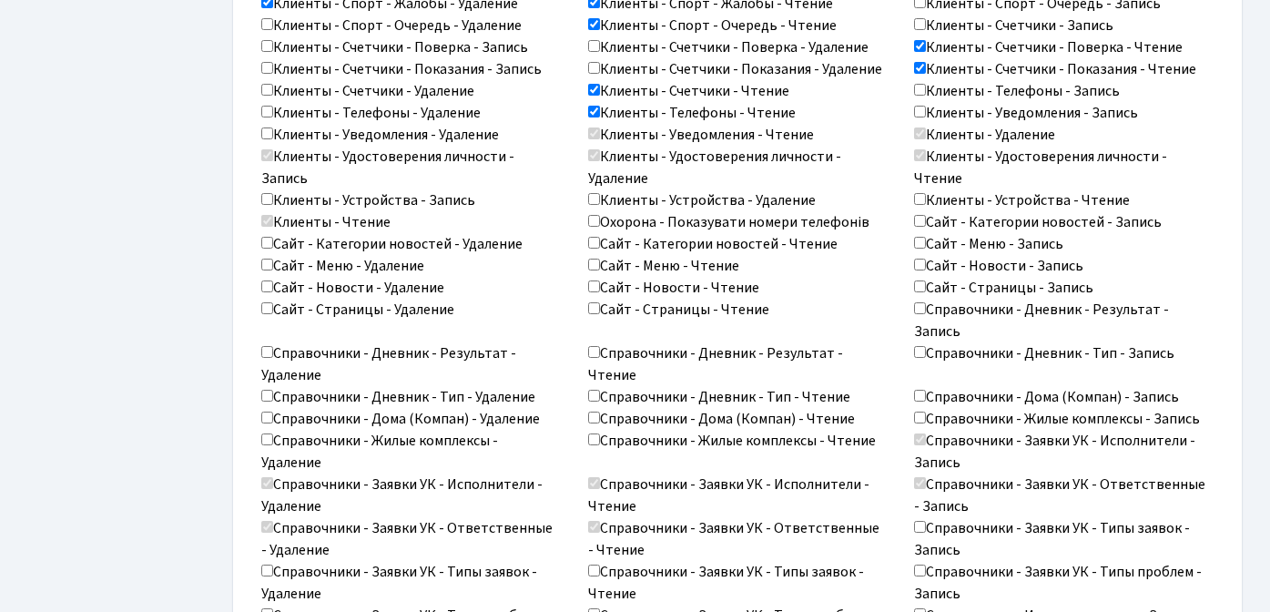
click at [922, 193] on input "Клиенты - Устройства - Чтение" at bounding box center [920, 199] width 12 height 12
checkbox input "true"
click at [594, 259] on input "Сайт - Меню - Чтение" at bounding box center [594, 265] width 12 height 12
checkbox input "true"
click at [592, 280] on input "Сайт - Новости - Чтение" at bounding box center [594, 286] width 12 height 12
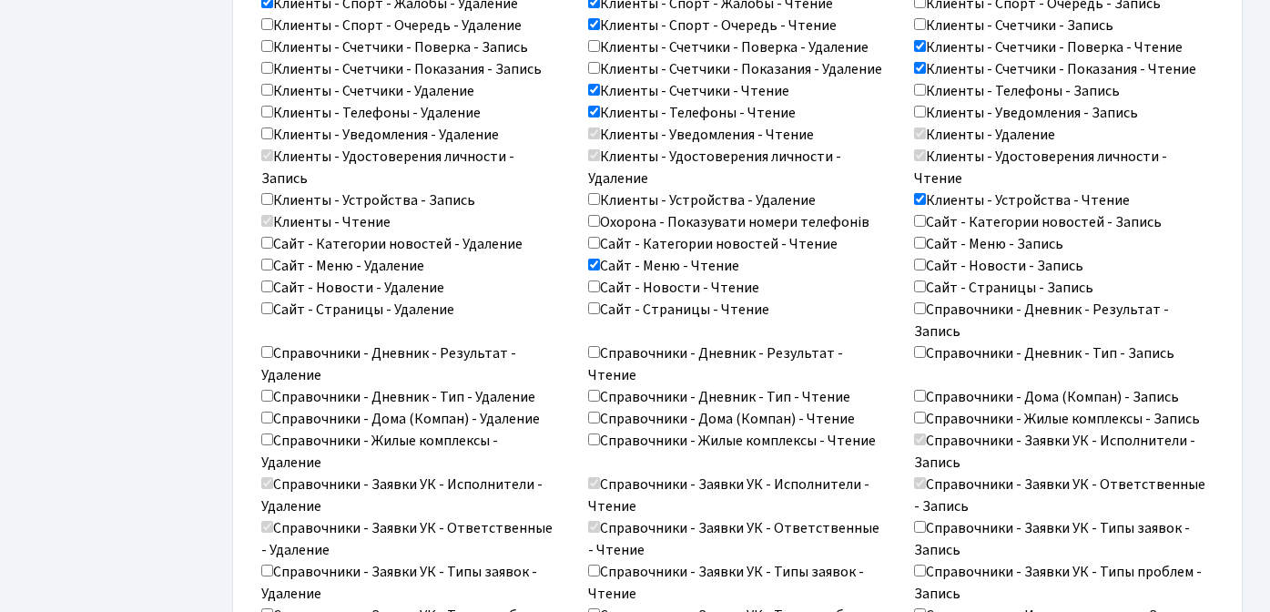
checkbox input "true"
click at [599, 299] on label "Сайт - Страницы - Чтение" at bounding box center [678, 310] width 181 height 22
click at [599, 302] on input "Сайт - Страницы - Чтение" at bounding box center [594, 308] width 12 height 12
checkbox input "true"
click at [594, 237] on input "Сайт - Категории новостей - Чтение" at bounding box center [594, 243] width 12 height 12
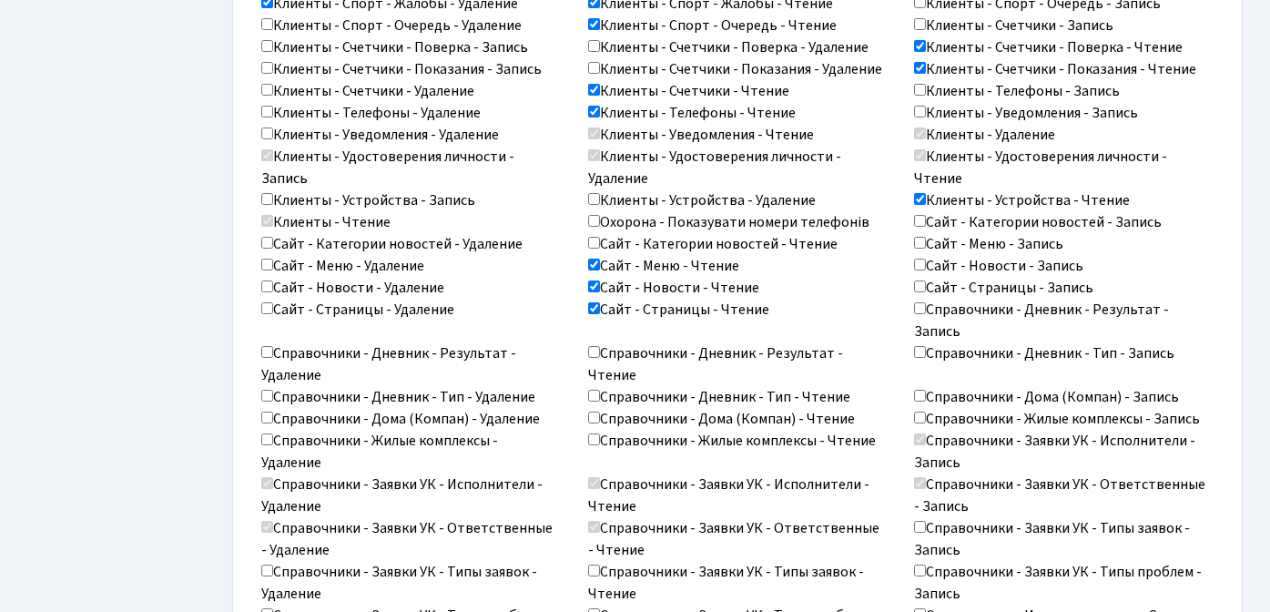
checkbox input "true"
click at [598, 346] on input "Справочники - Дневник - Результат - Чтение" at bounding box center [594, 352] width 12 height 12
checkbox input "true"
click at [593, 390] on input "Справочники - Дневник - Тип - Чтение" at bounding box center [594, 396] width 12 height 12
checkbox input "true"
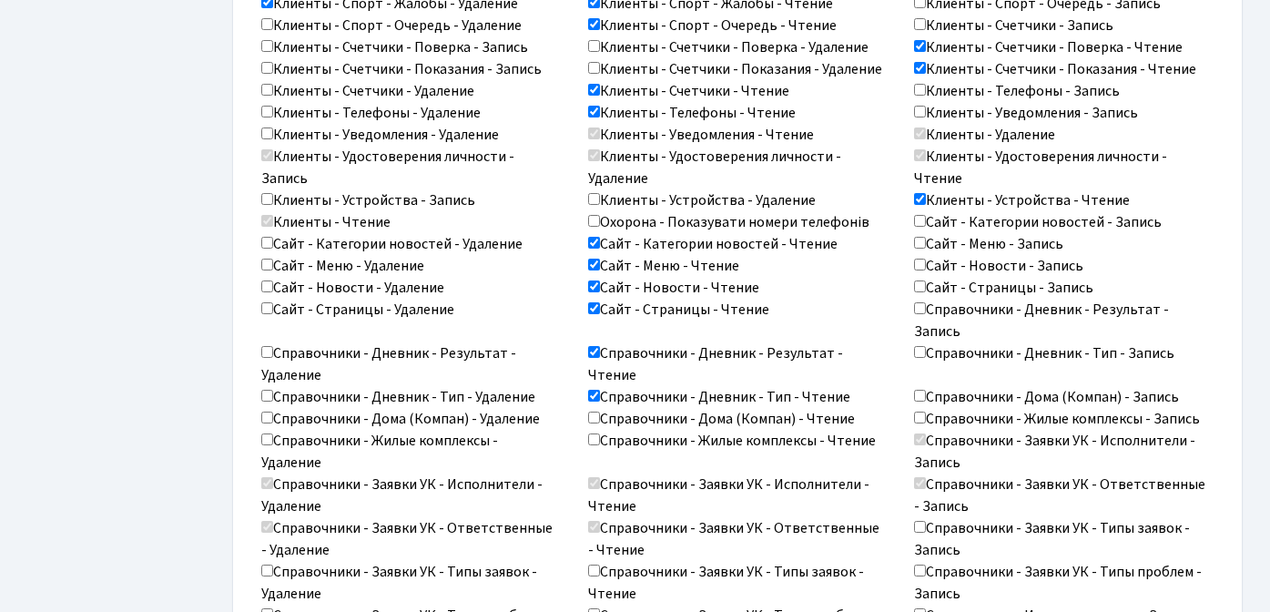
click at [593, 411] on input "Справочники - Дома (Компан) - Чтение" at bounding box center [594, 417] width 12 height 12
checkbox input "true"
click at [598, 433] on input "Справочники - Жилые комплексы - Чтение" at bounding box center [594, 439] width 12 height 12
checkbox input "true"
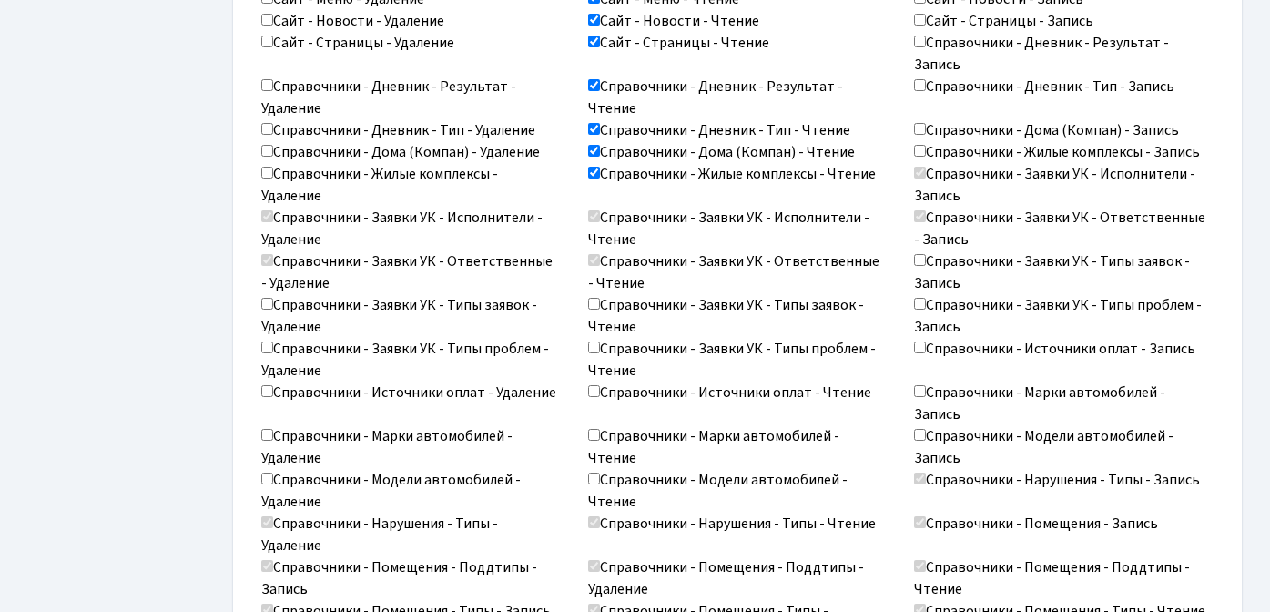
scroll to position [2460, 0]
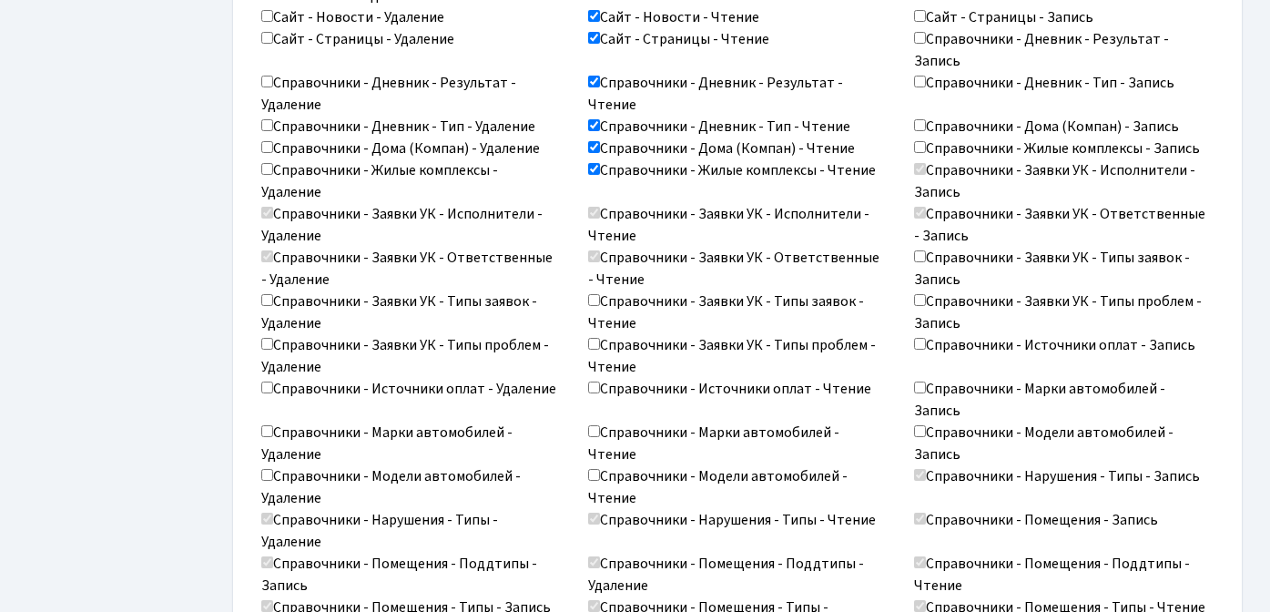
click at [595, 294] on input "Справочники - Заявки УК - Типы заявок - Чтение" at bounding box center [594, 300] width 12 height 12
checkbox input "true"
click at [595, 338] on input "Справочники - Заявки УК - Типы проблем - Чтение" at bounding box center [594, 344] width 12 height 12
checkbox input "true"
click at [593, 381] on input "Справочники - Источники оплат - Чтение" at bounding box center [594, 387] width 12 height 12
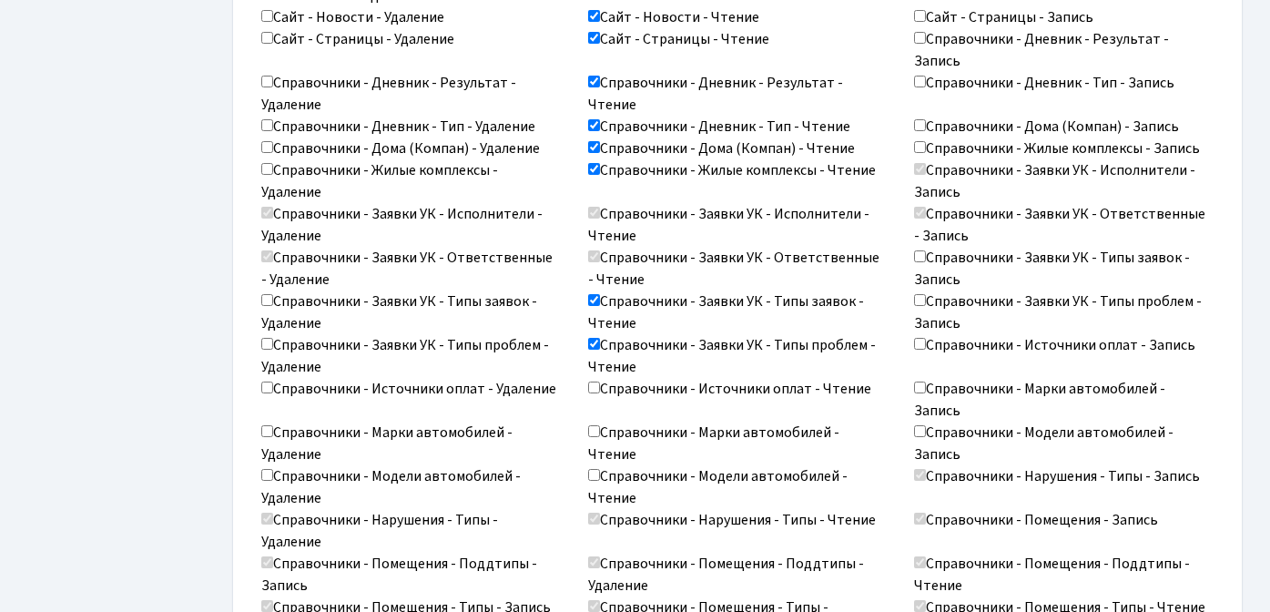
checkbox input "true"
click at [595, 425] on input "Справочники - Марки автомобилей - Чтение" at bounding box center [594, 431] width 12 height 12
checkbox input "true"
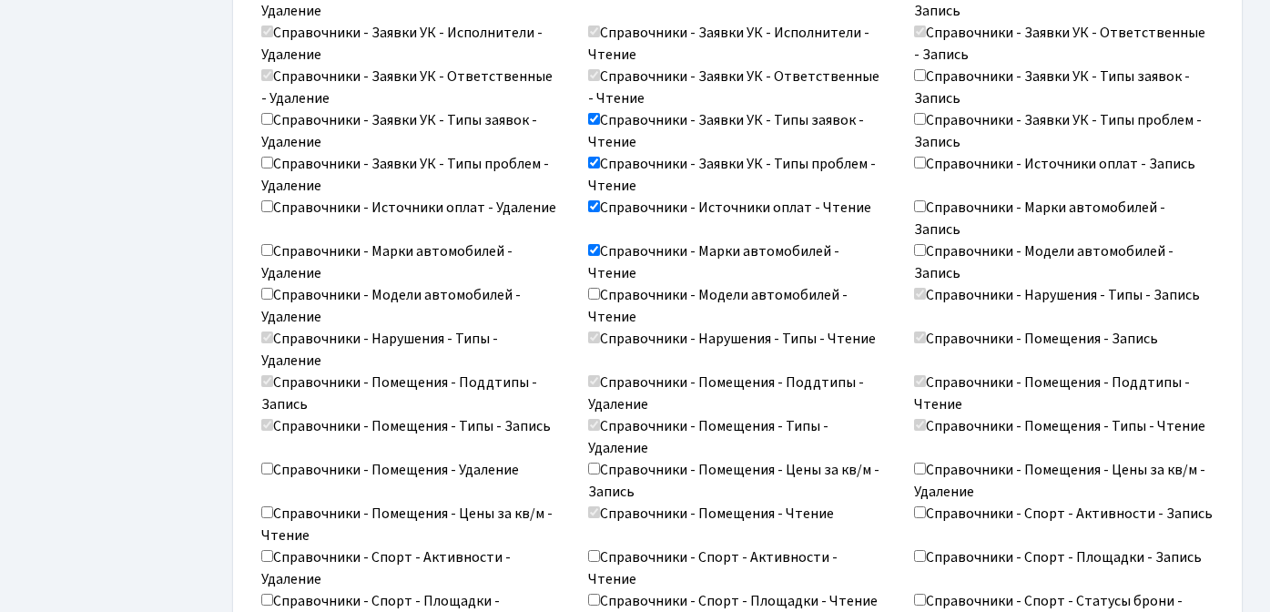
scroll to position [2656, 0]
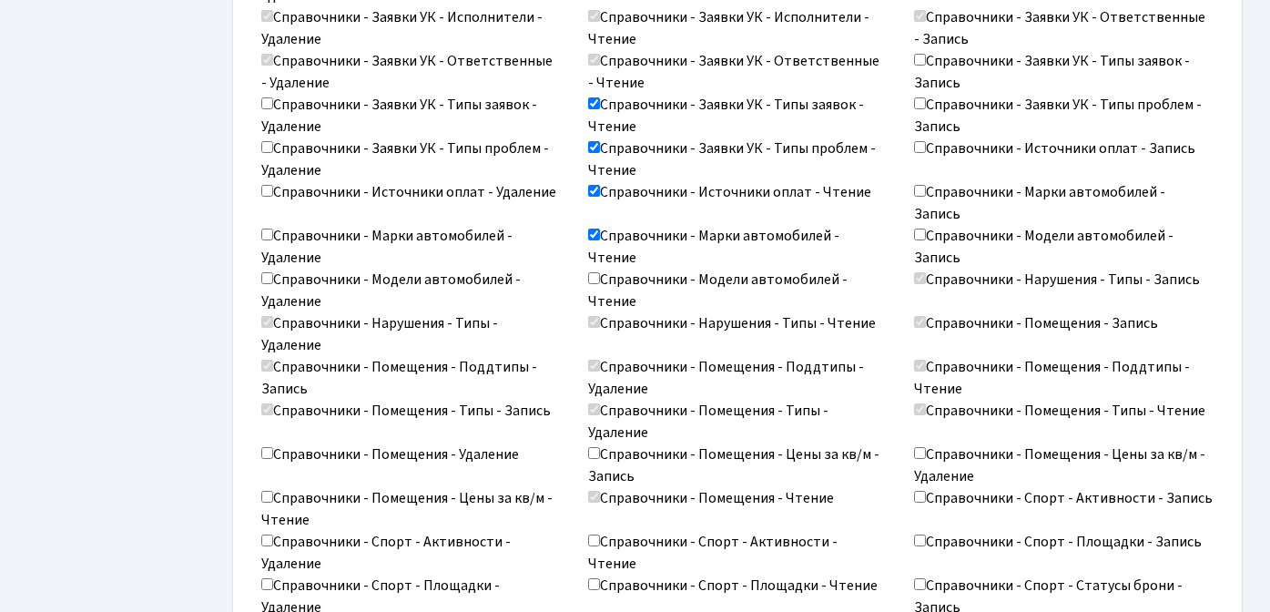
click at [595, 272] on input "Справочники - Модели автомобилей - Чтение" at bounding box center [594, 278] width 12 height 12
checkbox input "true"
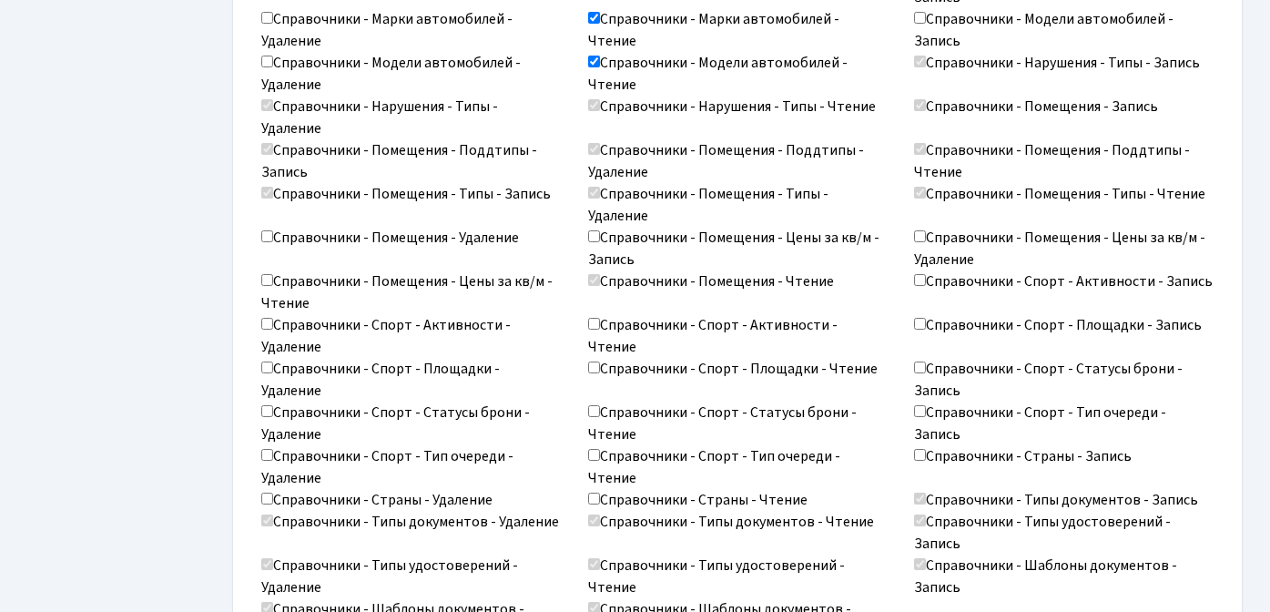
scroll to position [2893, 0]
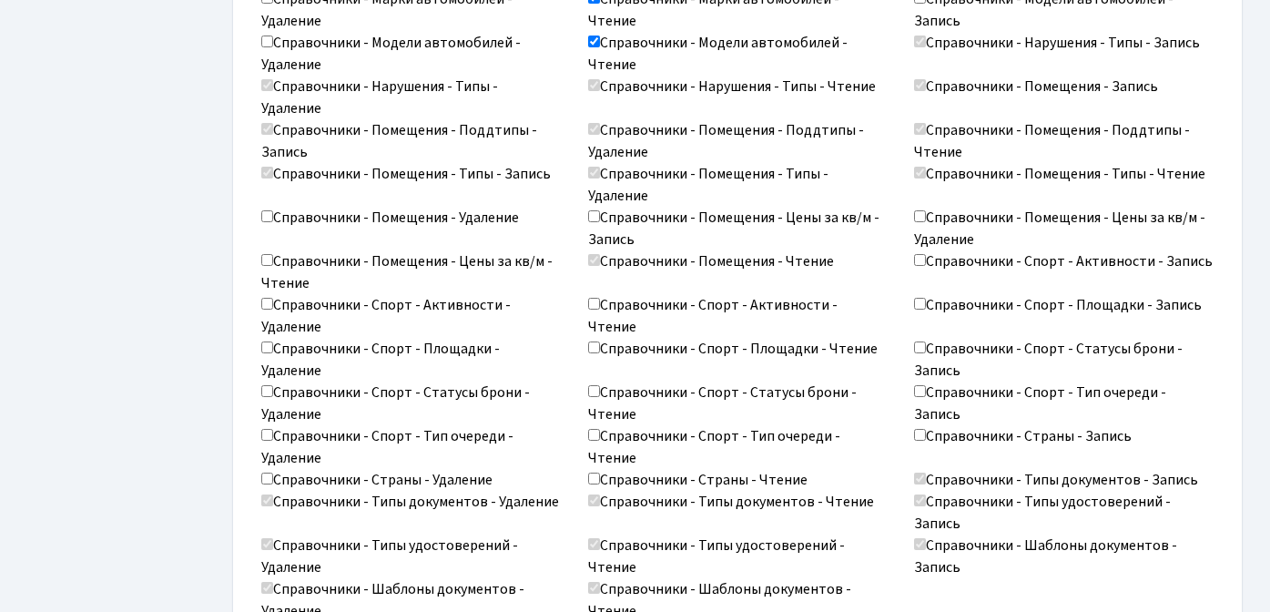
click at [594, 298] on input "Справочники - Спорт - Активности - Чтение" at bounding box center [594, 304] width 12 height 12
checkbox input "true"
click at [594, 341] on input "Справочники - Спорт - Площадки - Чтение" at bounding box center [594, 347] width 12 height 12
checkbox input "true"
click at [599, 381] on label "Справочники - Спорт - Статусы брони - Чтение" at bounding box center [738, 403] width 300 height 44
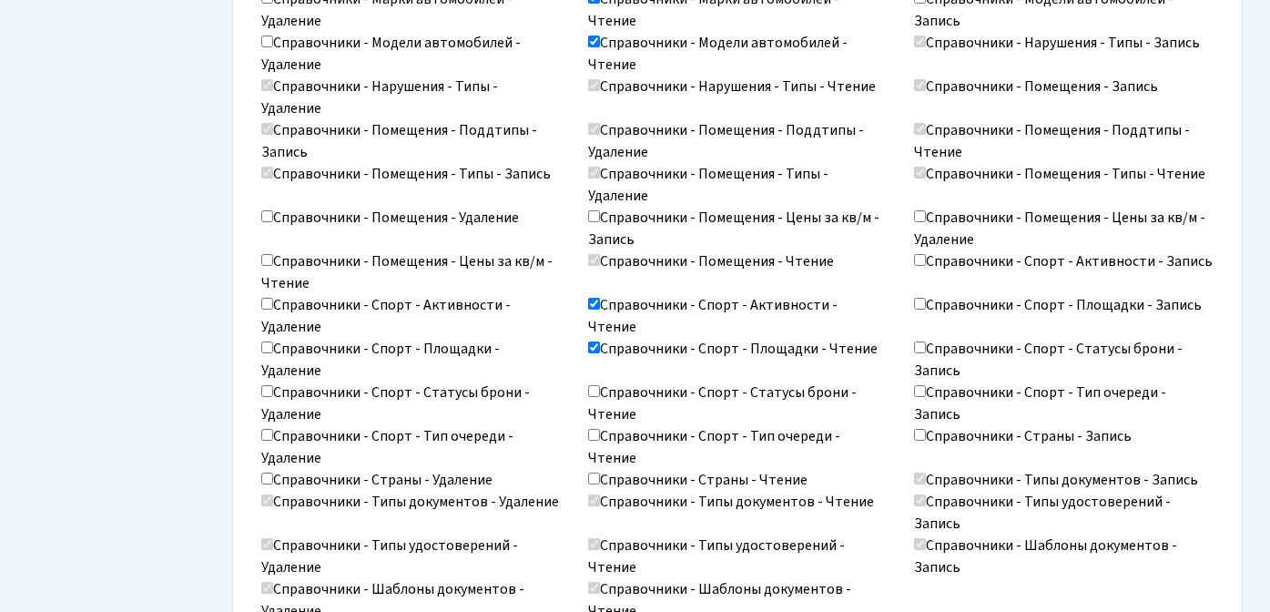
click at [599, 385] on input "Справочники - Спорт - Статусы брони - Чтение" at bounding box center [594, 391] width 12 height 12
checkbox input "true"
click at [594, 429] on input "Справочники - Спорт - Тип очереди - Чтение" at bounding box center [594, 435] width 12 height 12
checkbox input "true"
click at [595, 472] on input "Справочники - Страны - Чтение" at bounding box center [594, 478] width 12 height 12
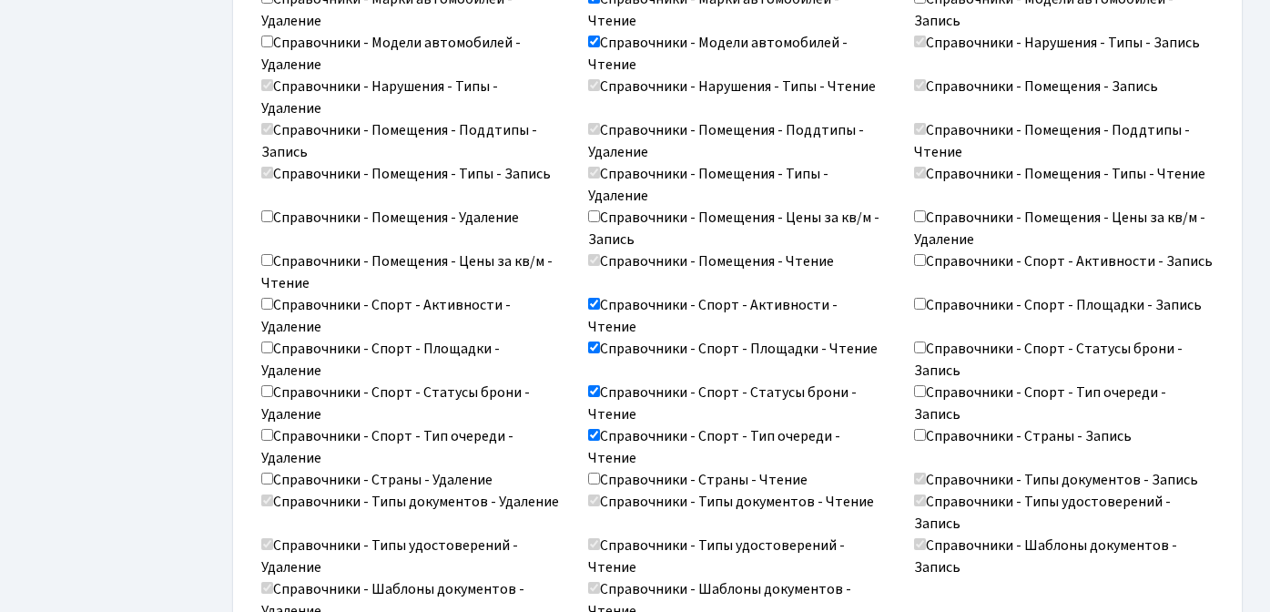
checkbox input "true"
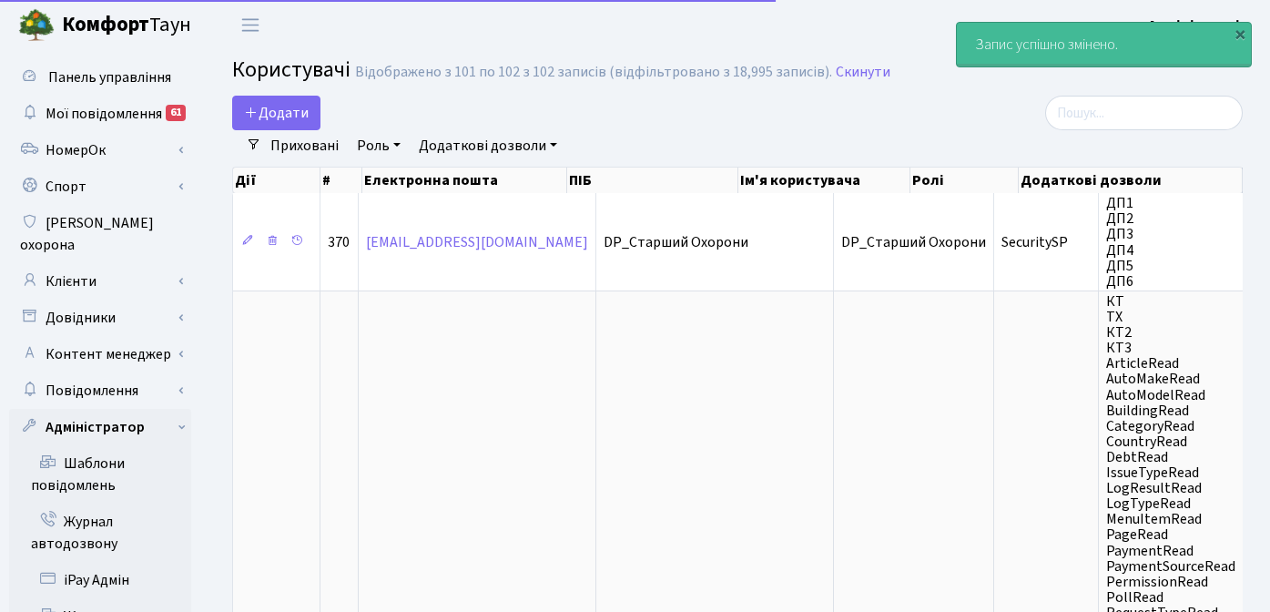
select select "25"
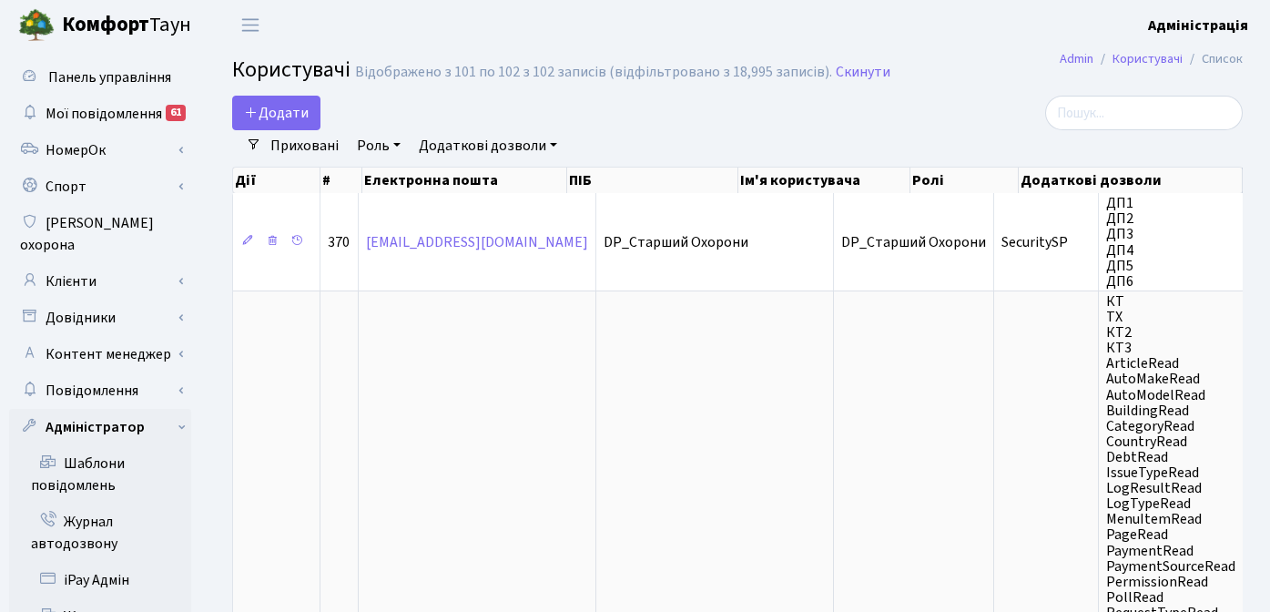
click at [987, 128] on div at bounding box center [1083, 113] width 319 height 35
click at [86, 76] on span "Панель управління" at bounding box center [109, 77] width 123 height 20
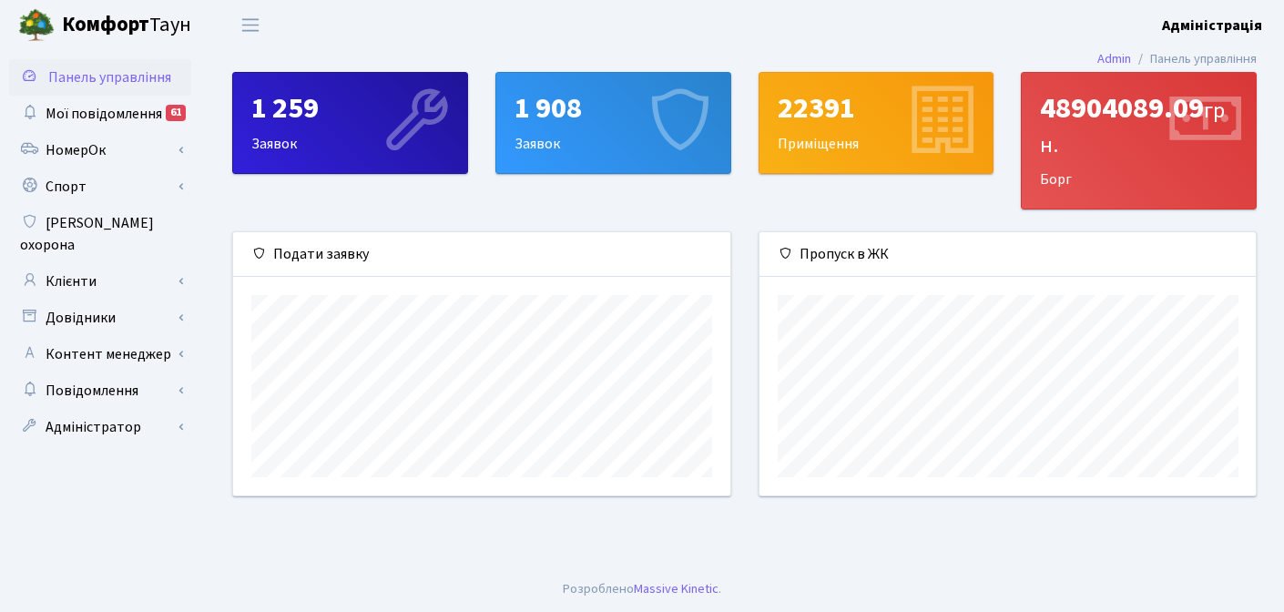
scroll to position [263, 496]
